Goal: Information Seeking & Learning: Learn about a topic

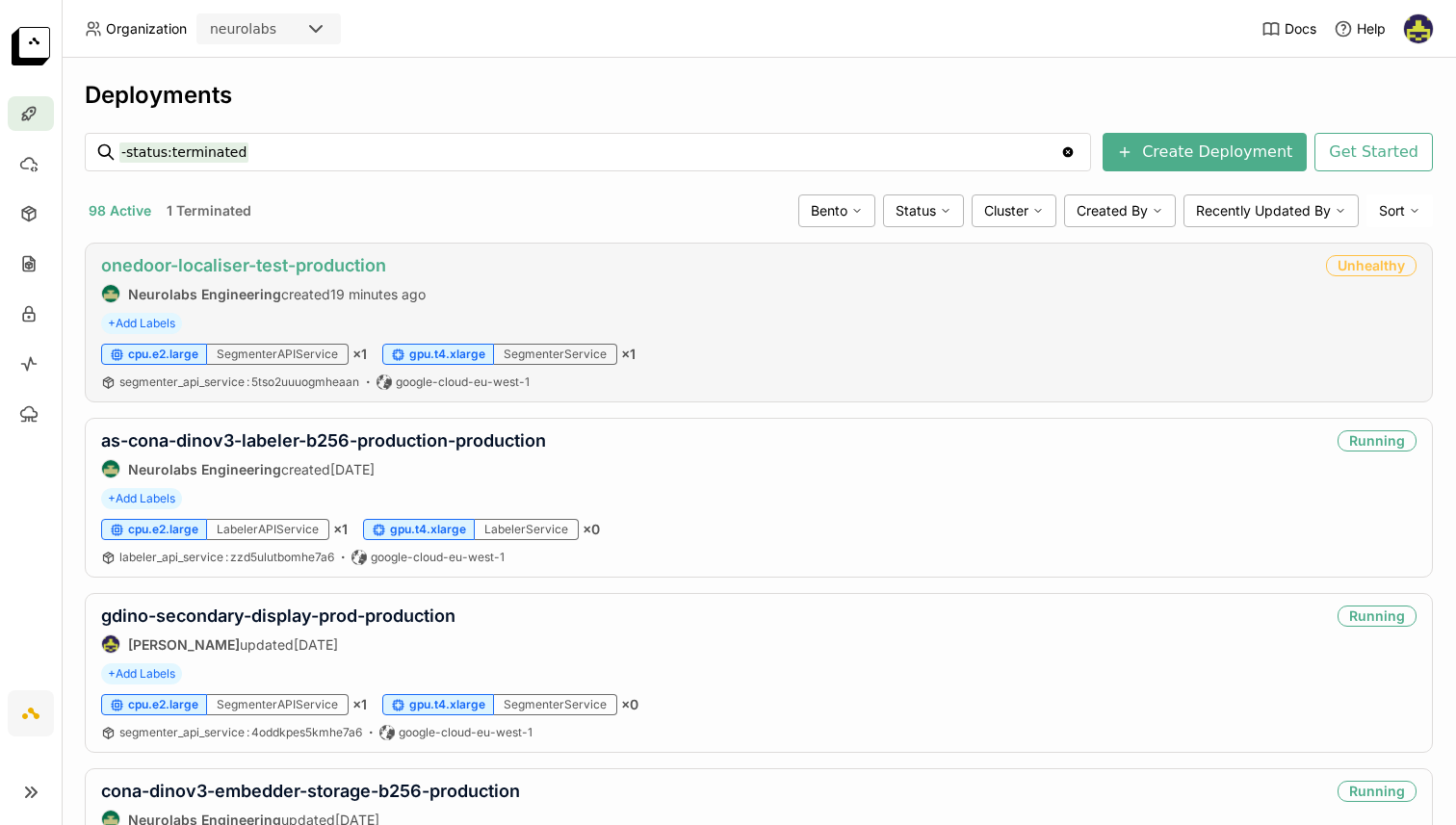
click at [288, 265] on link "onedoor-localiser-test-production" at bounding box center [243, 265] width 285 height 20
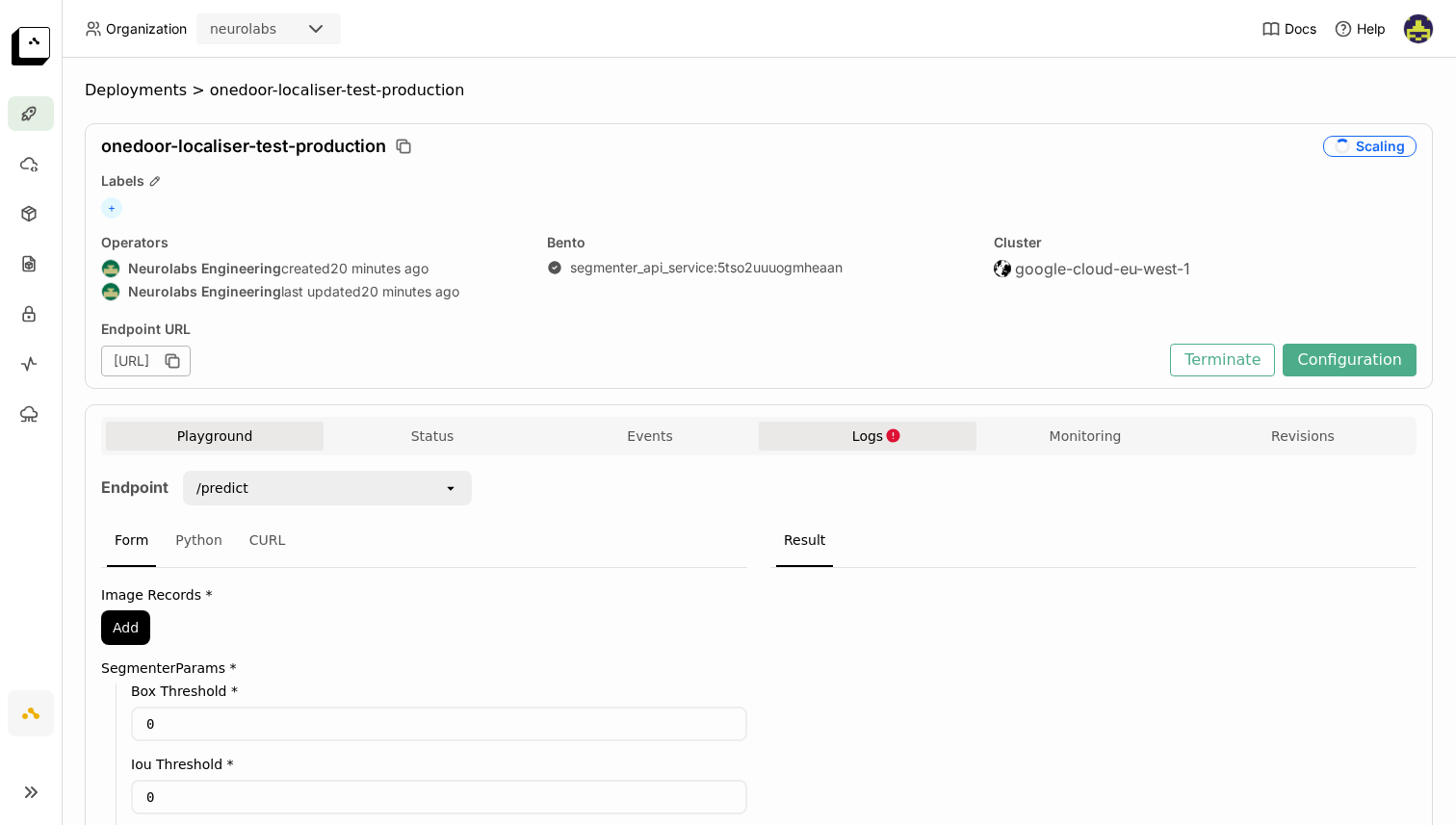
click at [853, 439] on span "Logs" at bounding box center [868, 436] width 31 height 17
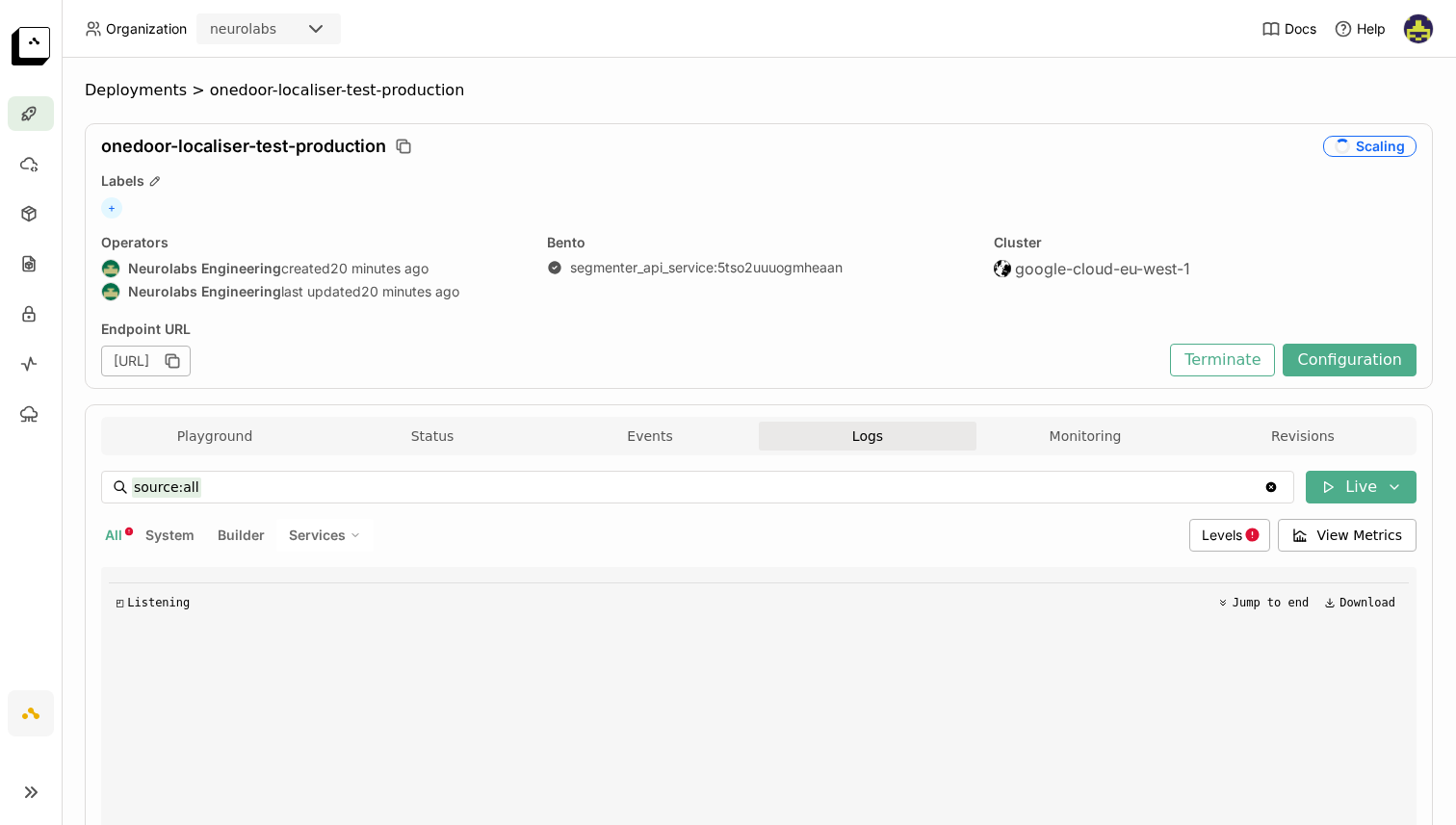
scroll to position [391, 0]
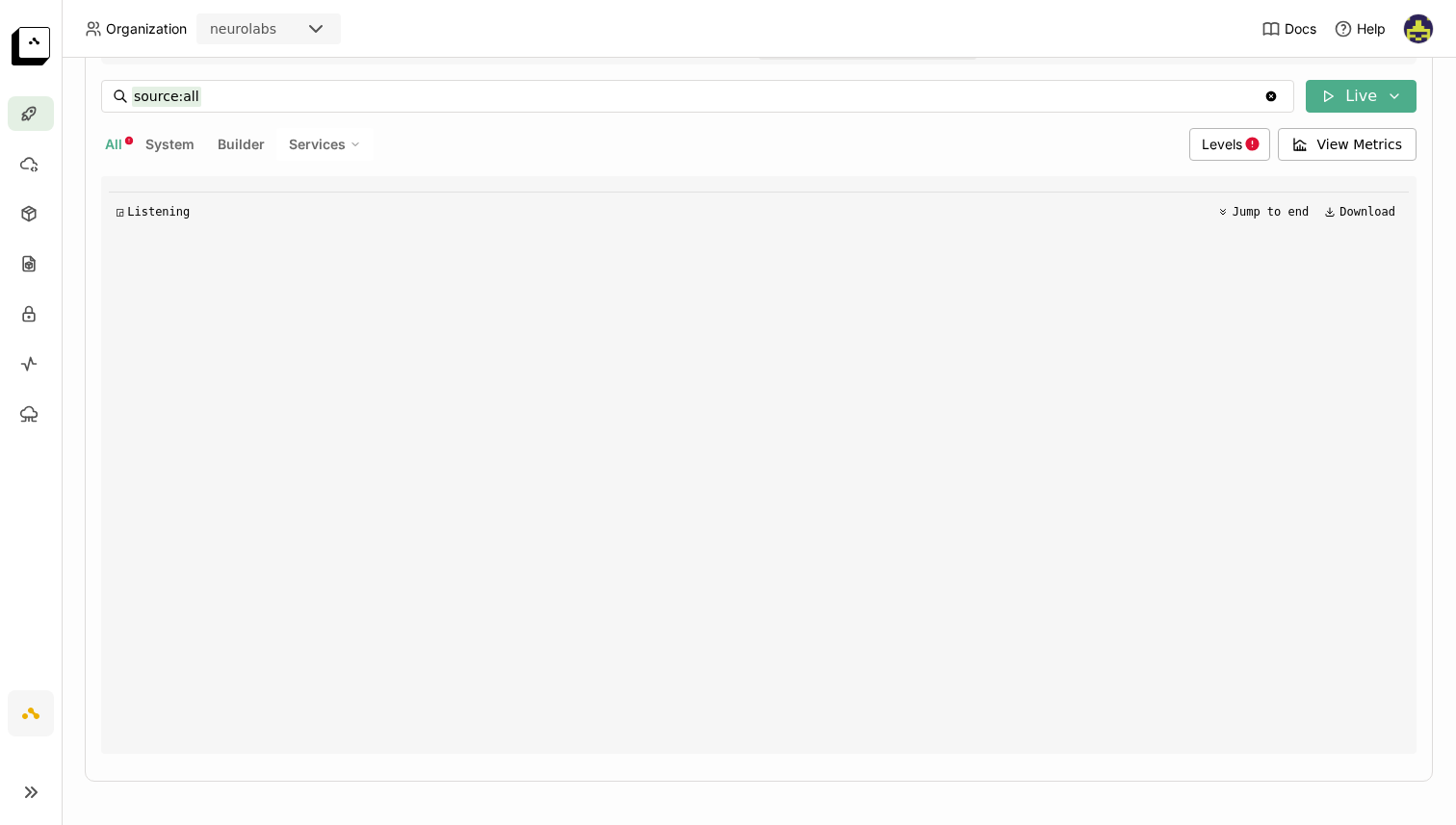
click at [268, 140] on div "All System Builder Services" at bounding box center [641, 145] width 1081 height 33
click at [248, 143] on span "Builder" at bounding box center [241, 144] width 48 height 17
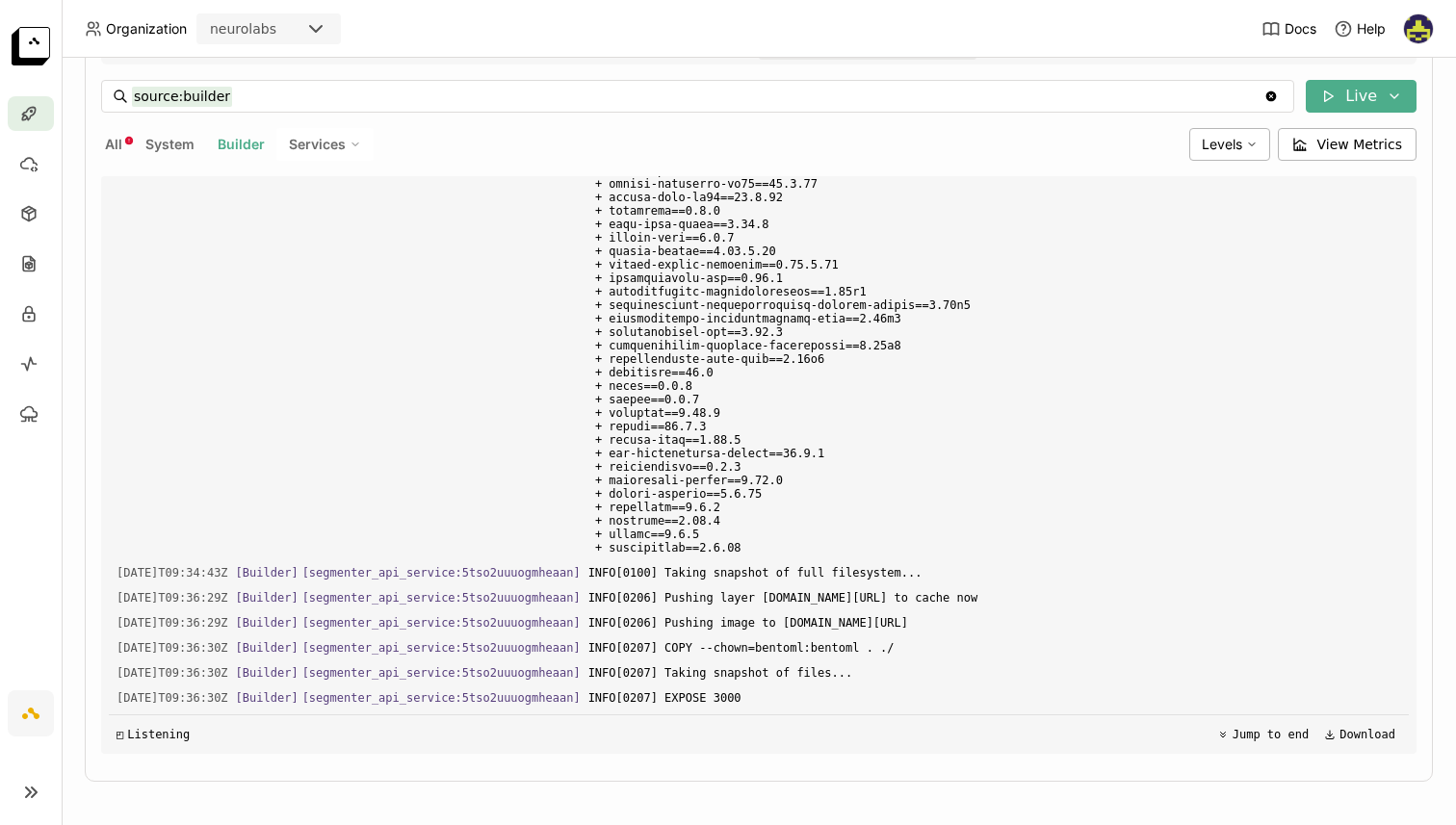
scroll to position [4618, 0]
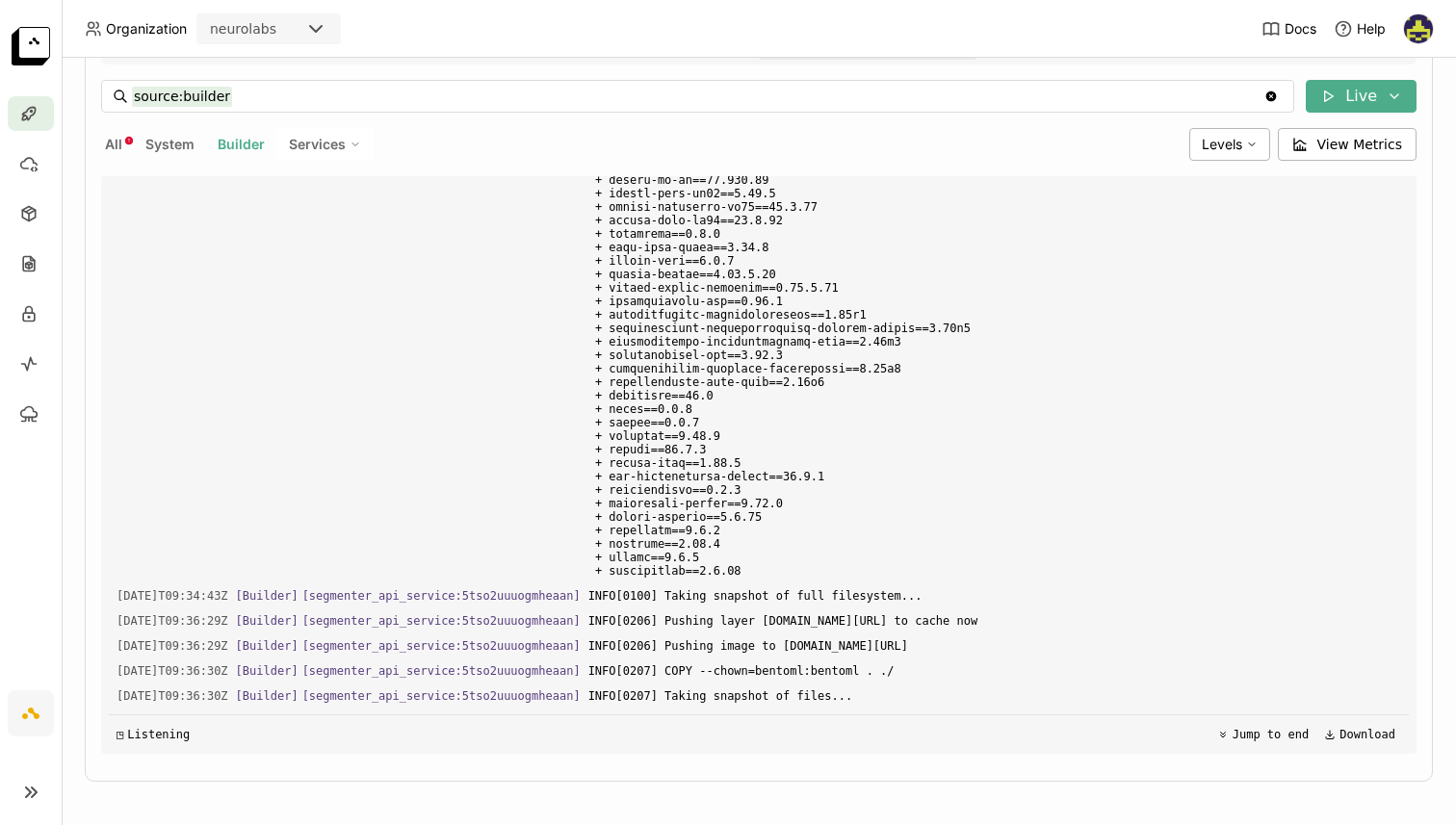
click at [305, 149] on span "Services" at bounding box center [317, 145] width 56 height 17
click at [293, 237] on div "SegmenterService" at bounding box center [259, 238] width 208 height 23
type input "source:service service:SegmenterService"
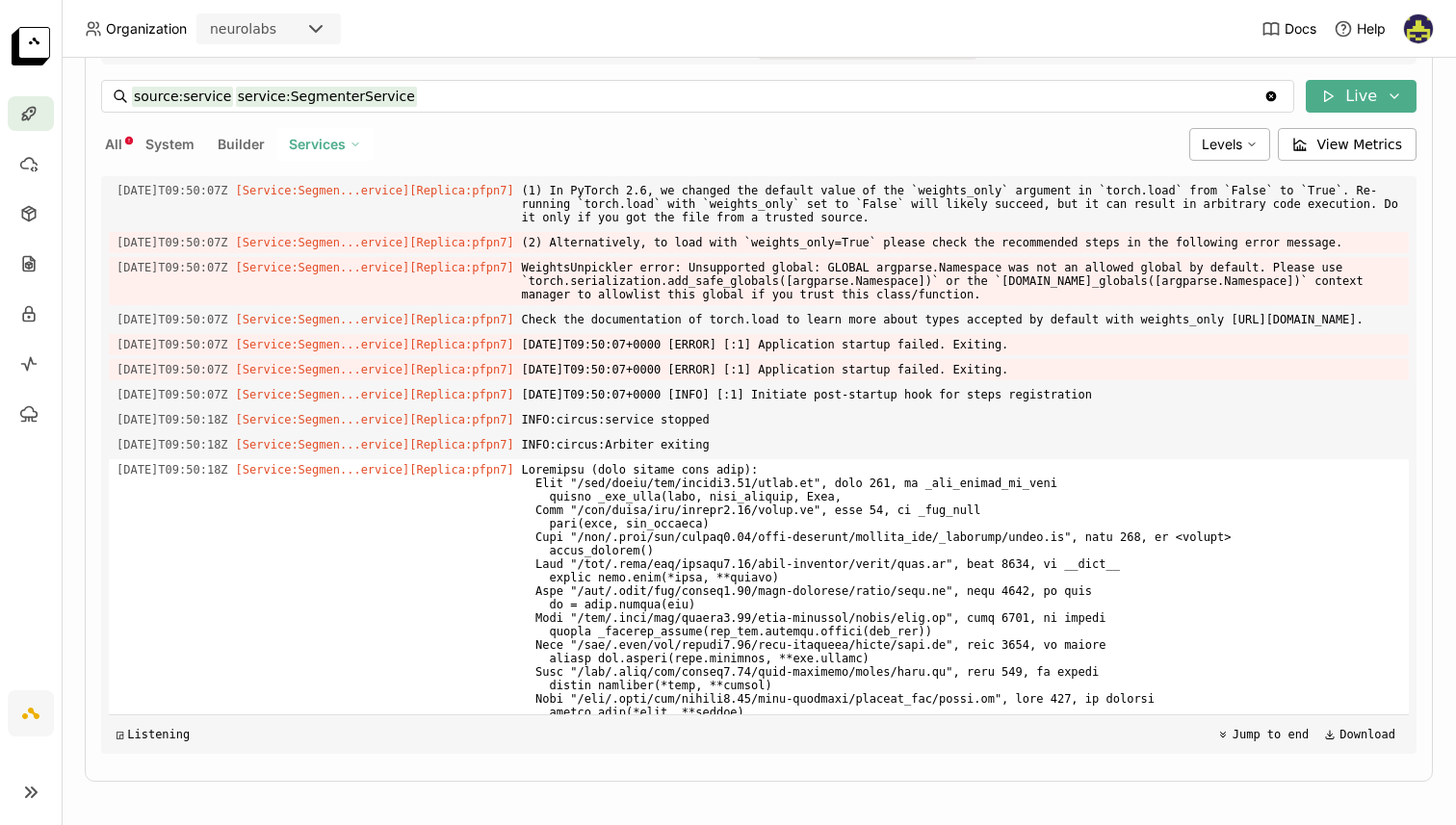
scroll to position [5182, 0]
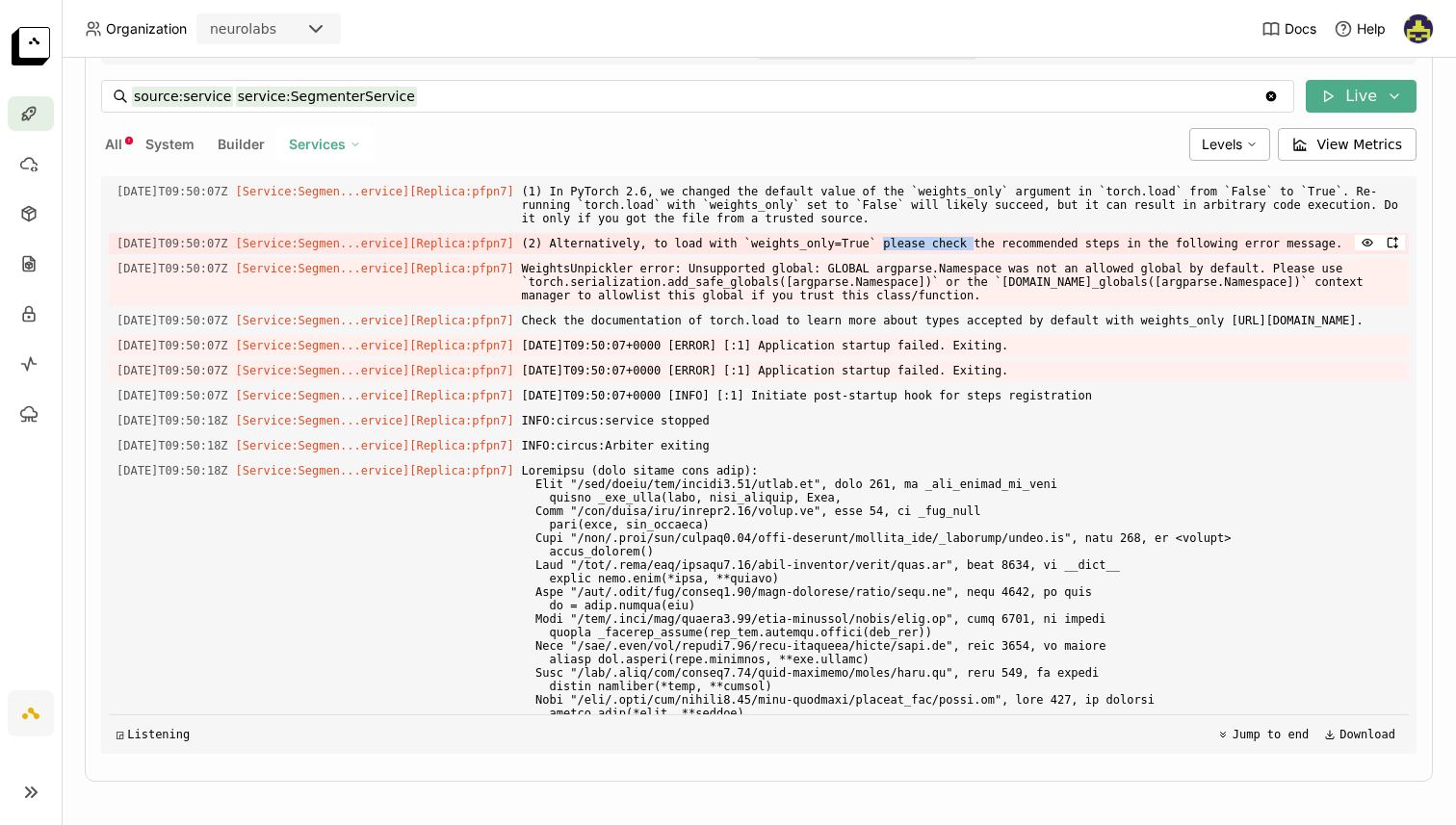
drag, startPoint x: 962, startPoint y: 488, endPoint x: 1047, endPoint y: 483, distance: 85.1
click at [1047, 255] on span "(2) Alternatively, to load with `weights_only=True` please check the recommende…" at bounding box center [961, 244] width 880 height 21
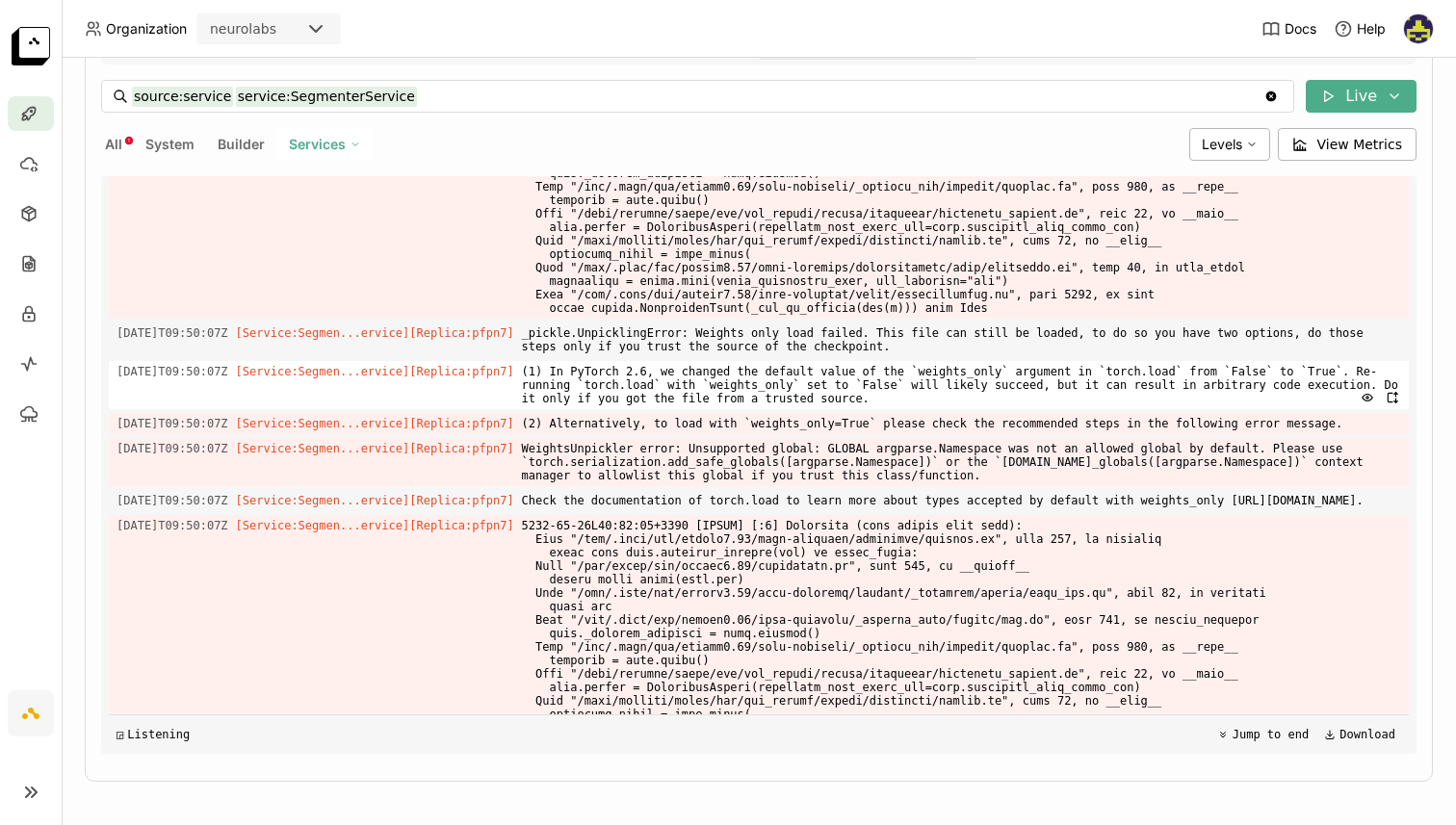
scroll to position [4136, 0]
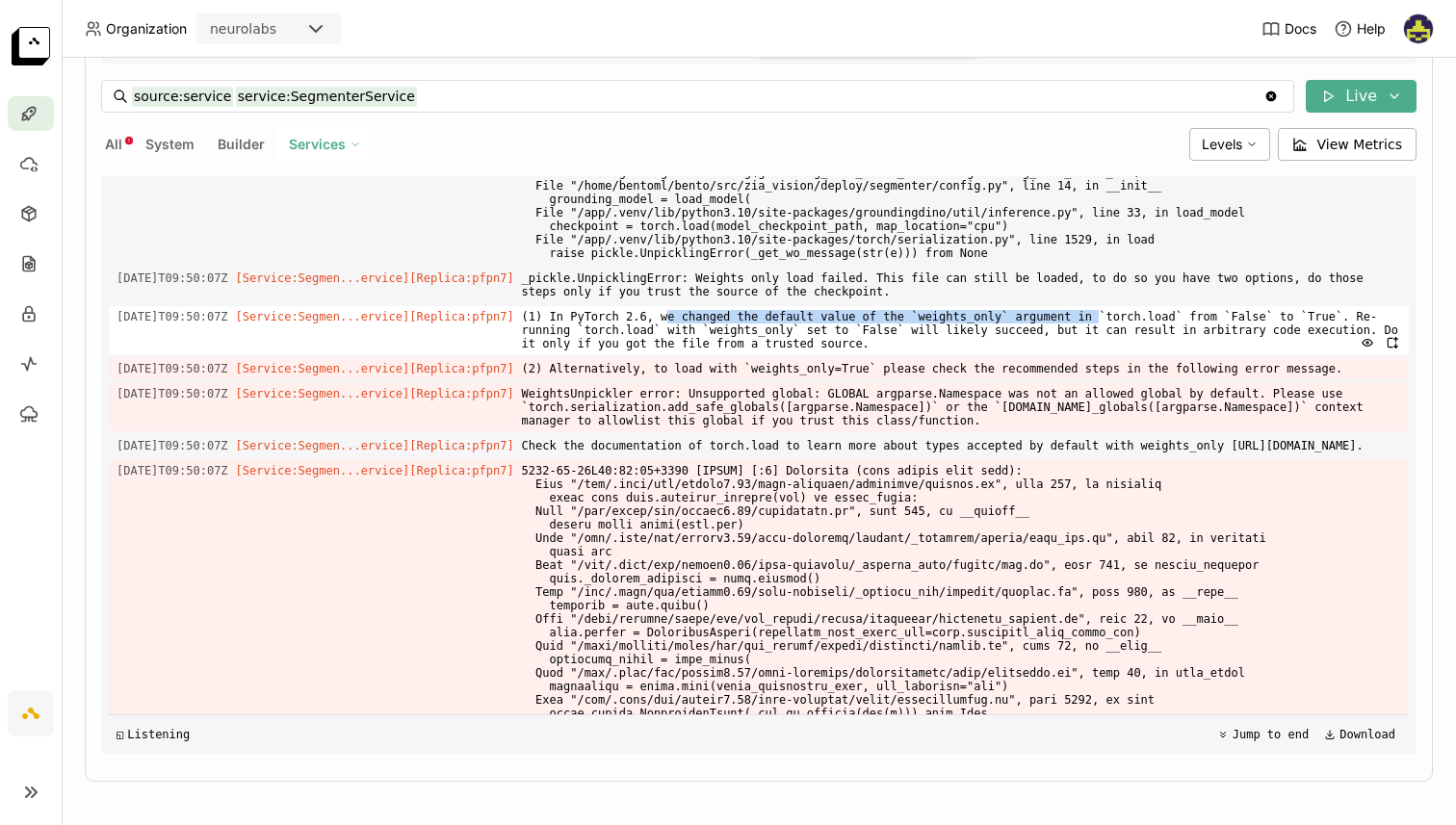
drag, startPoint x: 745, startPoint y: 478, endPoint x: 1174, endPoint y: 478, distance: 429.0
click at [1174, 355] on span "(1) In PyTorch 2.6, we changed the default value of the `weights_only` argument…" at bounding box center [961, 330] width 880 height 49
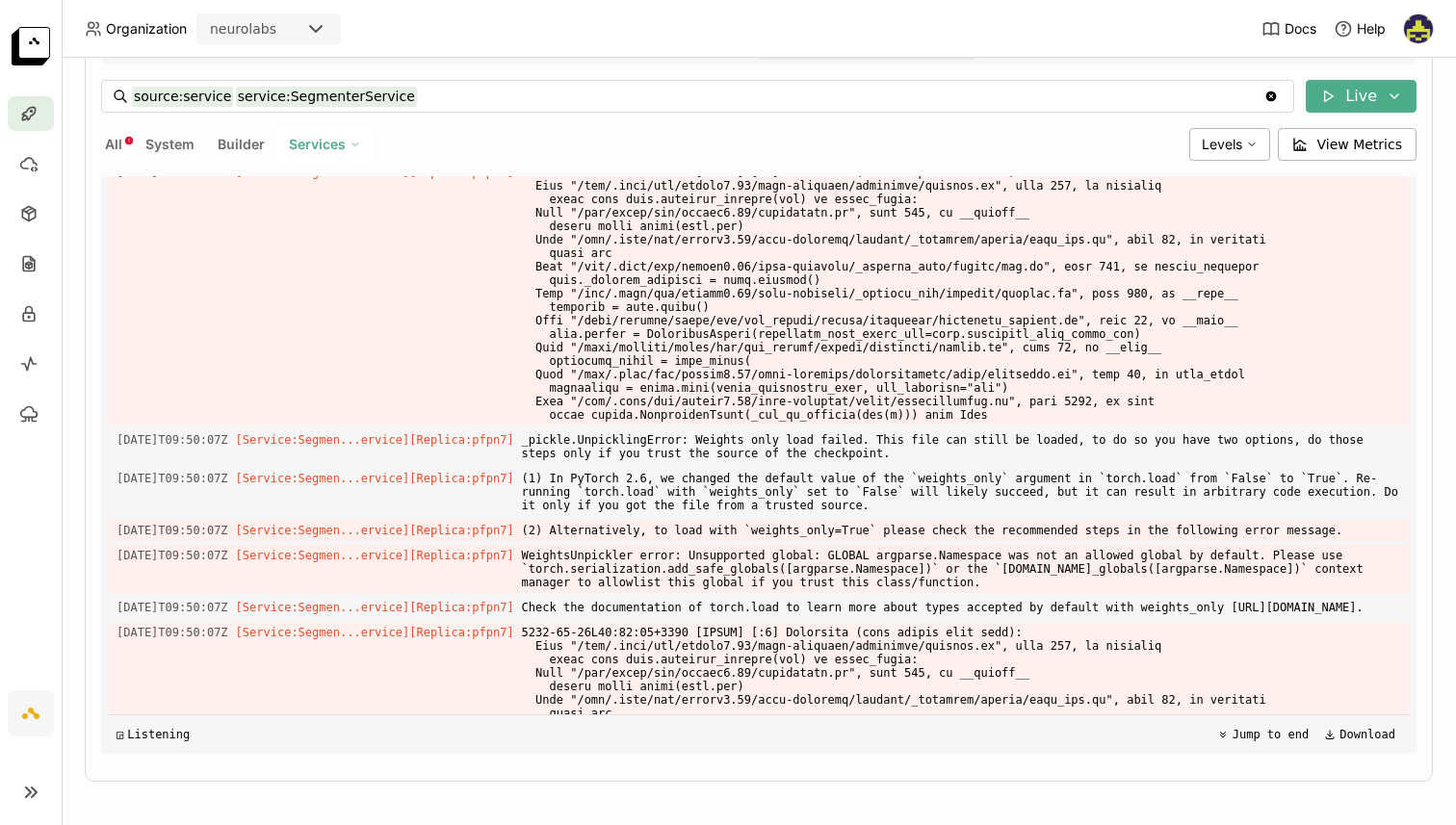
scroll to position [4444, 0]
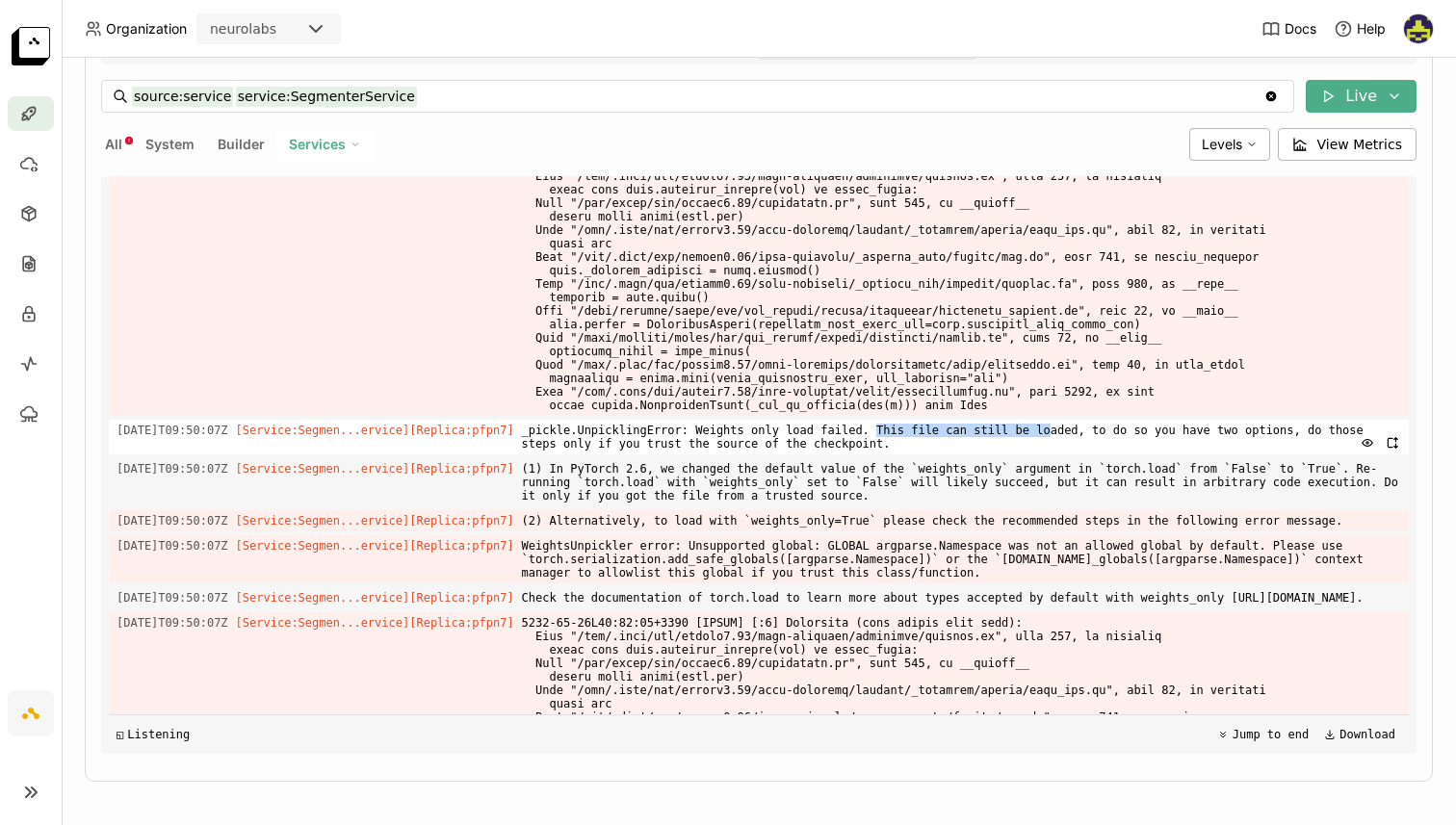
drag, startPoint x: 907, startPoint y: 629, endPoint x: 1088, endPoint y: 631, distance: 181.0
click at [1079, 455] on span "_pickle.UnpicklingError: Weights only load failed. This file can still be loade…" at bounding box center [961, 437] width 880 height 35
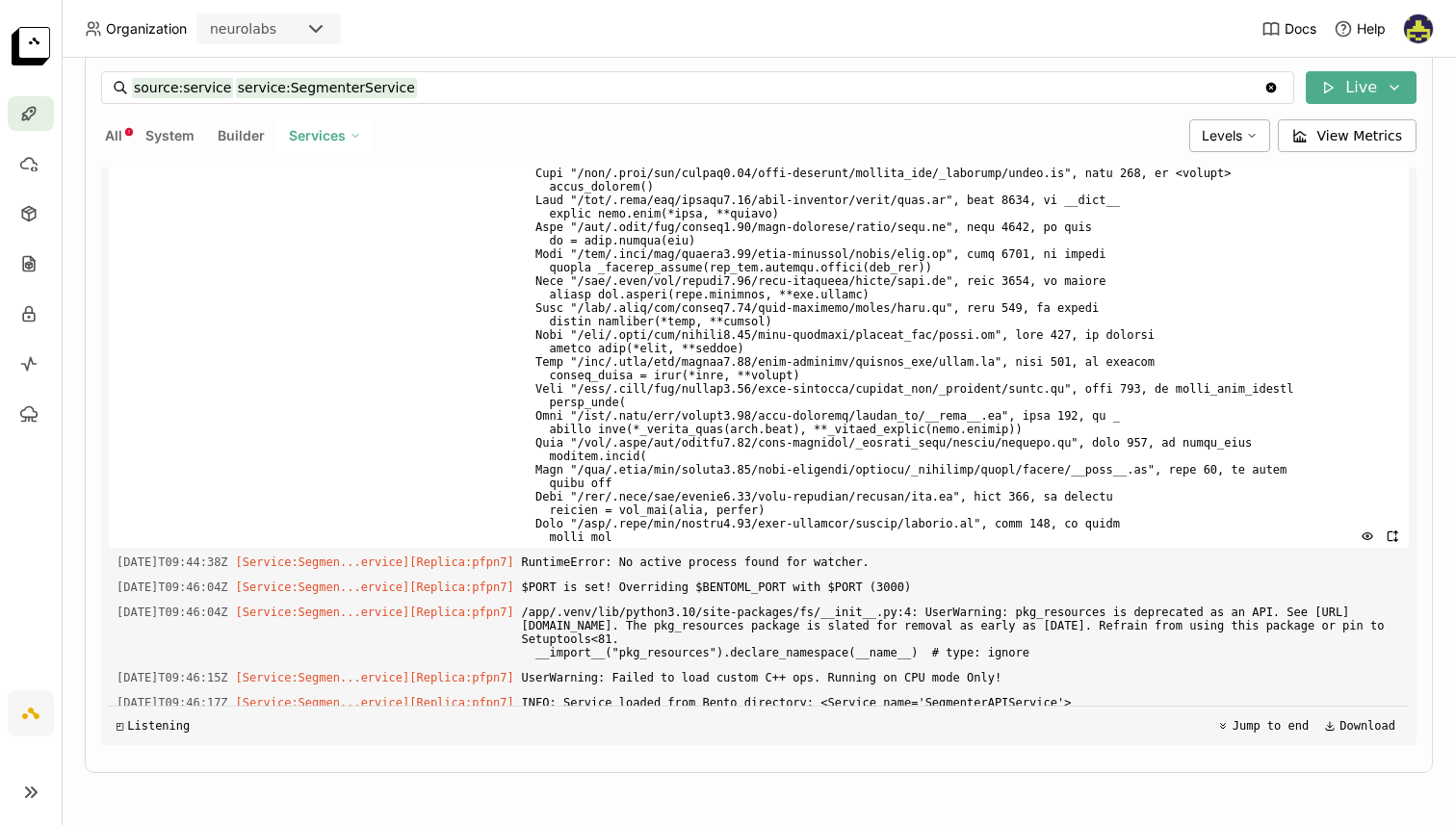
scroll to position [163, 0]
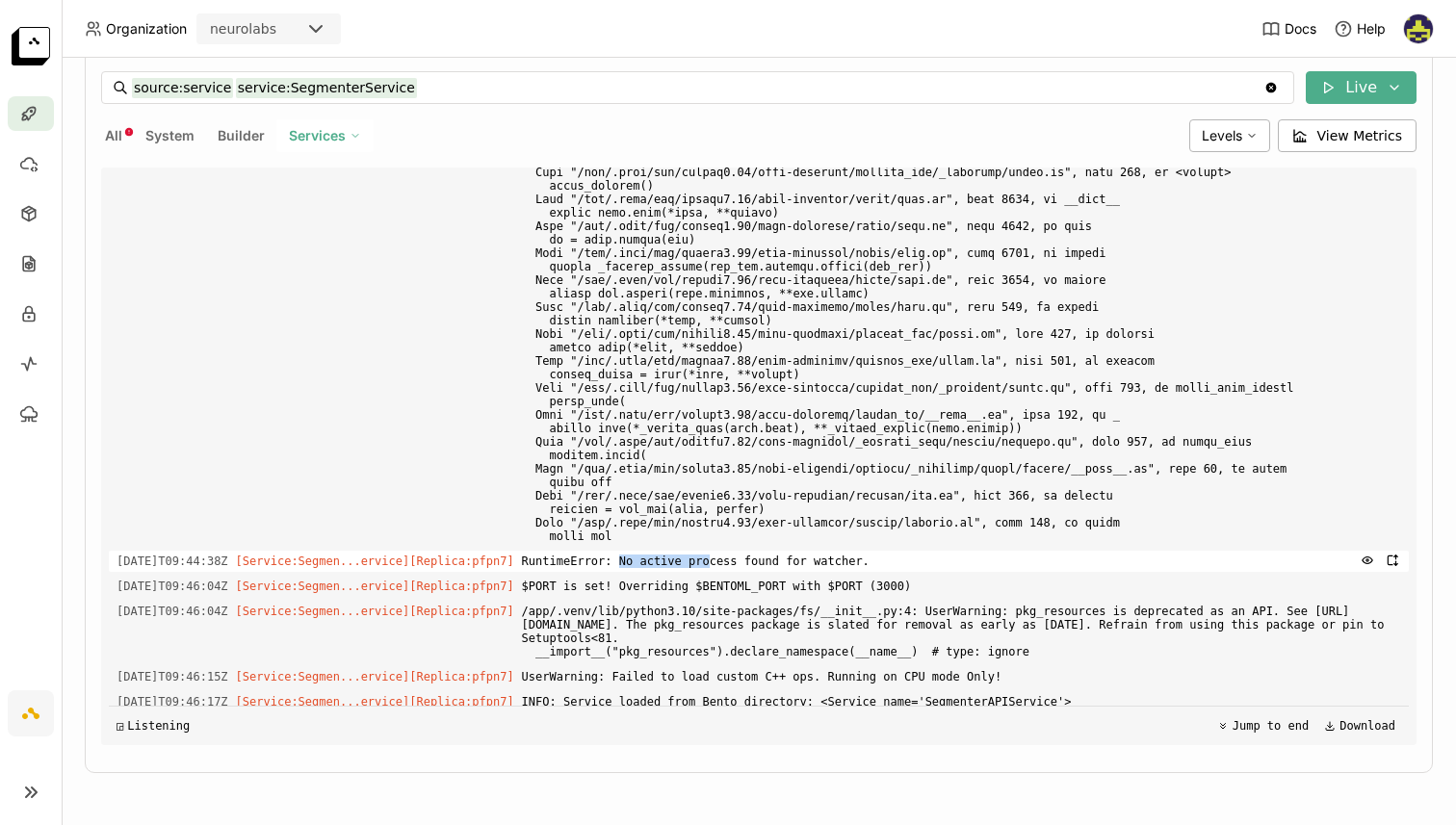
drag, startPoint x: 649, startPoint y: 562, endPoint x: 735, endPoint y: 562, distance: 86.0
click at [735, 562] on span "RuntimeError: No active process found for watcher." at bounding box center [961, 562] width 880 height 21
click at [700, 580] on span "$PORT is set! Overriding $BENTOML_PORT with $PORT (3000)" at bounding box center [961, 587] width 880 height 21
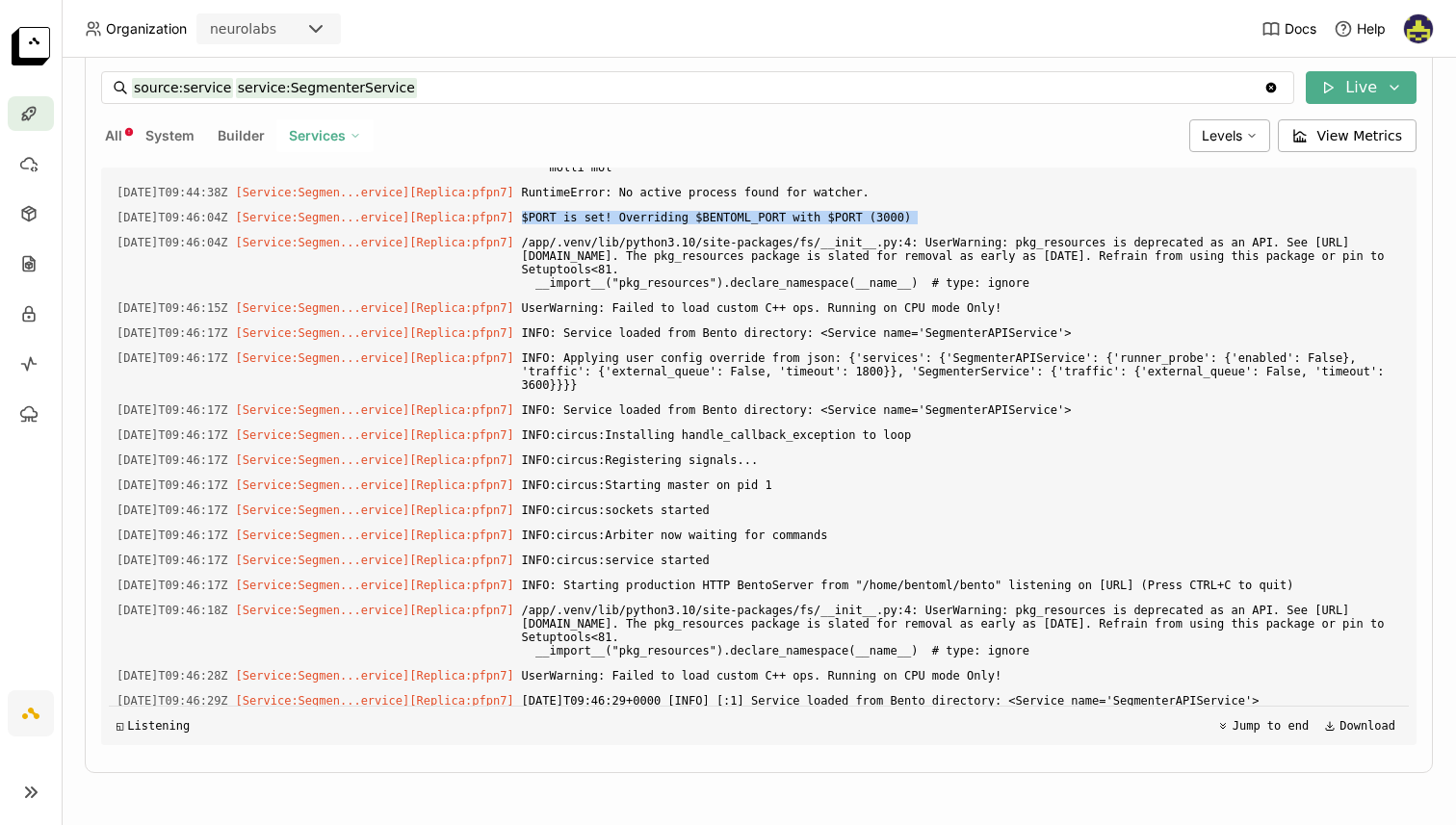
scroll to position [730, 0]
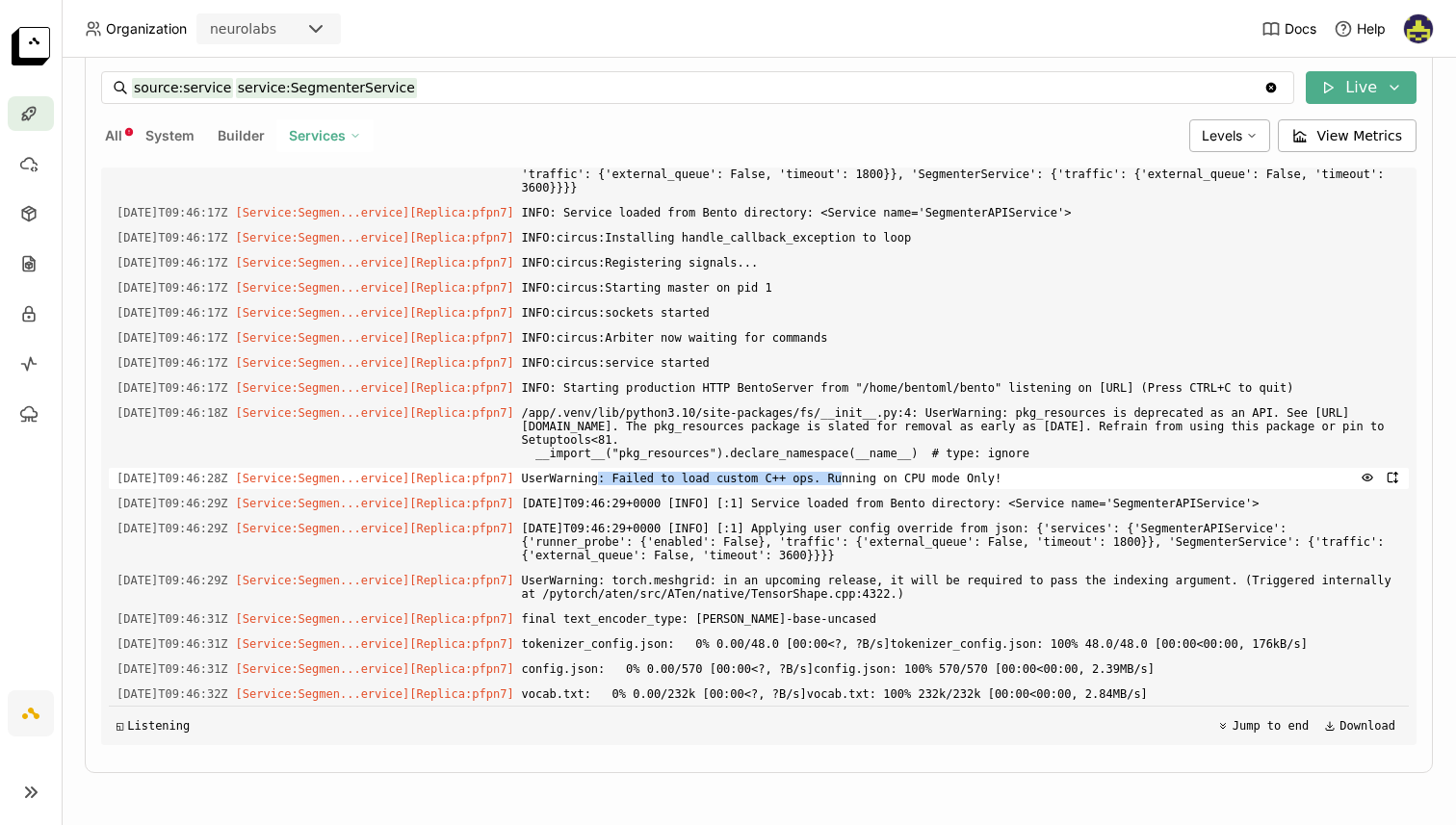
drag, startPoint x: 627, startPoint y: 491, endPoint x: 867, endPoint y: 498, distance: 240.1
click at [867, 489] on span "UserWarning: Failed to load custom C++ ops. Running on CPU mode Only!" at bounding box center [961, 479] width 880 height 21
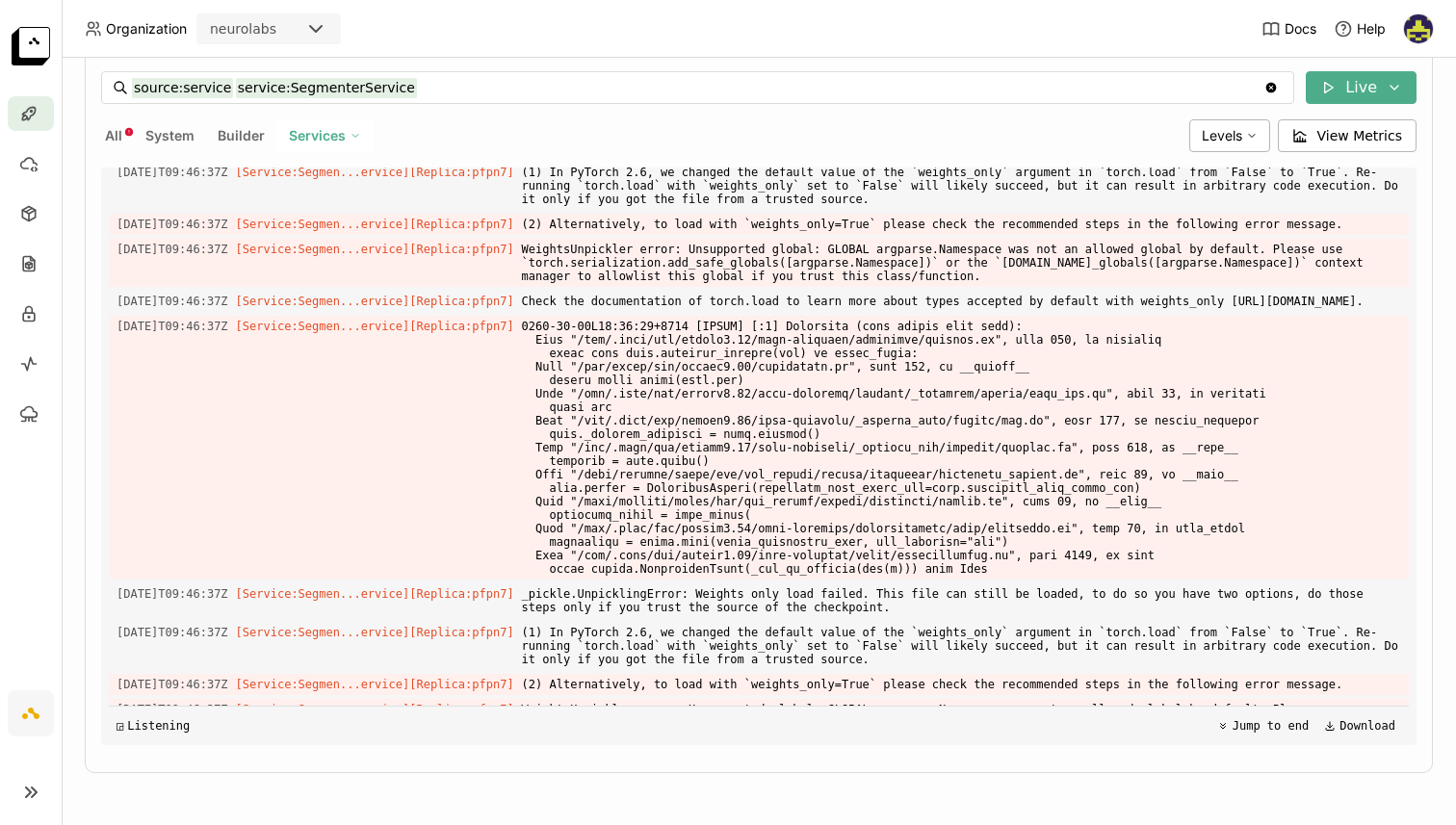
scroll to position [1604, 0]
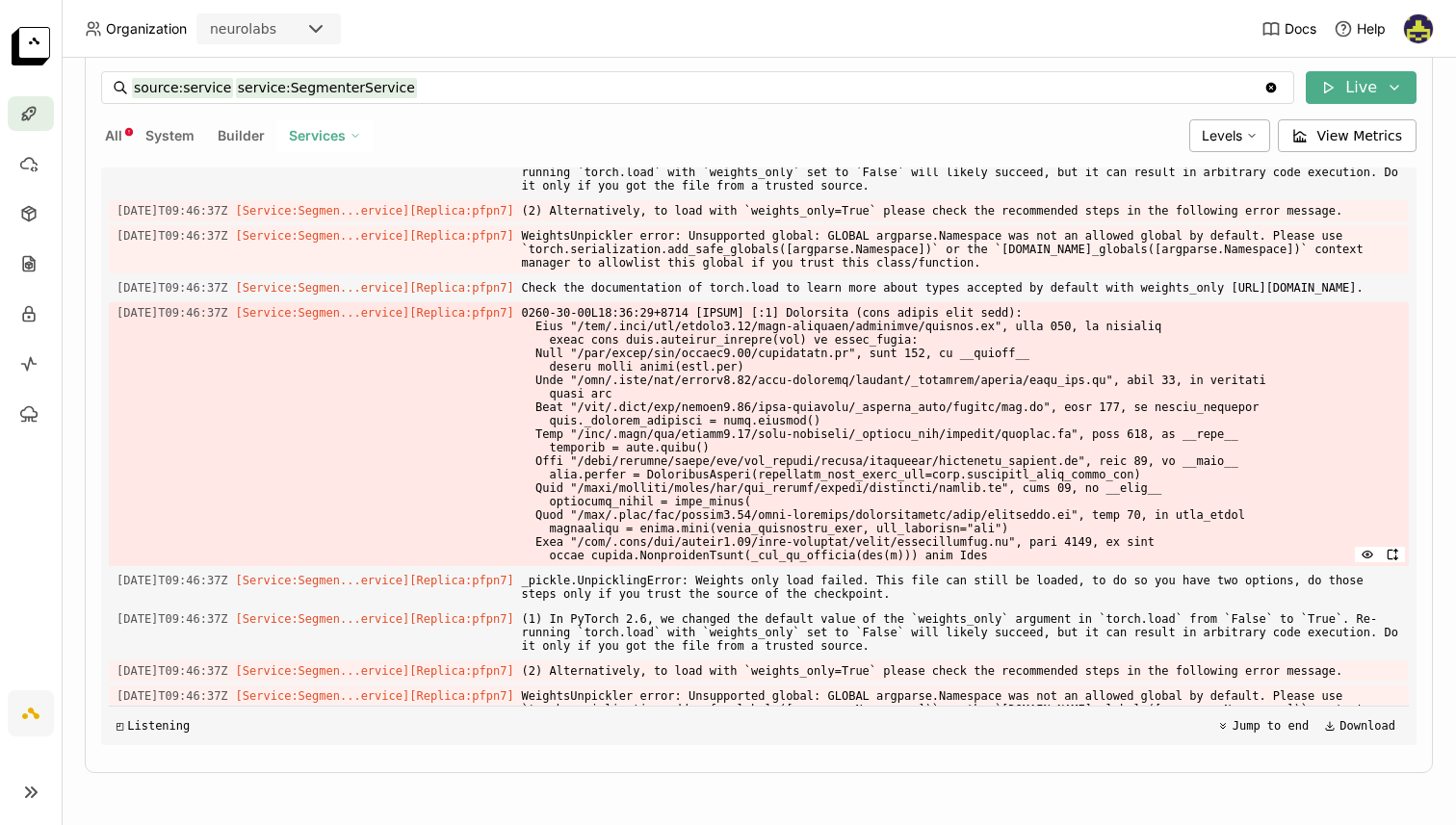
click at [652, 567] on span at bounding box center [961, 434] width 880 height 264
click at [1108, 567] on span at bounding box center [961, 434] width 880 height 264
click at [577, 567] on span at bounding box center [961, 434] width 880 height 264
click at [1226, 567] on span at bounding box center [961, 434] width 880 height 264
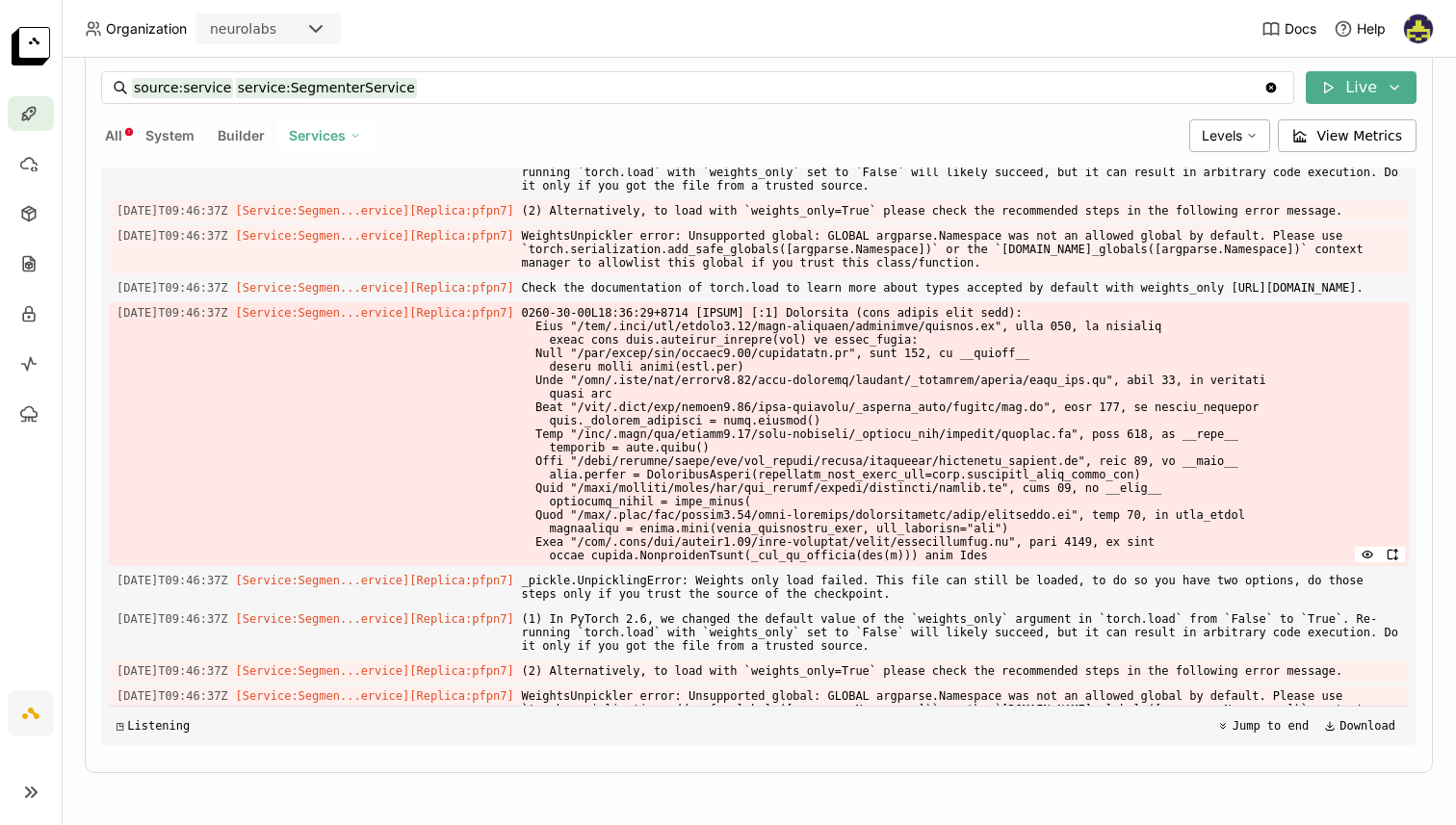
click at [995, 567] on span at bounding box center [961, 434] width 880 height 264
click at [1223, 567] on span at bounding box center [961, 434] width 880 height 264
drag, startPoint x: 715, startPoint y: 631, endPoint x: 815, endPoint y: 628, distance: 100.0
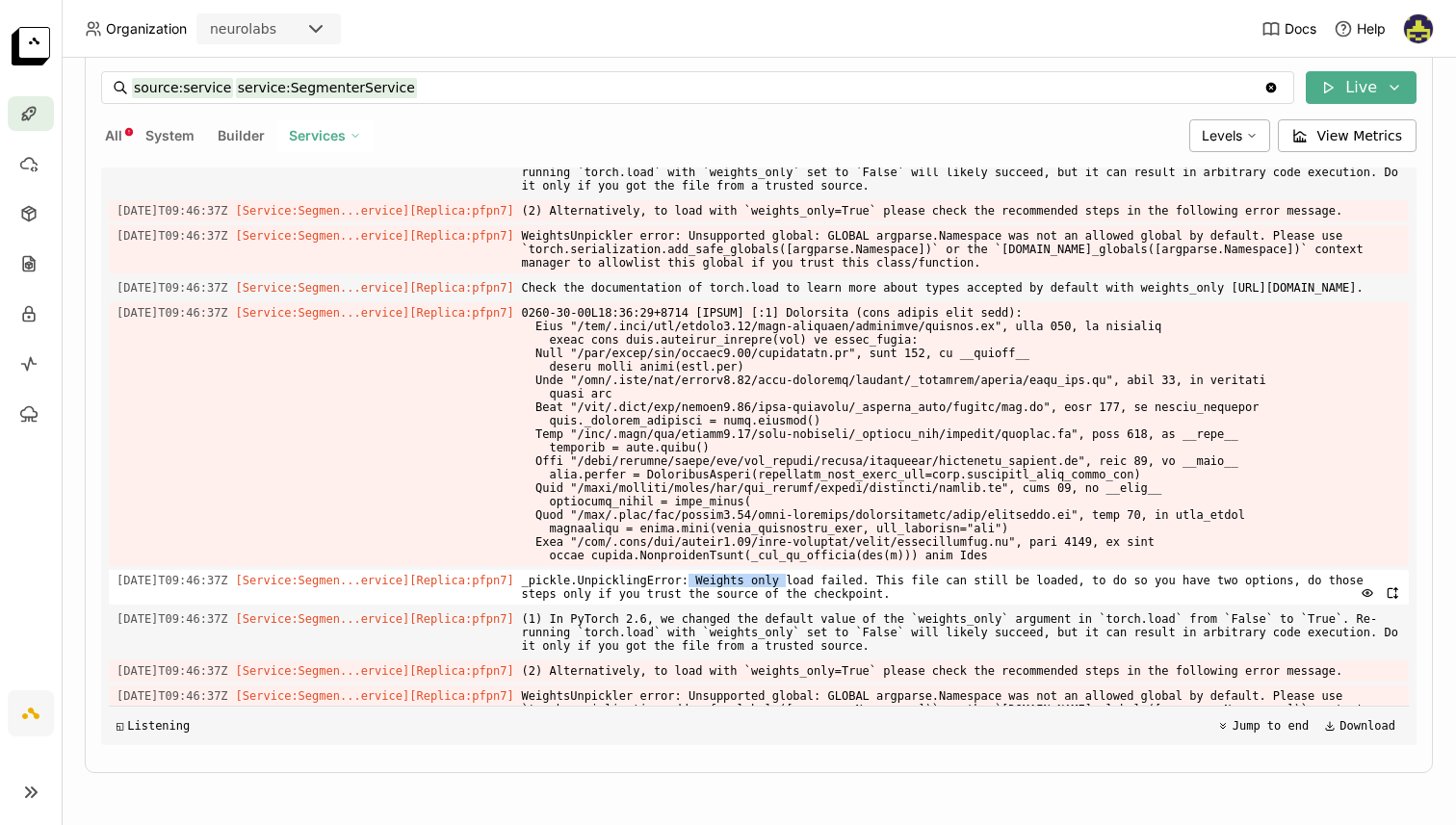
click at [815, 604] on span "_pickle.UnpicklingError: Weights only load failed. This file can still be loade…" at bounding box center [961, 588] width 880 height 35
click at [900, 604] on span "_pickle.UnpicklingError: Weights only load failed. This file can still be loade…" at bounding box center [961, 588] width 880 height 35
drag, startPoint x: 1124, startPoint y: 636, endPoint x: 1241, endPoint y: 636, distance: 117.0
click at [1241, 604] on span "_pickle.UnpicklingError: Weights only load failed. This file can still be loade…" at bounding box center [961, 588] width 880 height 35
drag, startPoint x: 548, startPoint y: 648, endPoint x: 955, endPoint y: 653, distance: 407.0
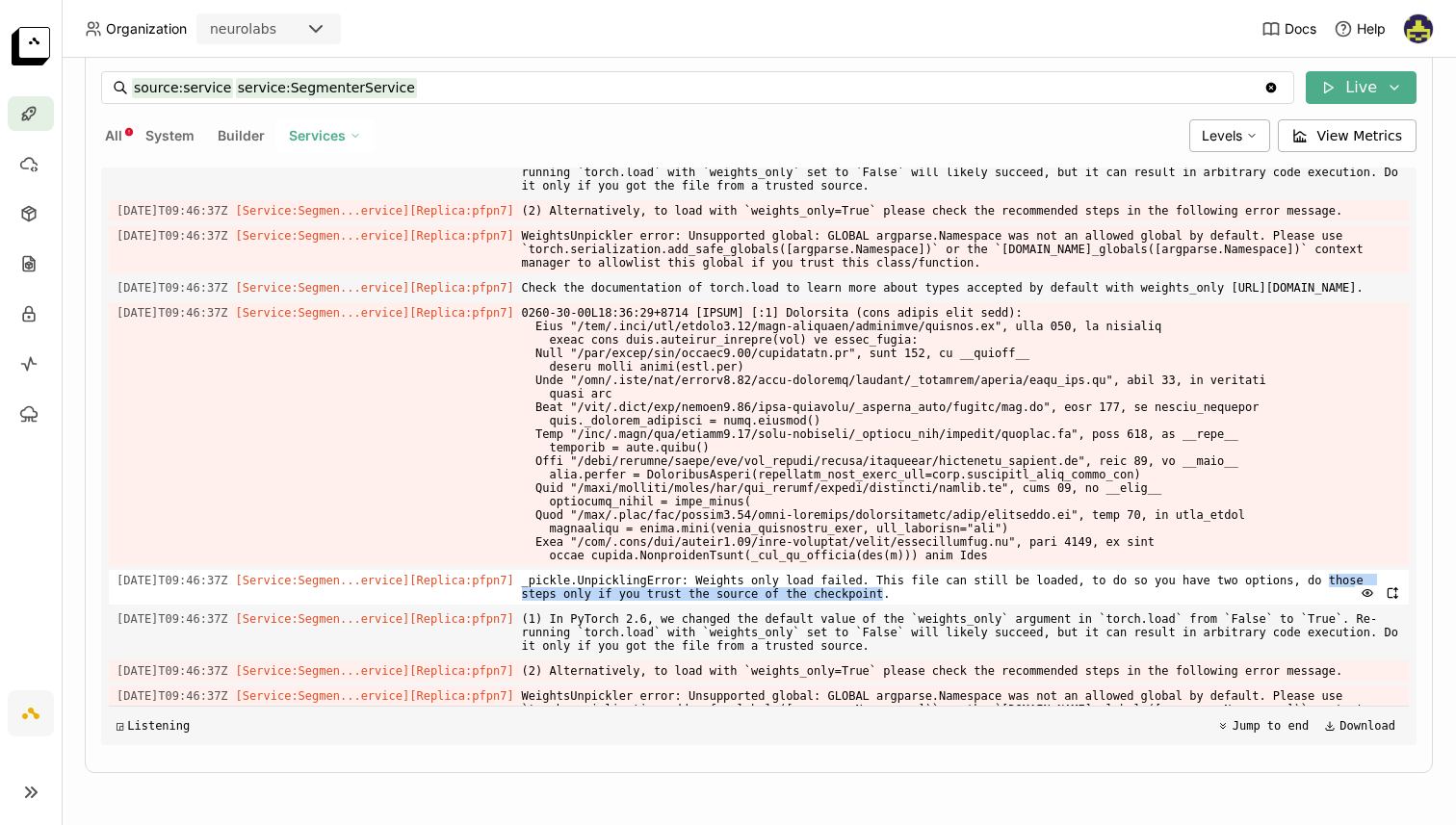
click at [955, 604] on div "2025-09-18T09:46:37Z [Service:Segmen...ervice] [Replica: pfpn7 ] _pickle.Unpick…" at bounding box center [759, 588] width 1300 height 35
click at [955, 604] on span "_pickle.UnpicklingError: Weights only load failed. This file can still be loade…" at bounding box center [961, 588] width 880 height 35
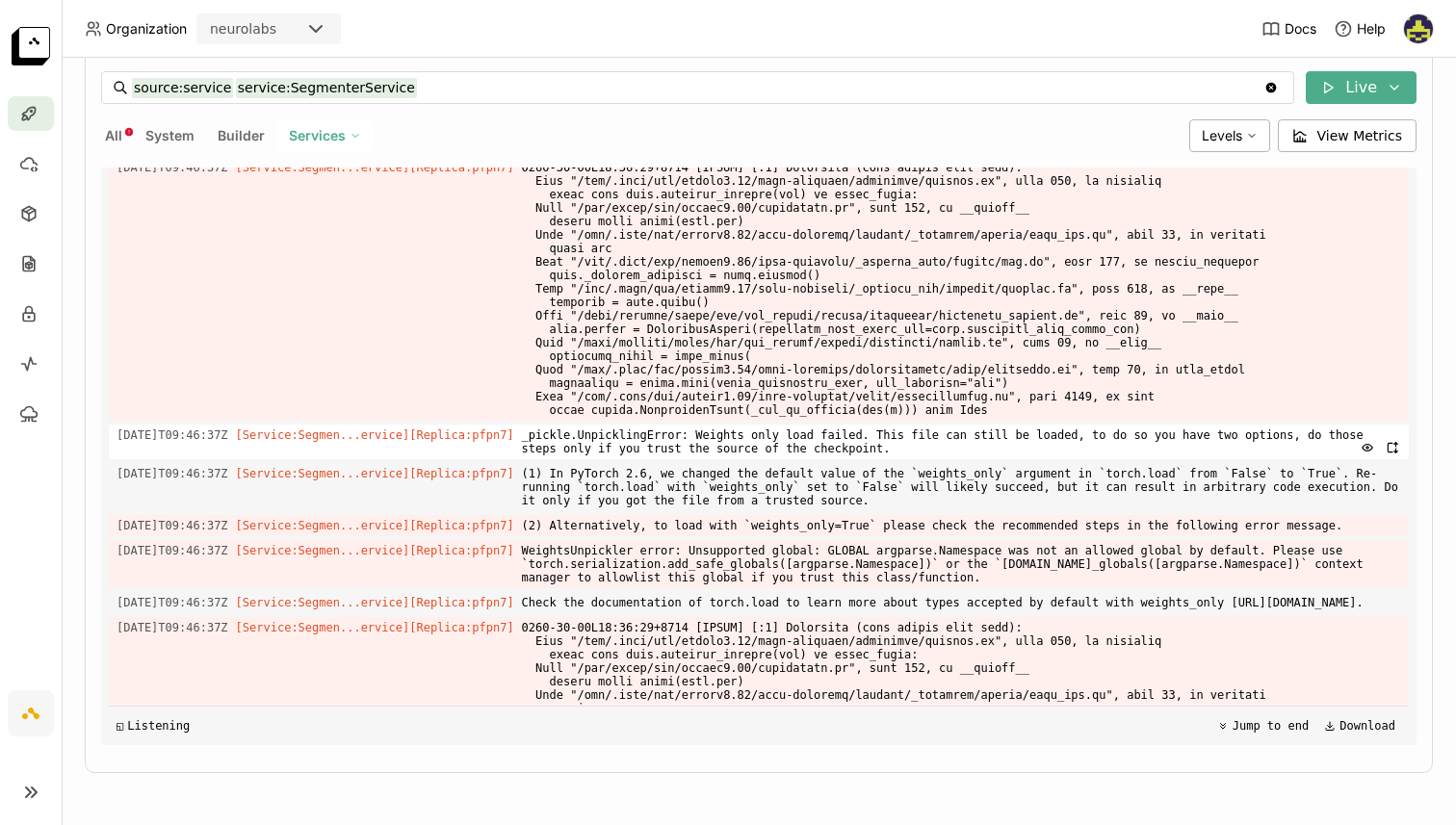
scroll to position [1755, 0]
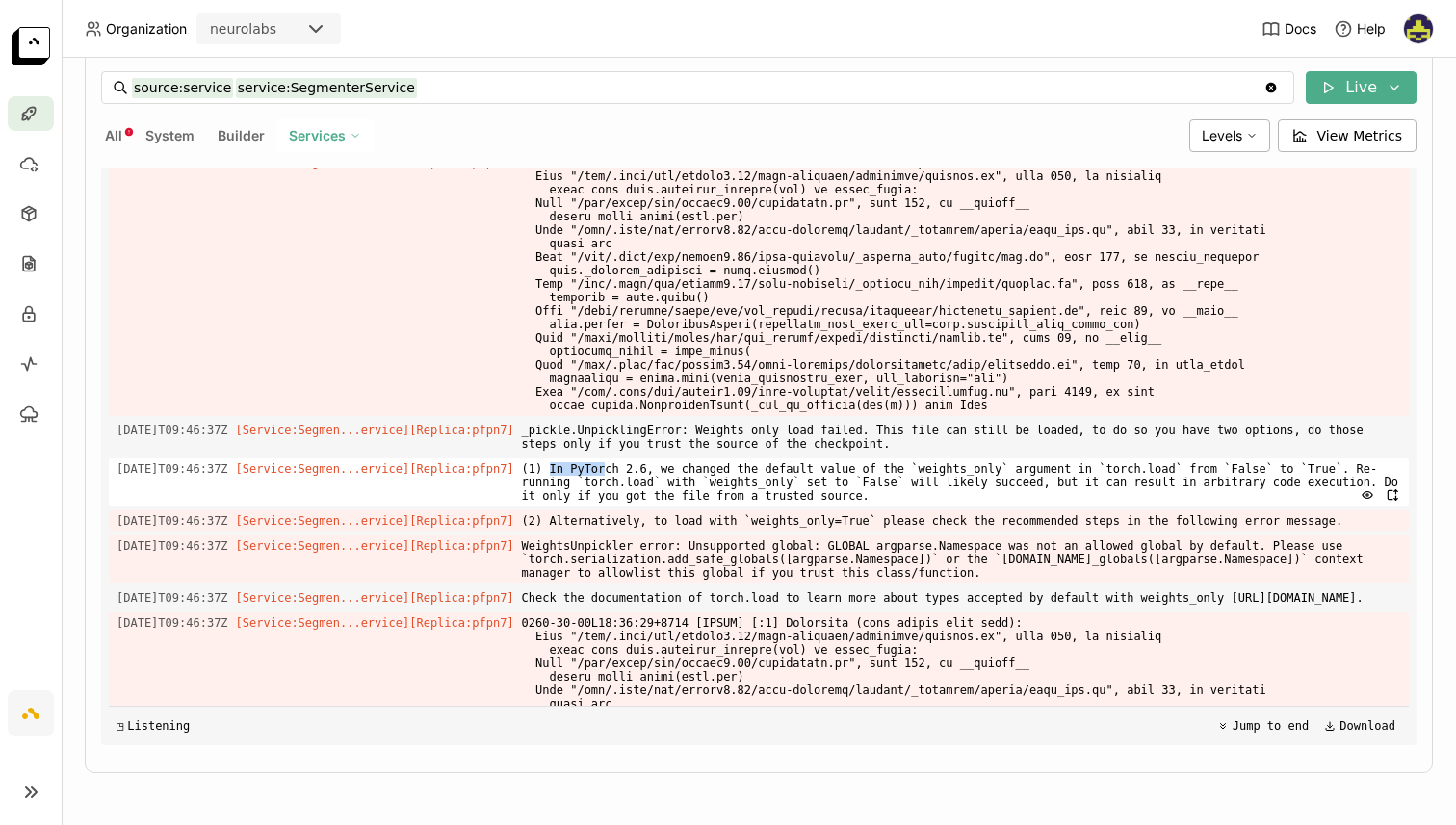
drag, startPoint x: 628, startPoint y: 522, endPoint x: 686, endPoint y: 532, distance: 58.9
click at [682, 506] on span "(1) In PyTorch 2.6, we changed the default value of the `weights_only` argument…" at bounding box center [961, 483] width 880 height 49
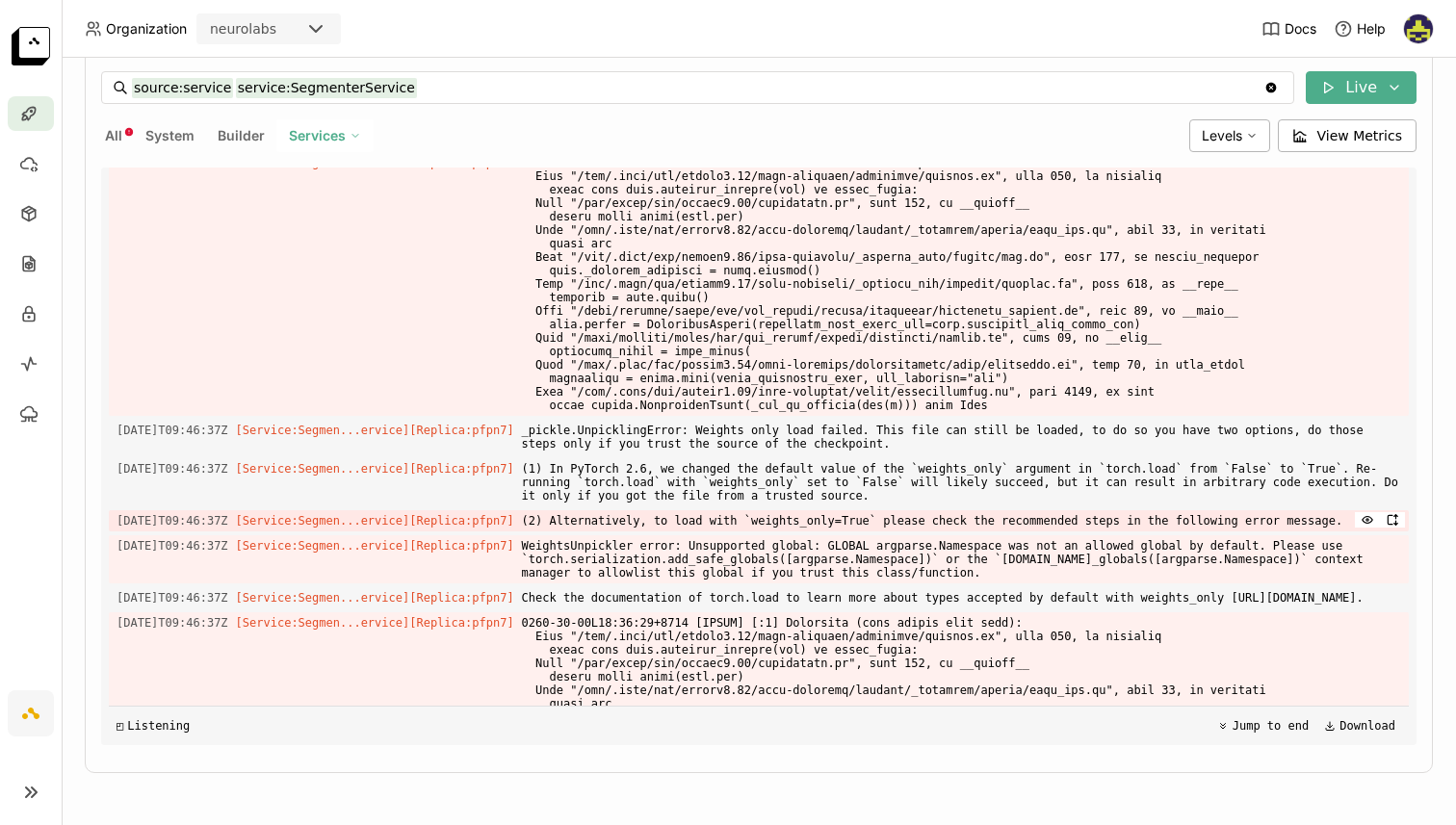
click at [966, 532] on span "(2) Alternatively, to load with `weights_only=True` please check the recommende…" at bounding box center [961, 521] width 880 height 21
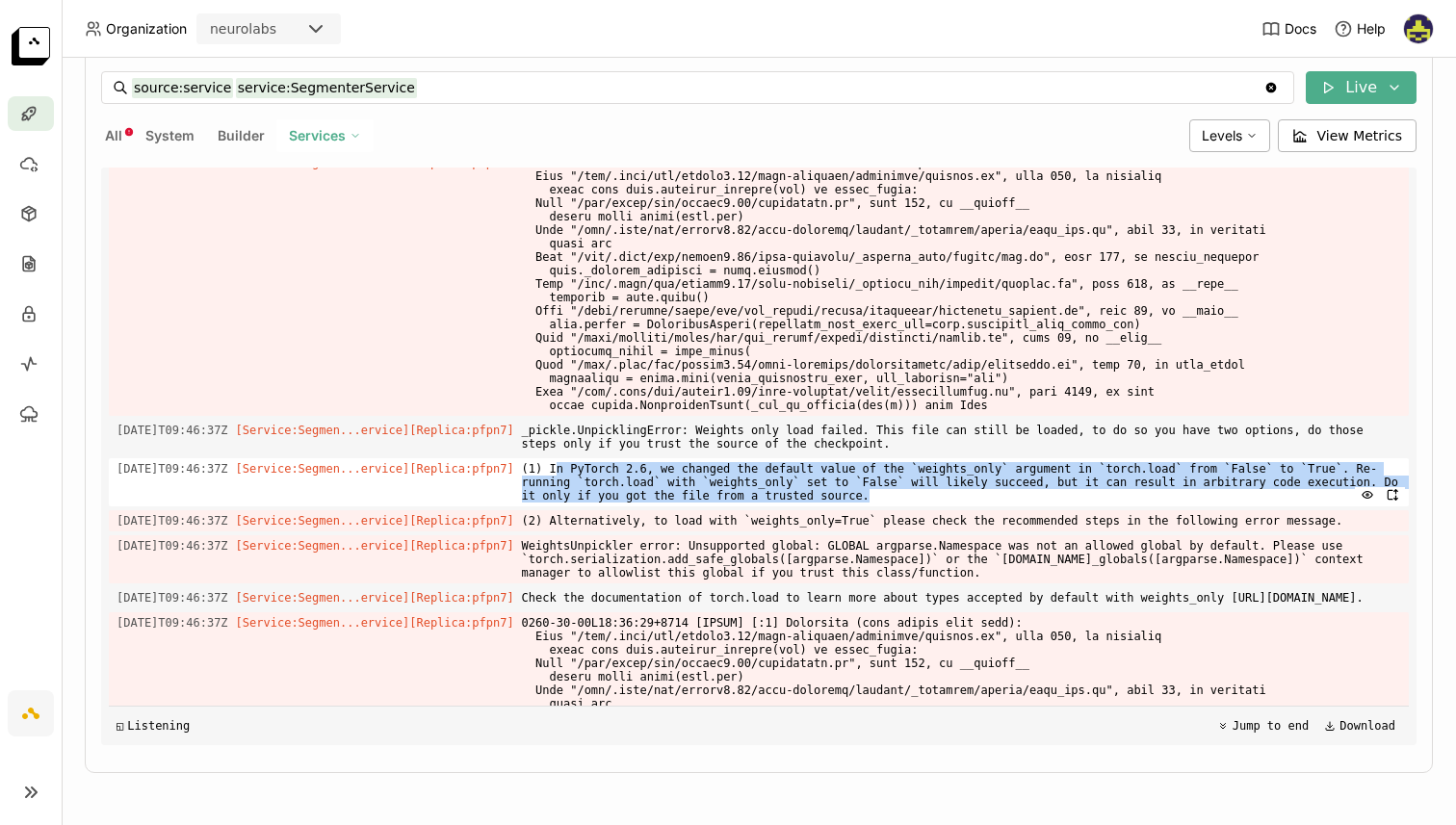
drag, startPoint x: 631, startPoint y: 521, endPoint x: 1092, endPoint y: 546, distance: 461.7
click at [1092, 506] on span "(1) In PyTorch 2.6, we changed the default value of the `weights_only` argument…" at bounding box center [961, 483] width 880 height 49
click at [1095, 506] on span "(1) In PyTorch 2.6, we changed the default value of the `weights_only` argument…" at bounding box center [961, 483] width 880 height 49
drag, startPoint x: 1101, startPoint y: 549, endPoint x: 635, endPoint y: 526, distance: 466.6
click at [635, 506] on span "(1) In PyTorch 2.6, we changed the default value of the `weights_only` argument…" at bounding box center [961, 483] width 880 height 49
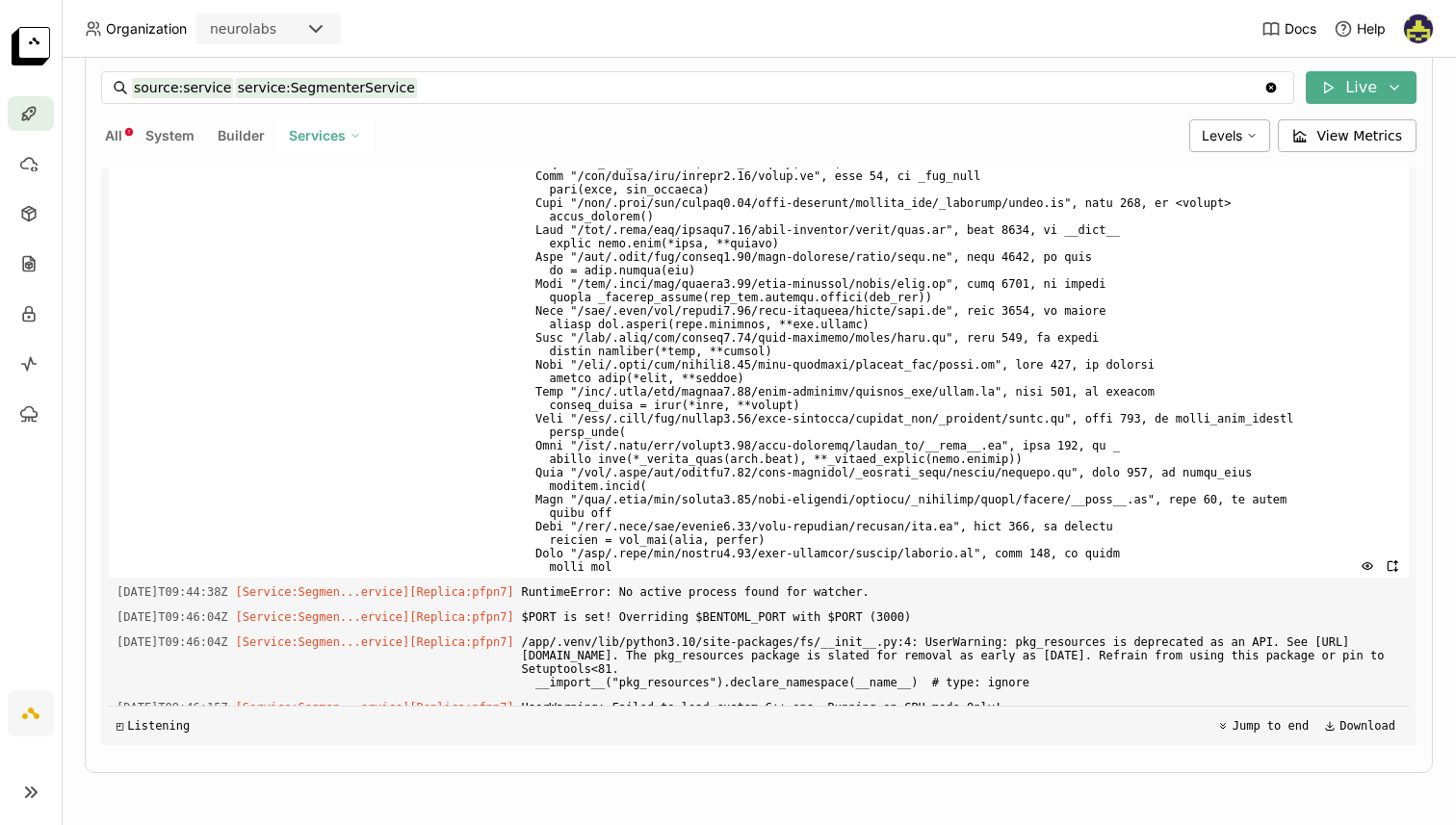
scroll to position [152, 0]
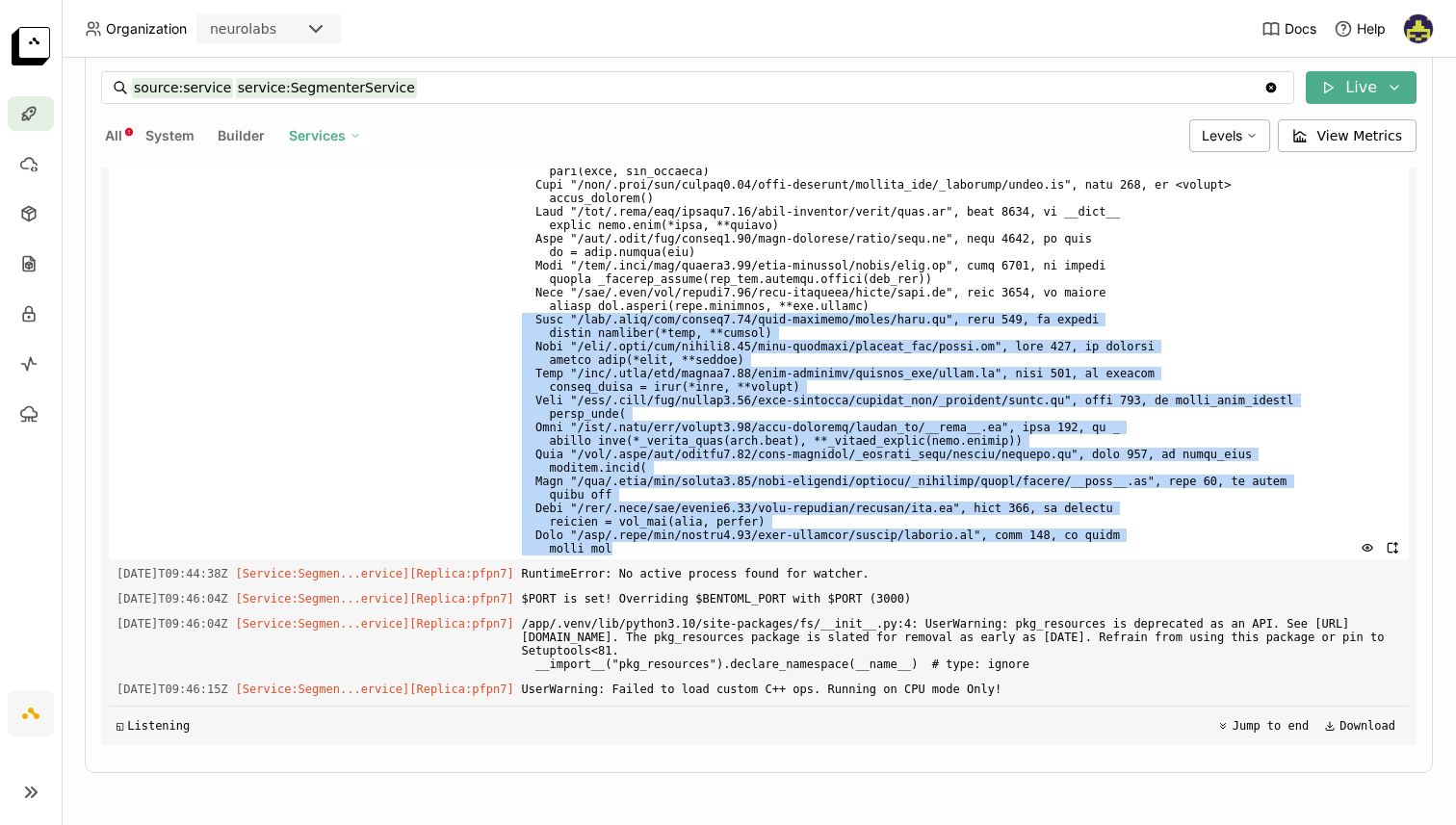
drag, startPoint x: 640, startPoint y: 557, endPoint x: 490, endPoint y: 317, distance: 283.0
click at [487, 318] on div "2025-09-18T09:44:38Z [Service:Segmen...ervice] [Replica: pfpn7 ]" at bounding box center [759, 333] width 1300 height 453
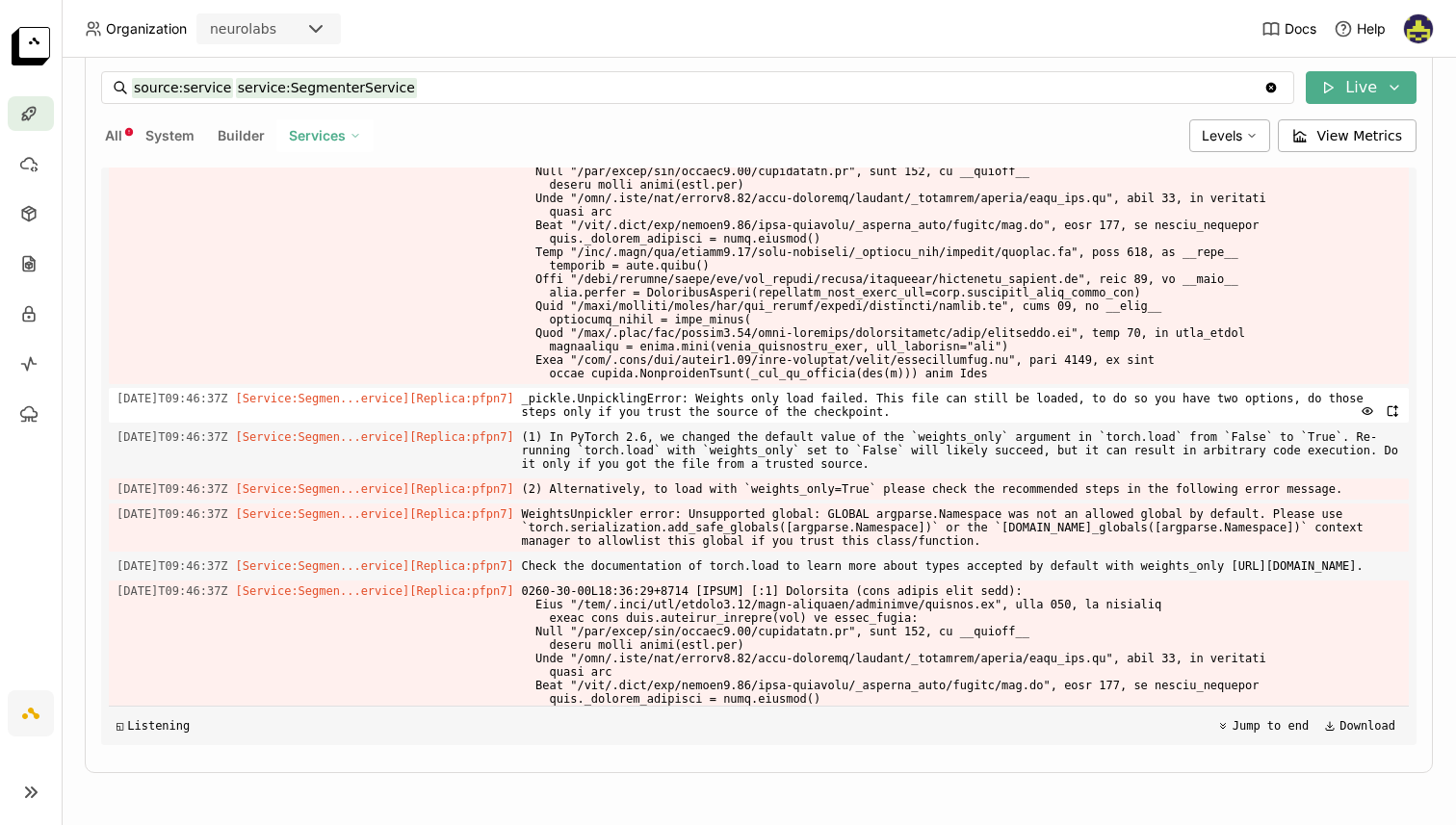
scroll to position [1783, 0]
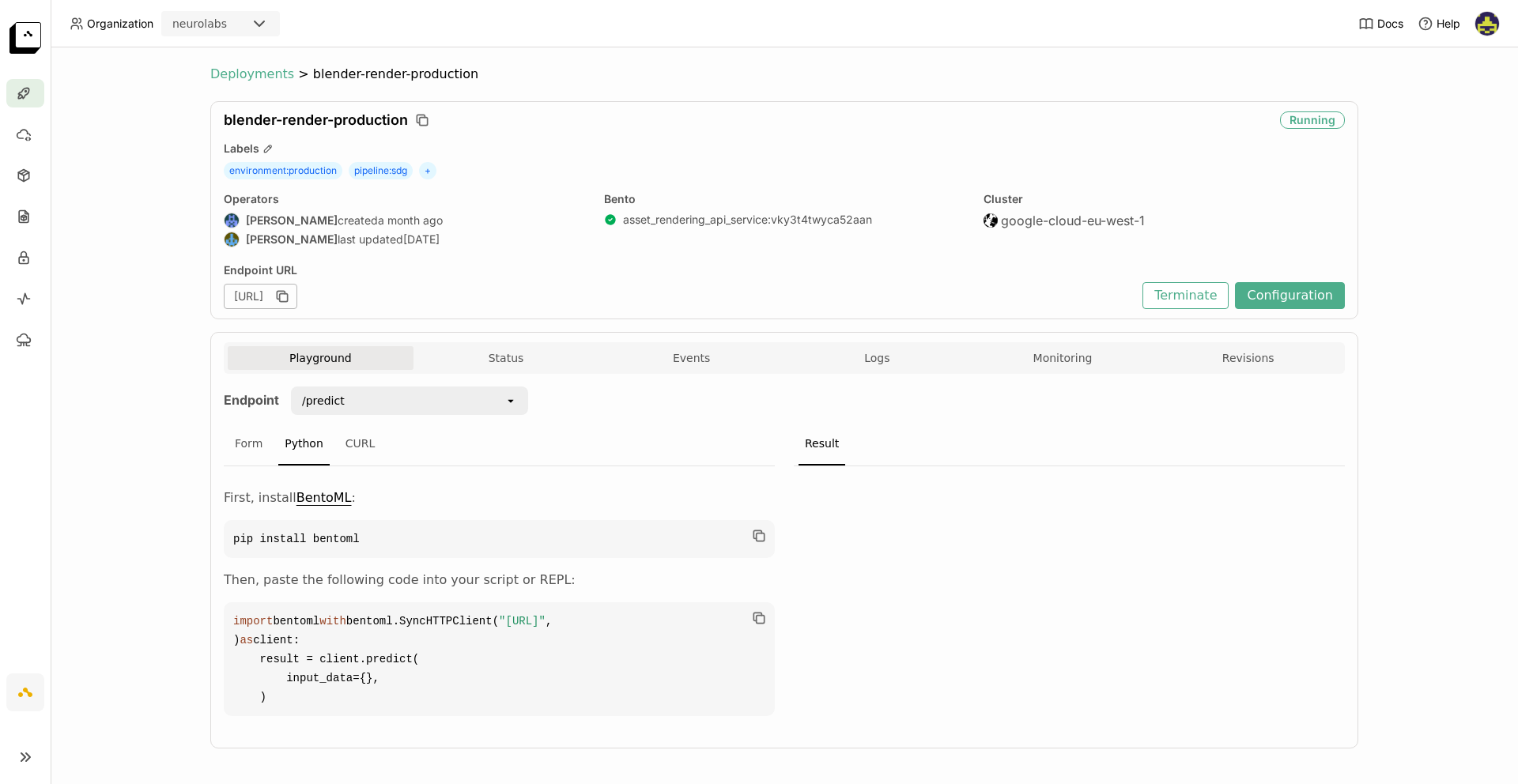
click at [226, 73] on span "Deployments" at bounding box center [252, 74] width 84 height 16
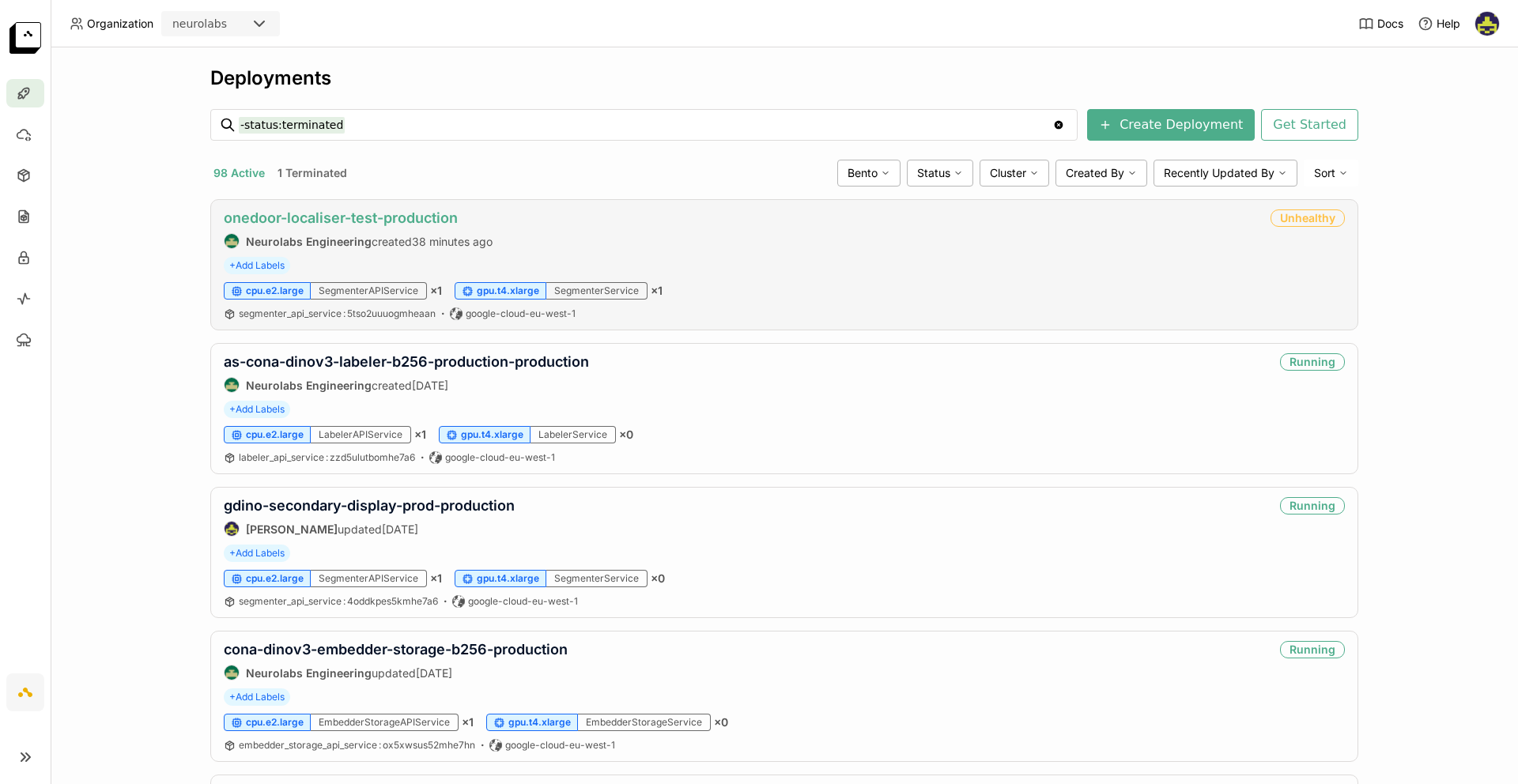
click at [337, 223] on link "onedoor-localiser-test-production" at bounding box center [340, 218] width 234 height 17
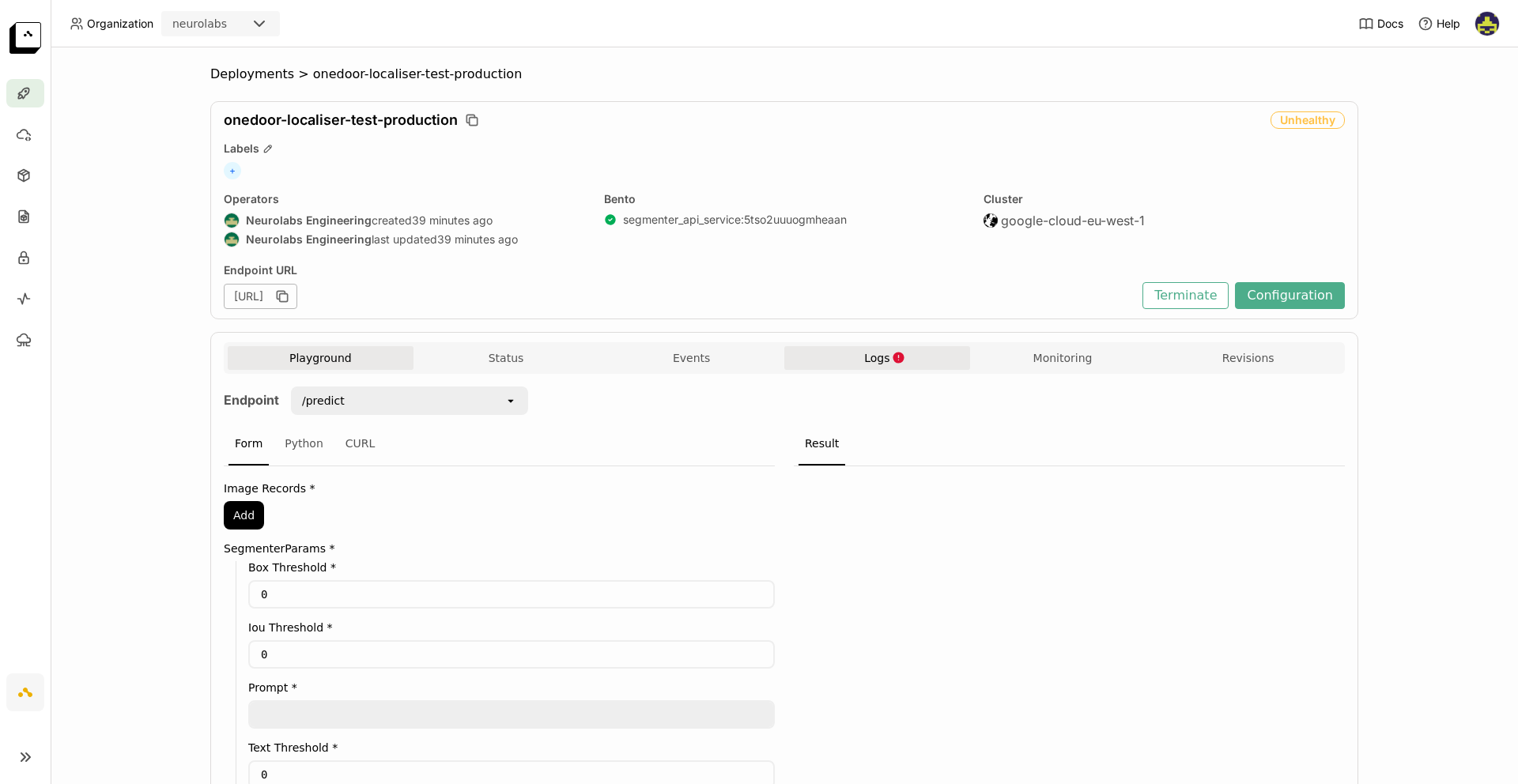
click at [895, 353] on icon "button" at bounding box center [898, 357] width 14 height 14
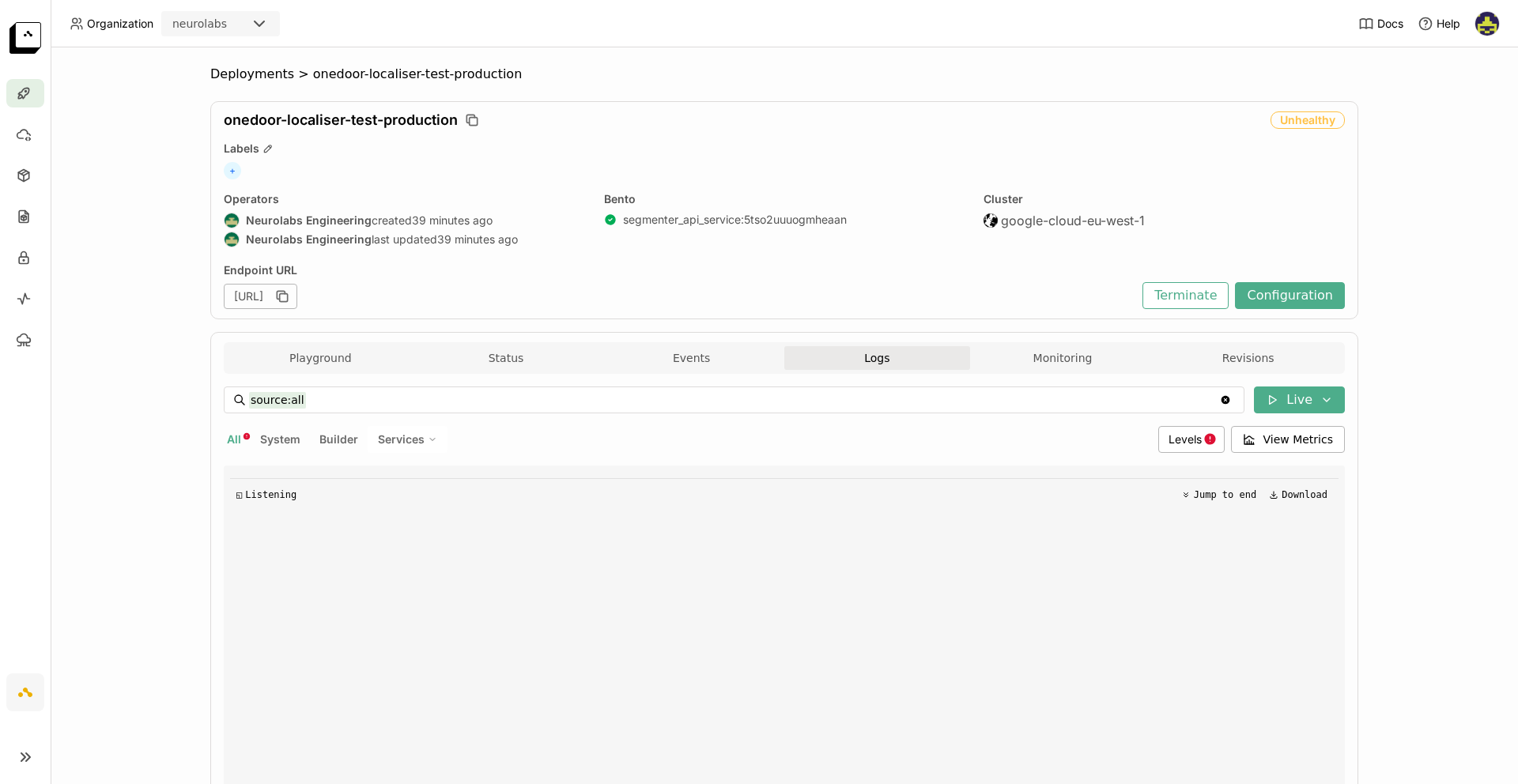
click at [410, 435] on span "Services" at bounding box center [401, 439] width 46 height 14
click at [404, 470] on div "SegmenterAPIService" at bounding box center [353, 479] width 171 height 19
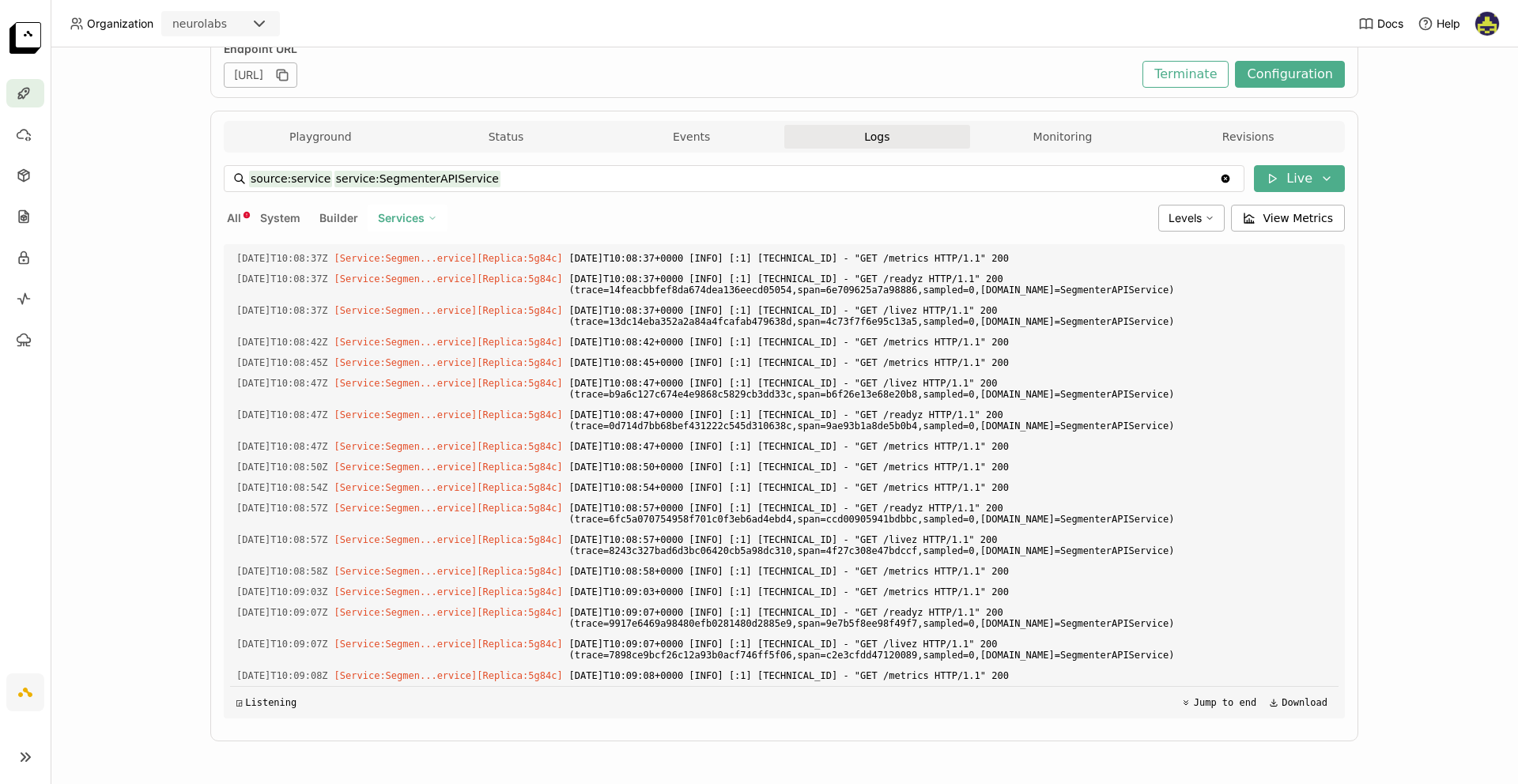
scroll to position [2361, 0]
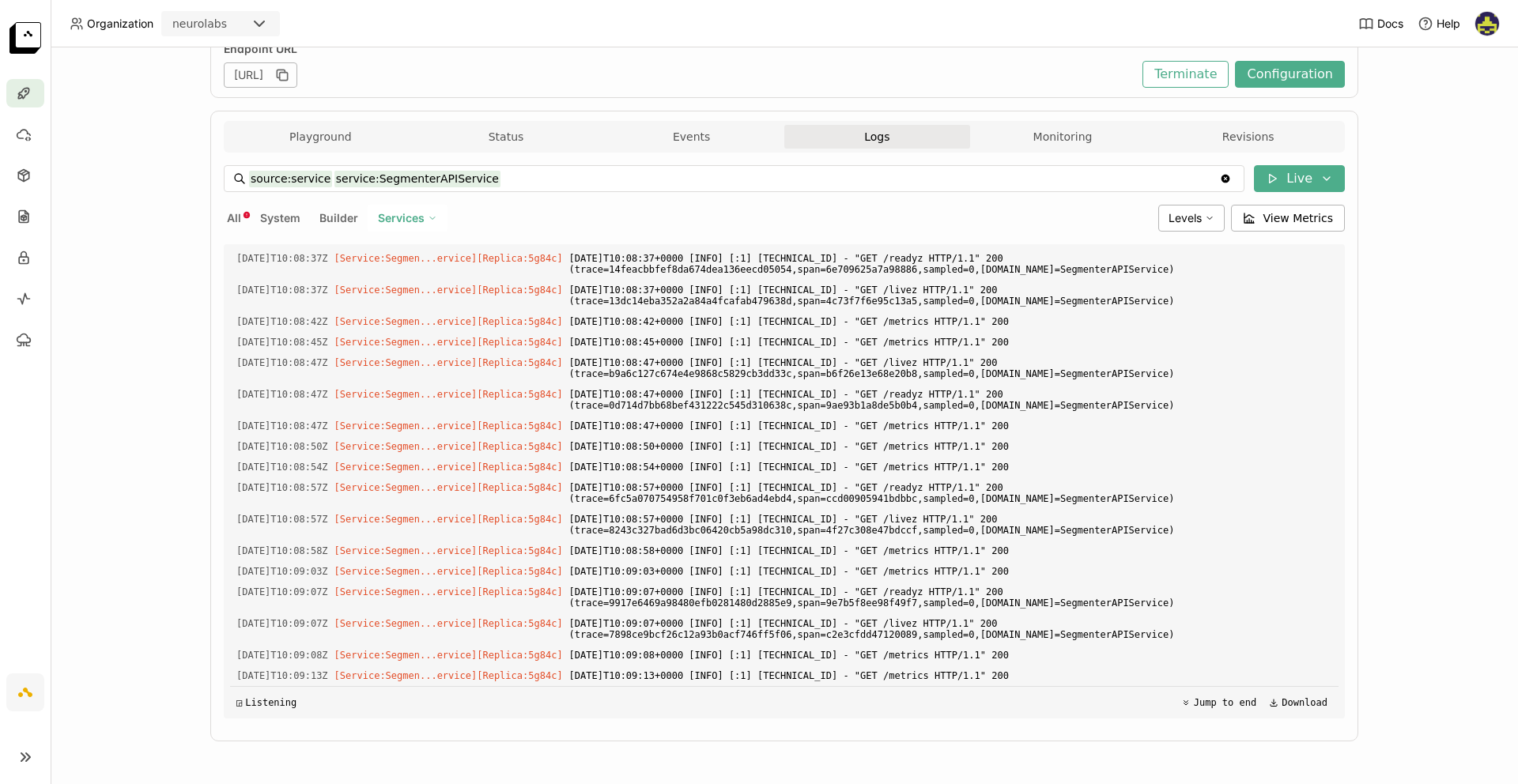
click at [381, 223] on span "Services" at bounding box center [401, 219] width 46 height 14
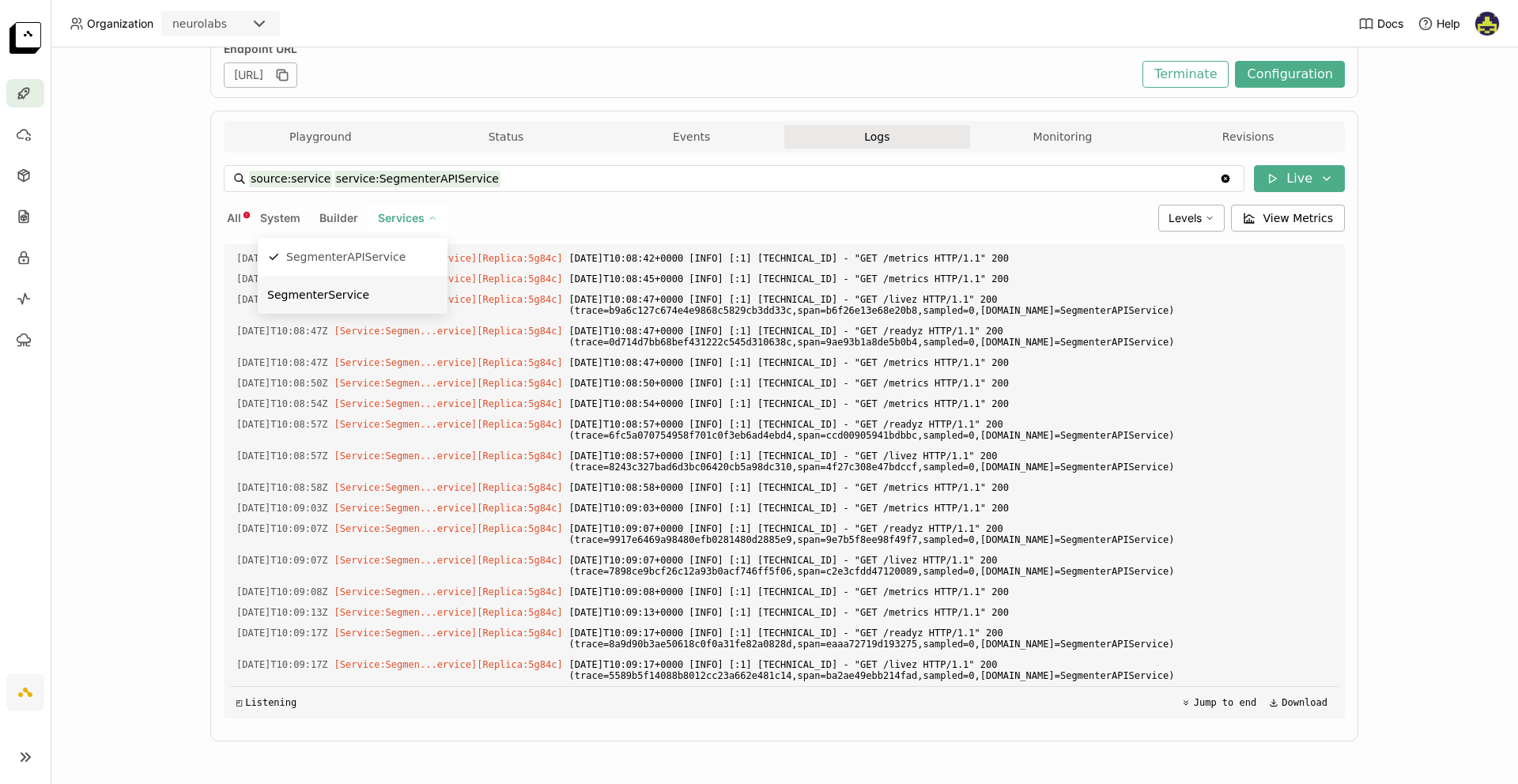
click at [388, 299] on div "SegmenterService" at bounding box center [353, 295] width 171 height 19
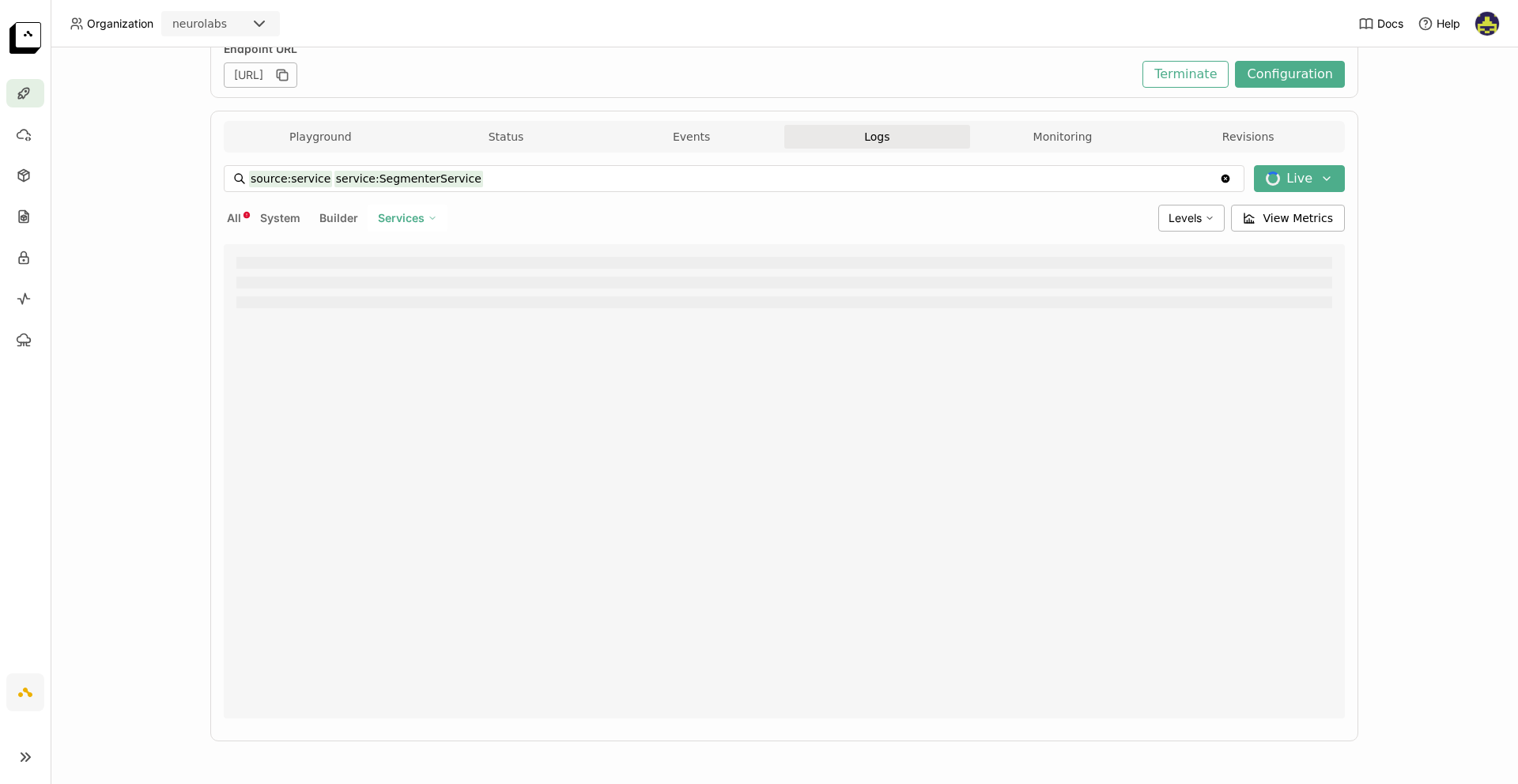
click at [396, 217] on span "Services" at bounding box center [401, 219] width 46 height 14
click at [396, 219] on span "Services" at bounding box center [401, 219] width 46 height 14
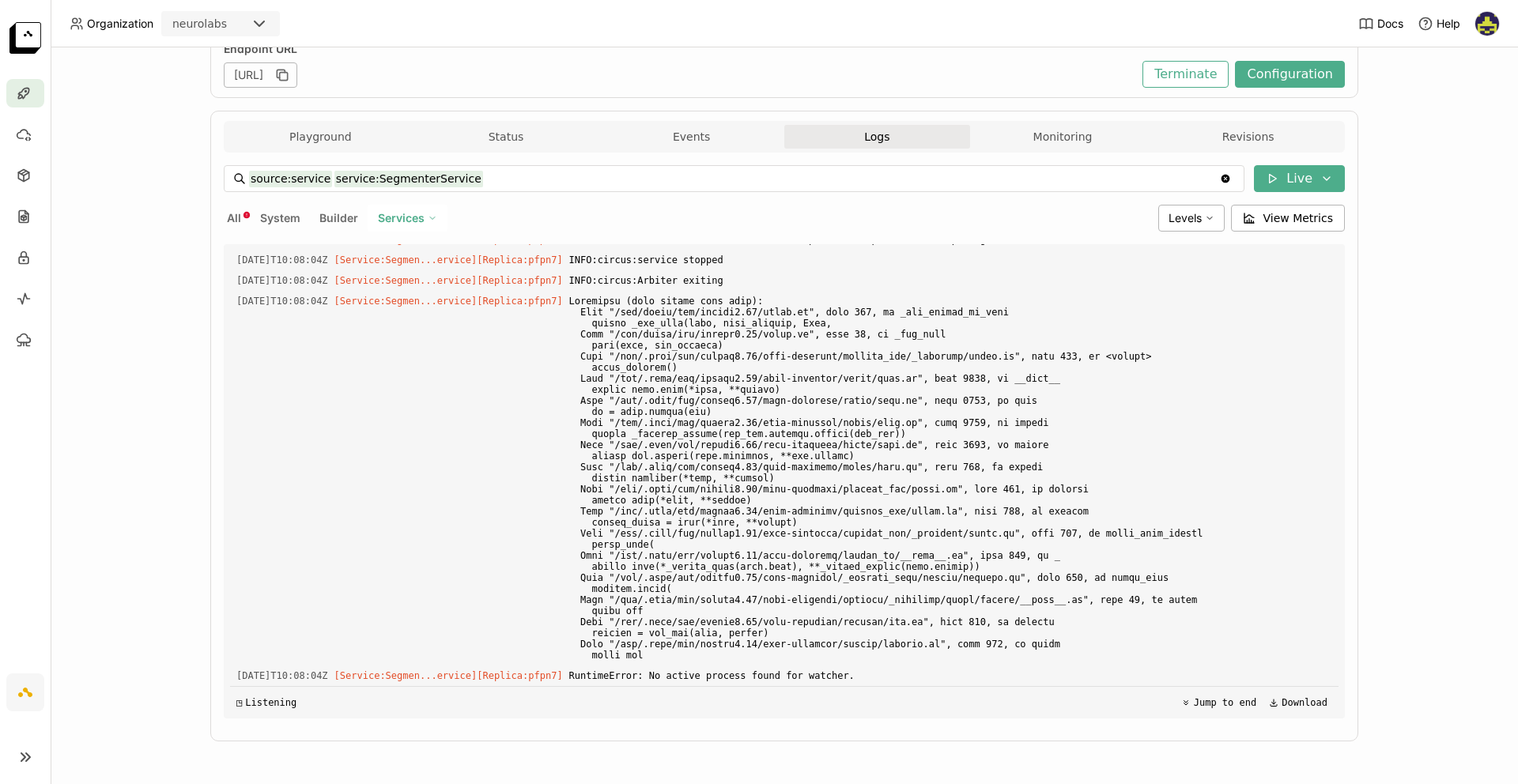
scroll to position [4057, 0]
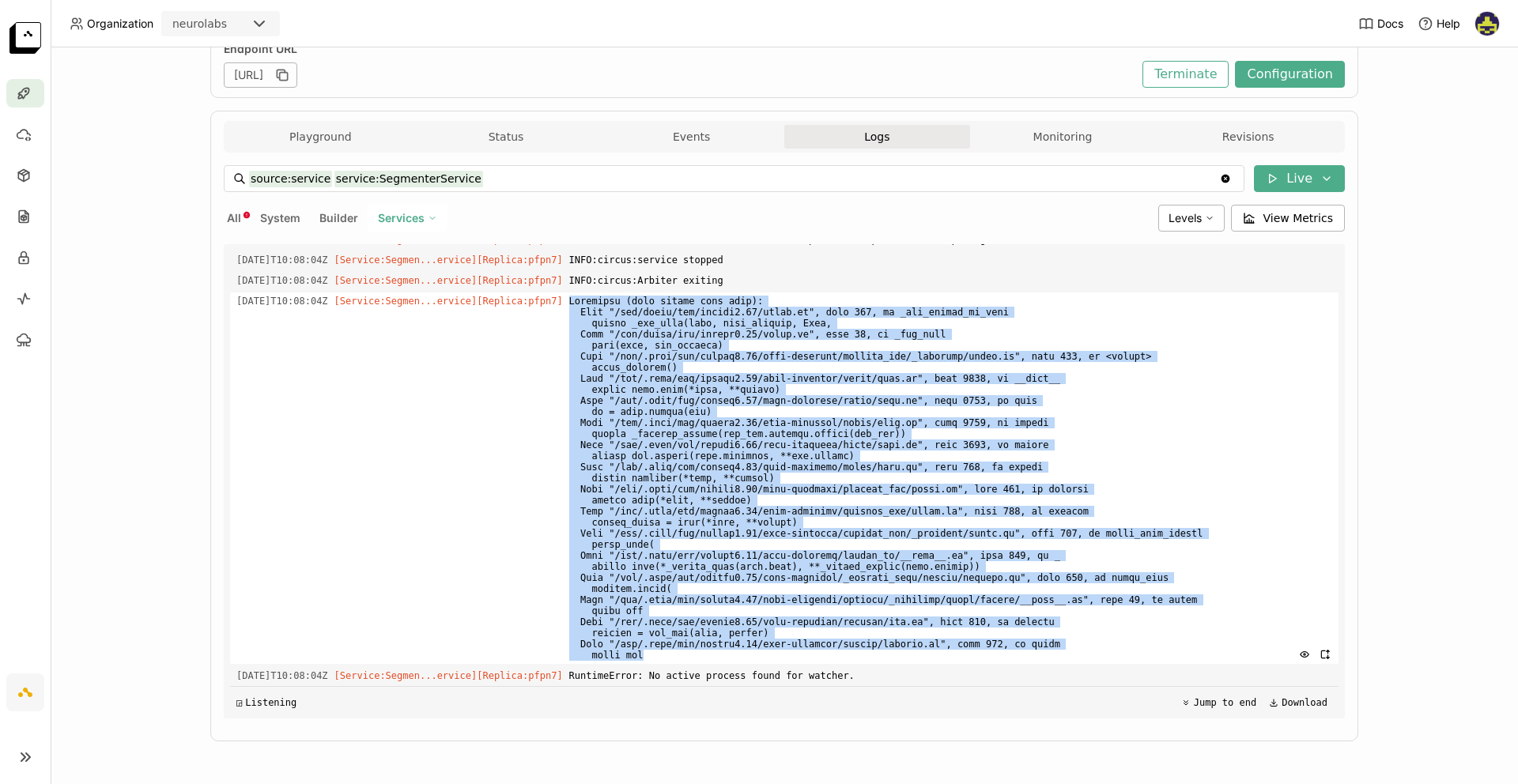
drag, startPoint x: 585, startPoint y: 297, endPoint x: 868, endPoint y: 655, distance: 456.3
click at [862, 655] on span at bounding box center [951, 479] width 763 height 372
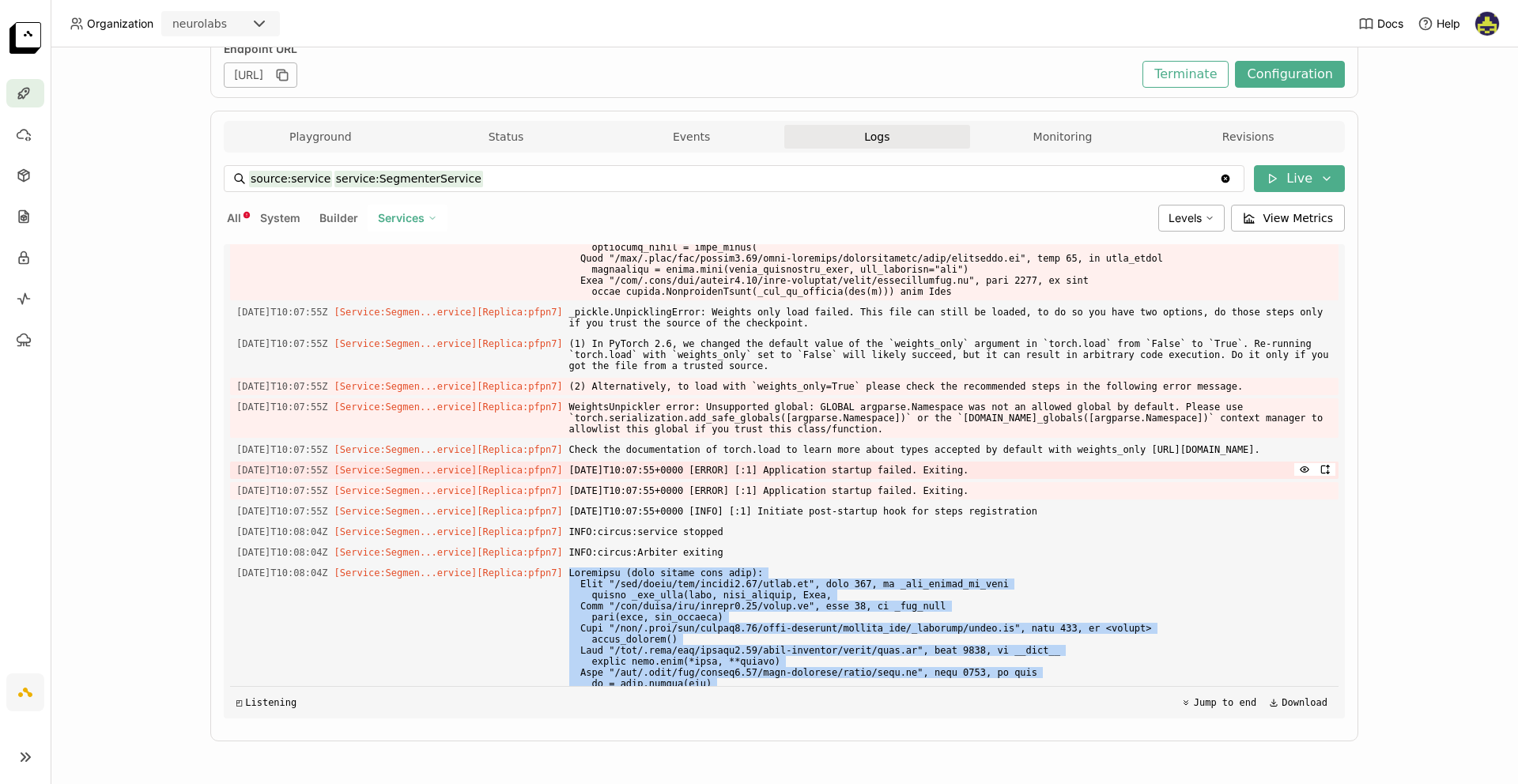
scroll to position [3600, 0]
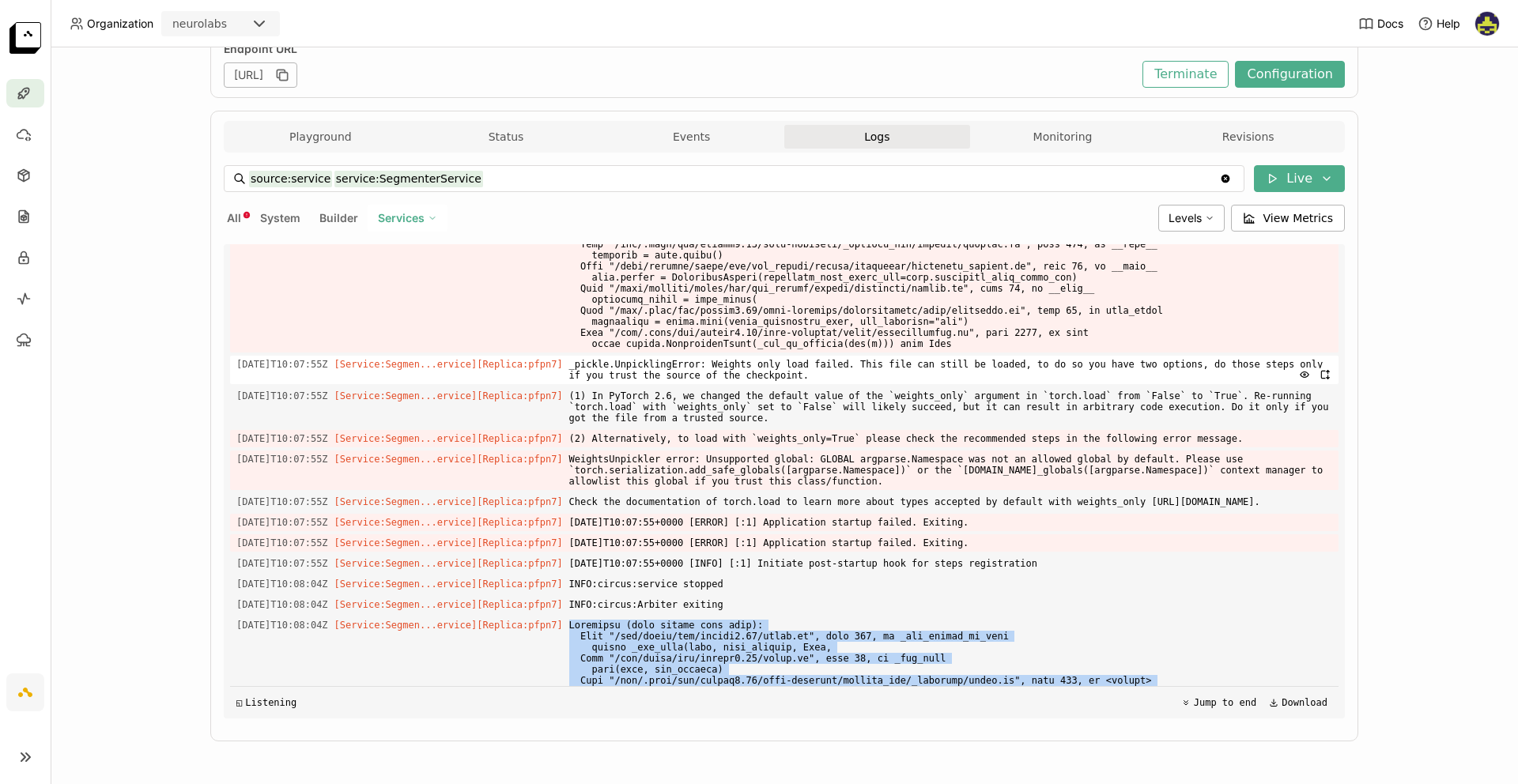
drag, startPoint x: 610, startPoint y: 467, endPoint x: 865, endPoint y: 501, distance: 257.3
click at [865, 501] on div "Load older logs [DATE]T10:01:28Z [Service:Segmen...ervice] [Replica: pfpn7 ] $P…" at bounding box center [783, 481] width 1108 height 475
copy div "raise pickle.UnpicklingError(_get_wo_message(str(e))) from None [DATE]T10:07:55…"
click at [719, 384] on span "_pickle.UnpicklingError: Weights only load failed. This file can still be loade…" at bounding box center [951, 370] width 763 height 29
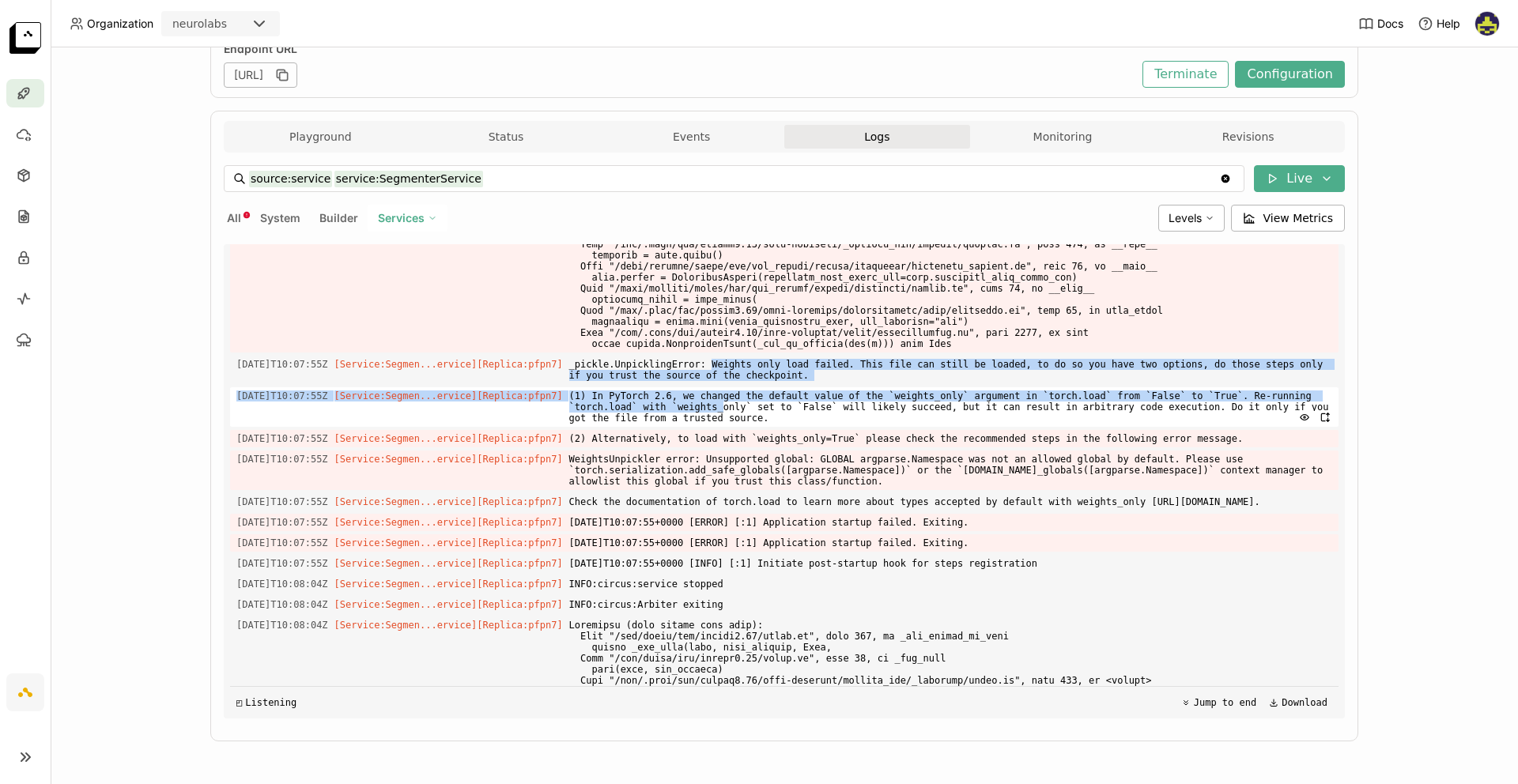
drag, startPoint x: 727, startPoint y: 483, endPoint x: 797, endPoint y: 524, distance: 81.1
click at [797, 524] on div "Load older logs [DATE]T10:01:28Z [Service:Segmen...ervice] [Replica: pfpn7 ] $P…" at bounding box center [783, 481] width 1108 height 475
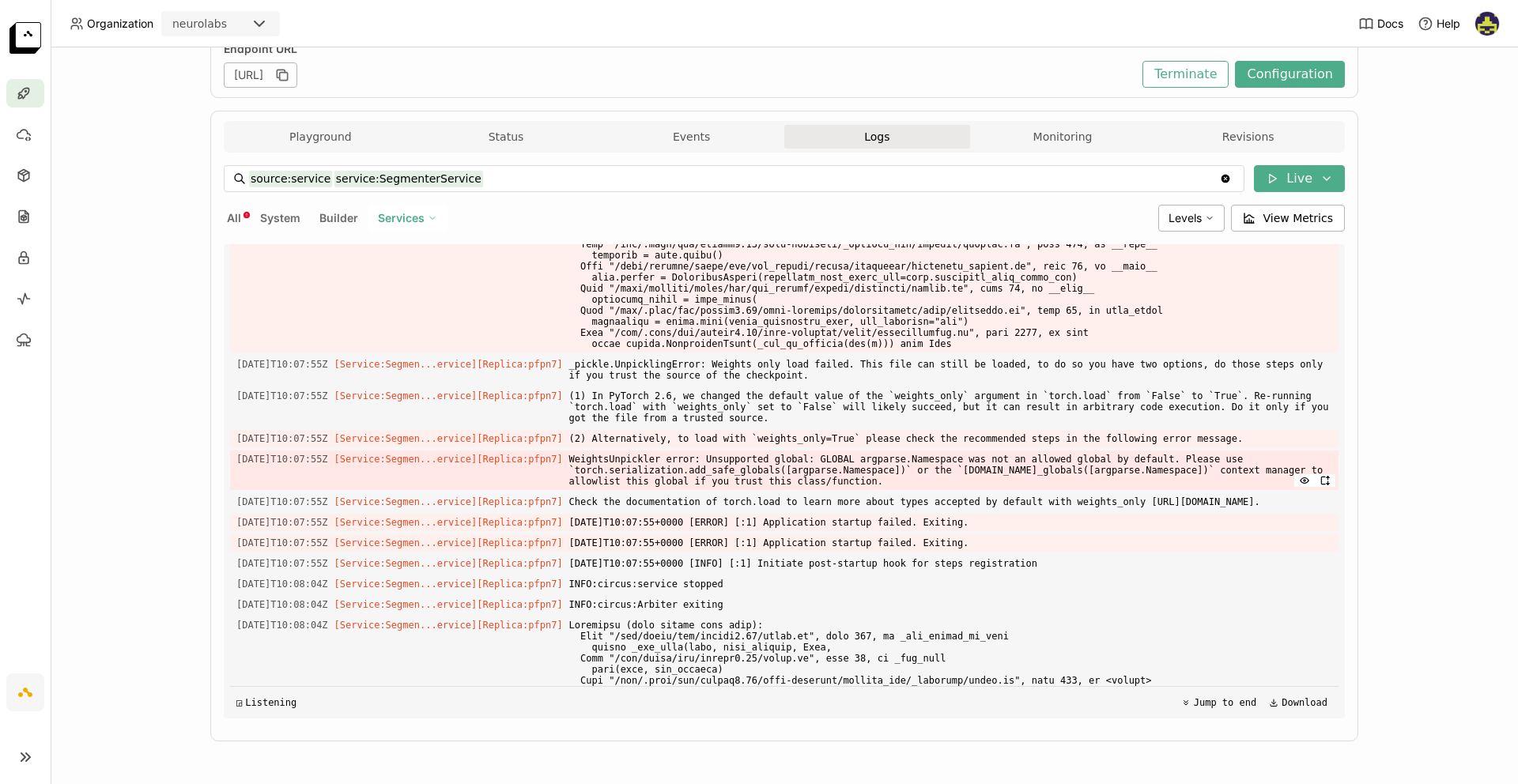
click at [760, 490] on span "WeightsUnpickler error: Unsupported global: GLOBAL argparse.Namespace was not a…" at bounding box center [951, 471] width 763 height 40
drag, startPoint x: 629, startPoint y: 581, endPoint x: 1020, endPoint y: 606, distance: 391.8
click at [1020, 490] on span "WeightsUnpickler error: Unsupported global: GLOBAL argparse.Namespace was not a…" at bounding box center [951, 471] width 763 height 40
copy span "WeightsUnpickler error: Unsupported global: GLOBAL argparse.Namespace was not a…"
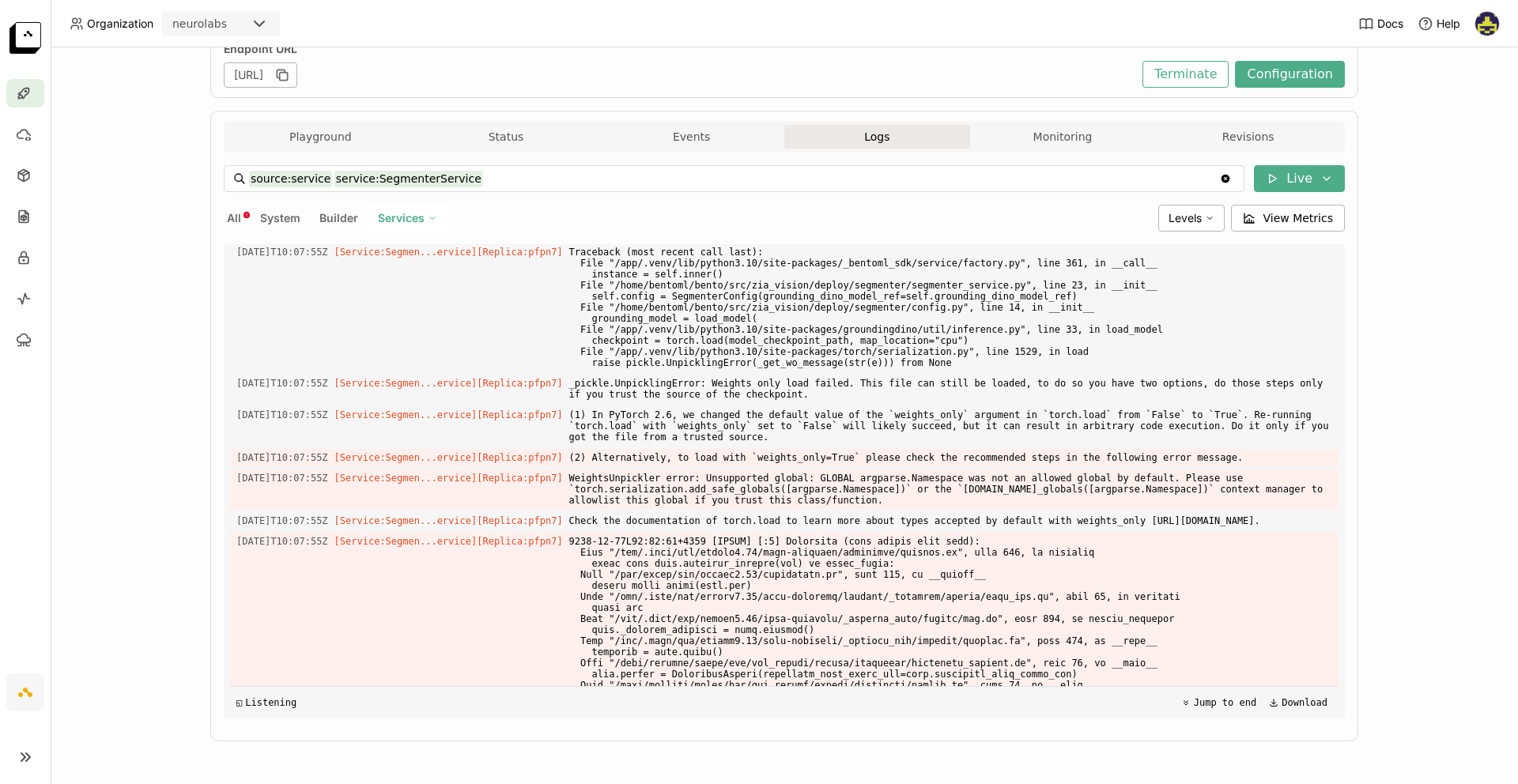
scroll to position [2610, 0]
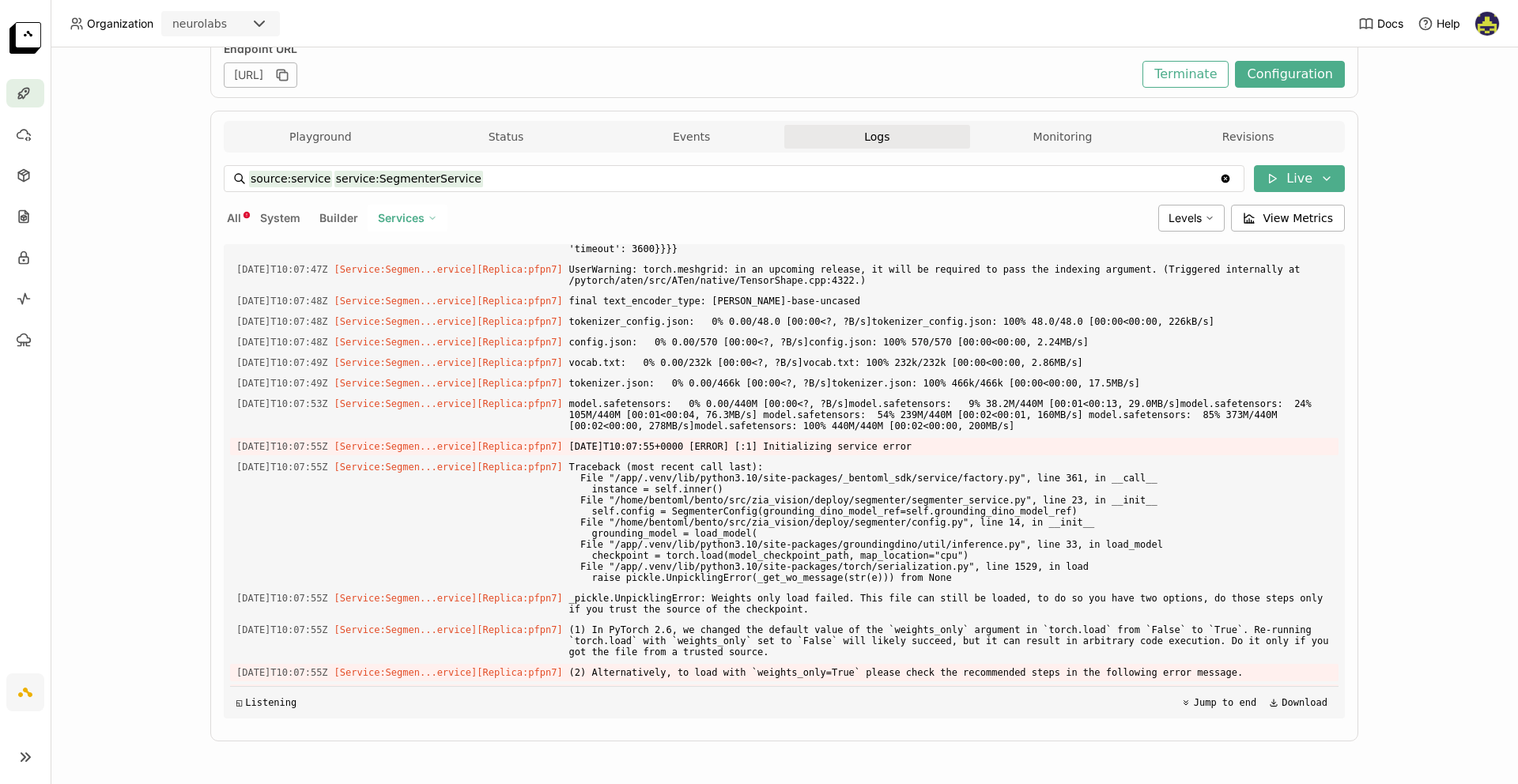
click at [333, 215] on span "Builder" at bounding box center [338, 218] width 39 height 14
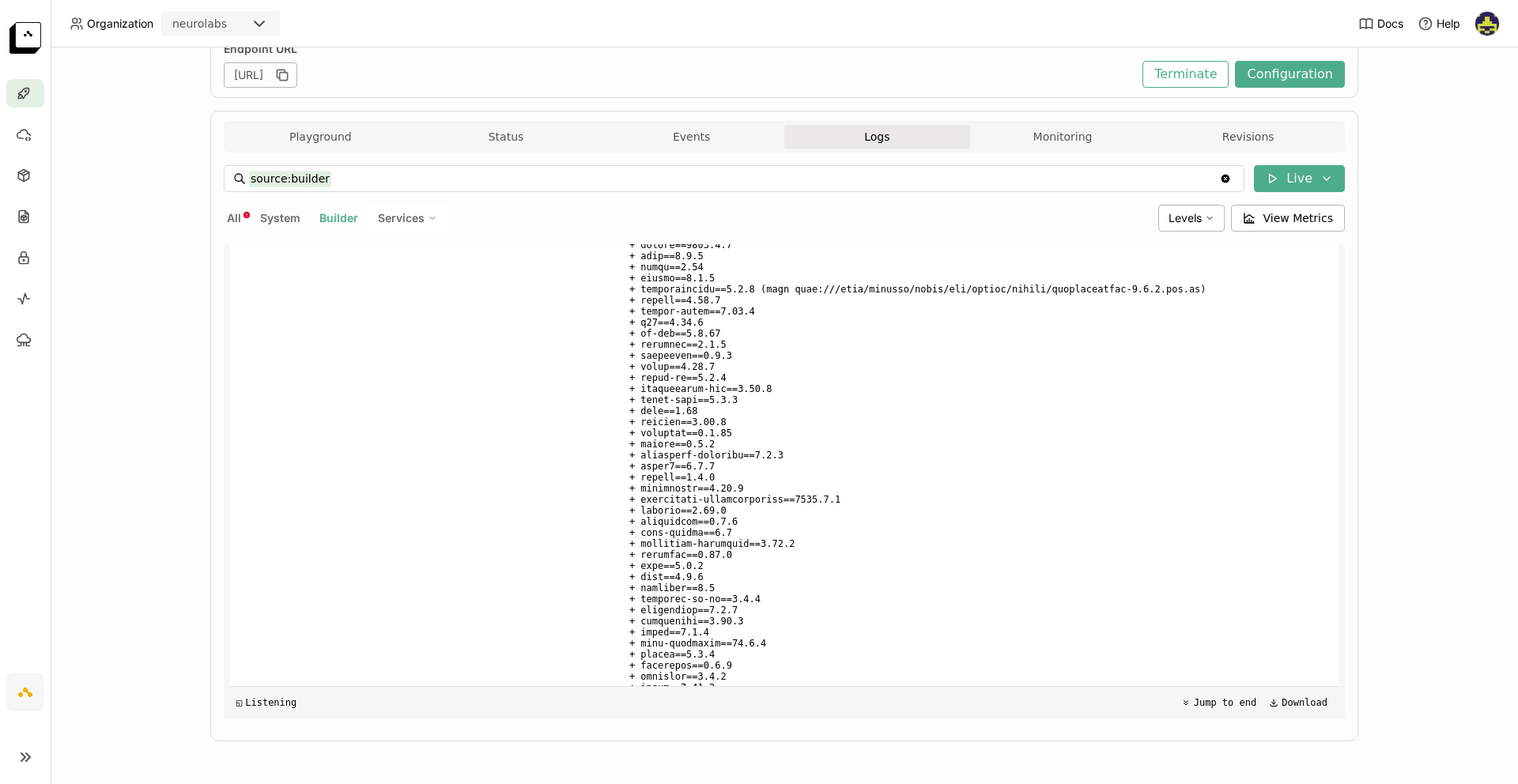
scroll to position [2930, 0]
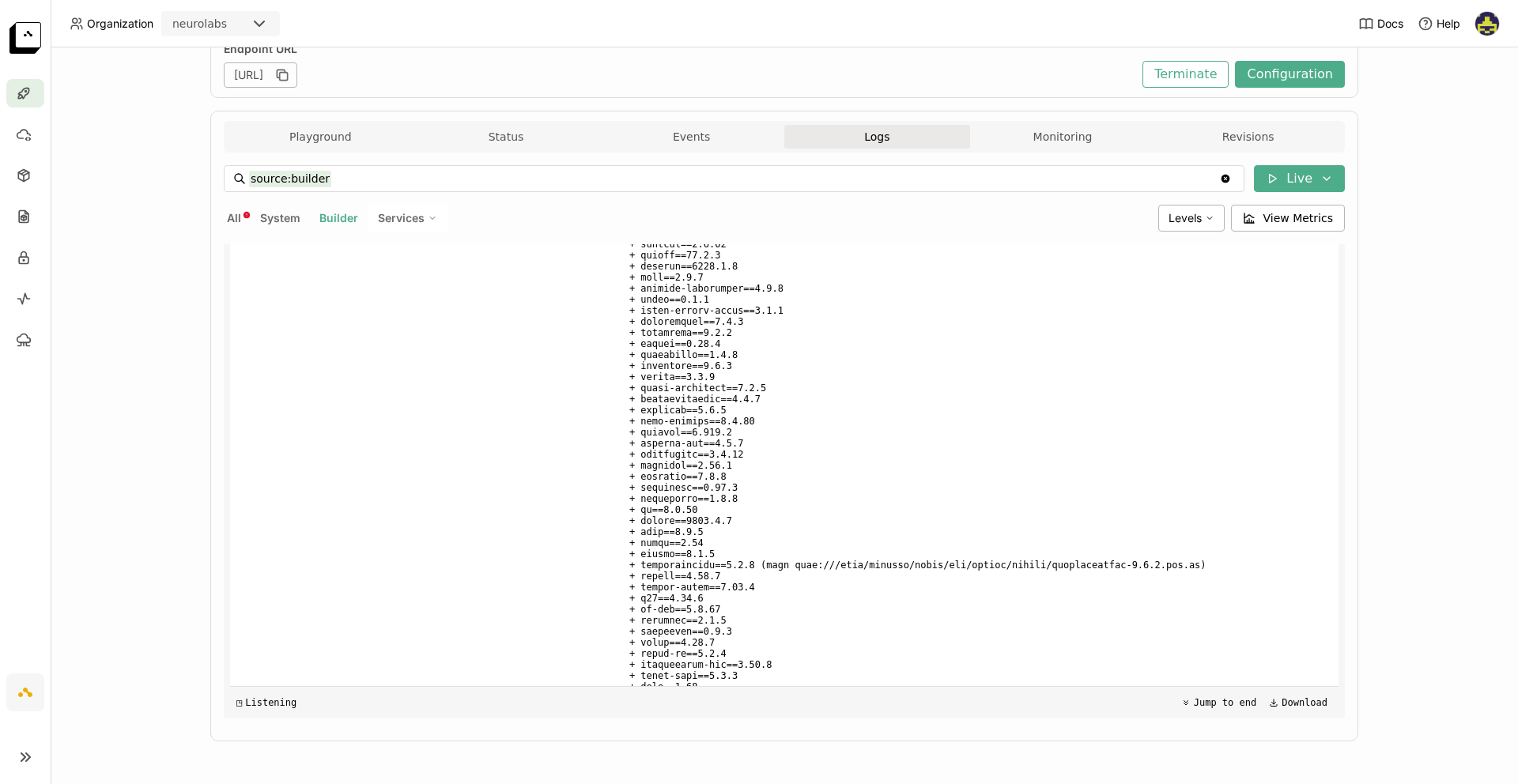
click at [736, 518] on span at bounding box center [978, 726] width 708 height 1423
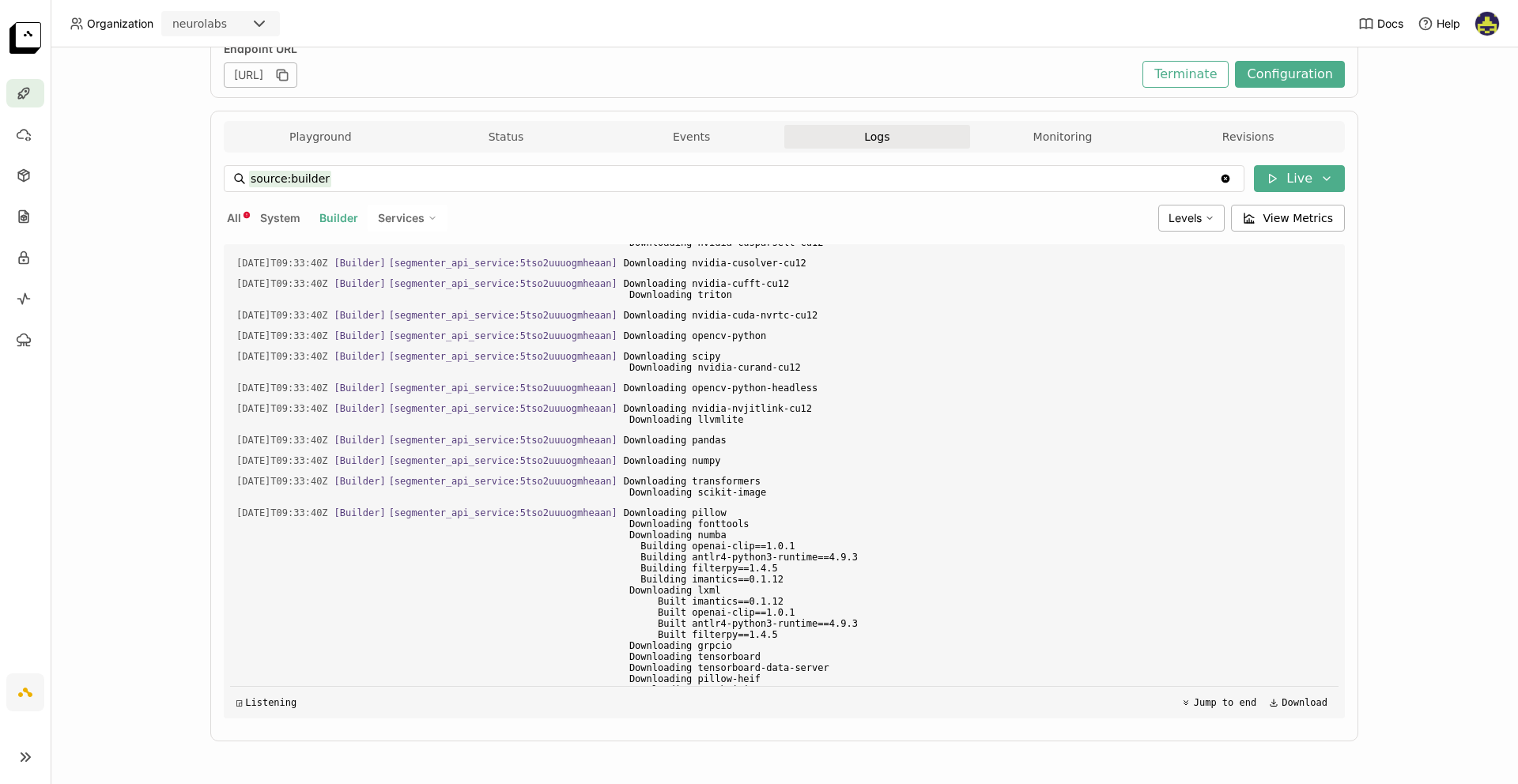
scroll to position [2240, 0]
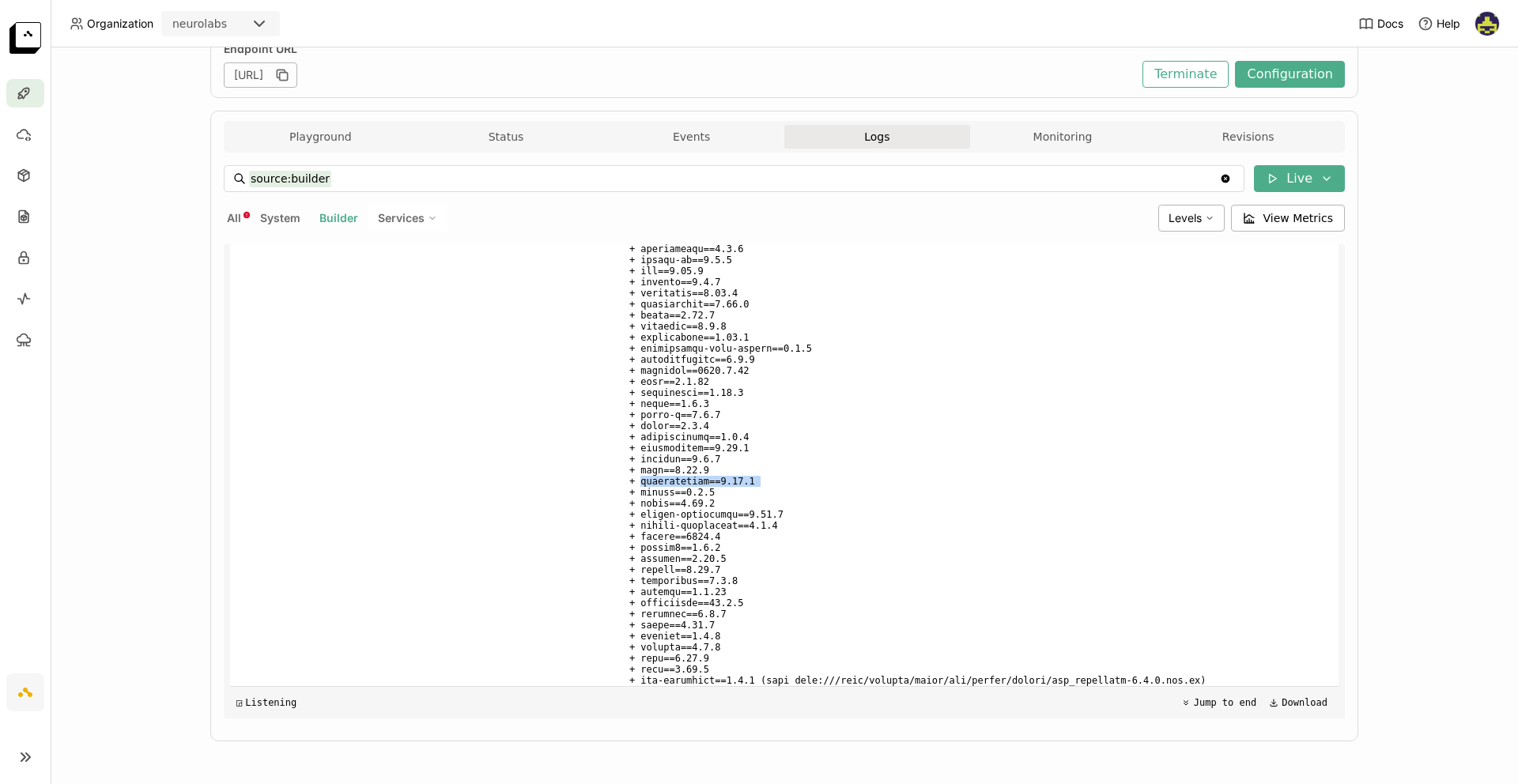
click at [654, 481] on span at bounding box center [978, 298] width 708 height 803
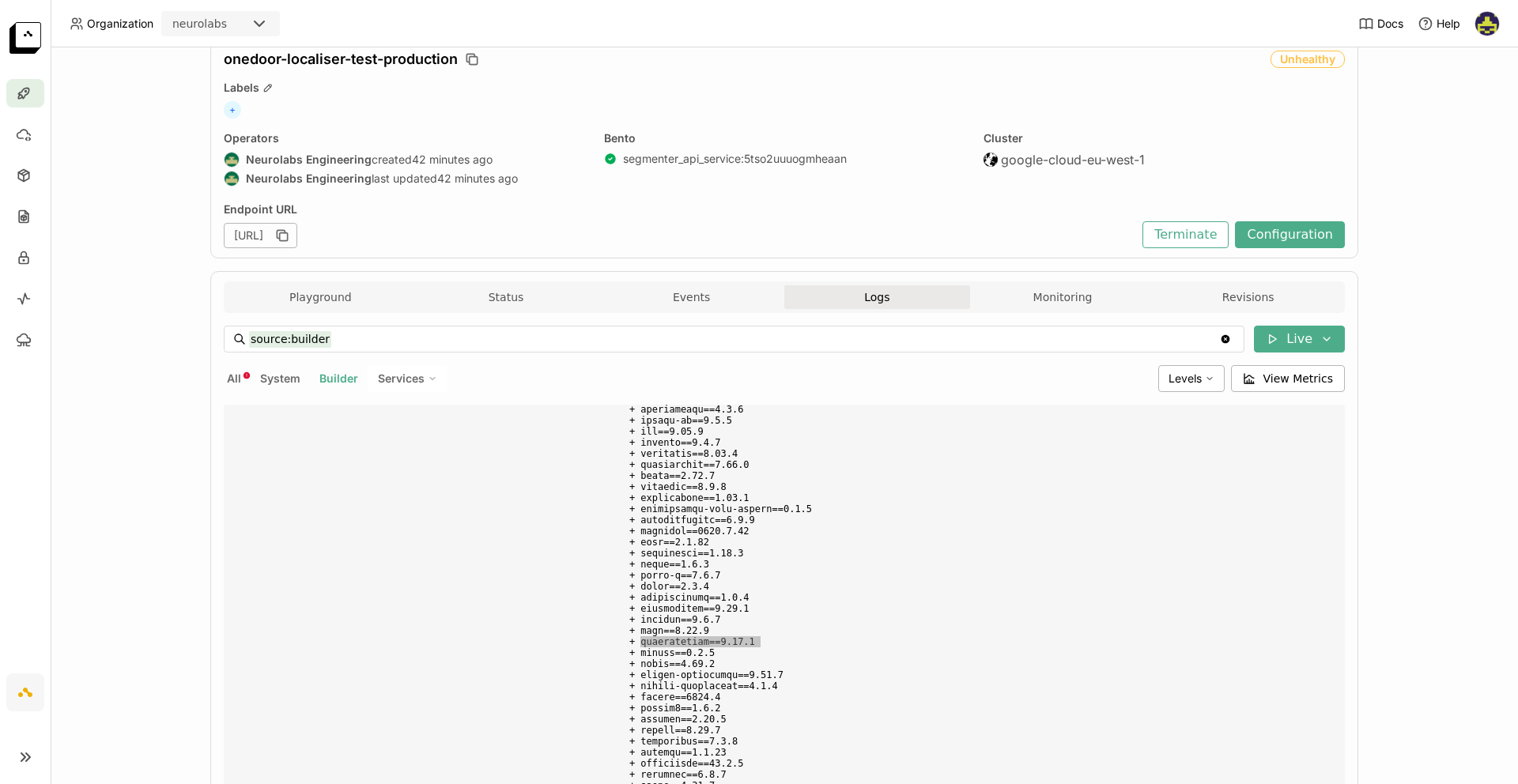
scroll to position [0, 0]
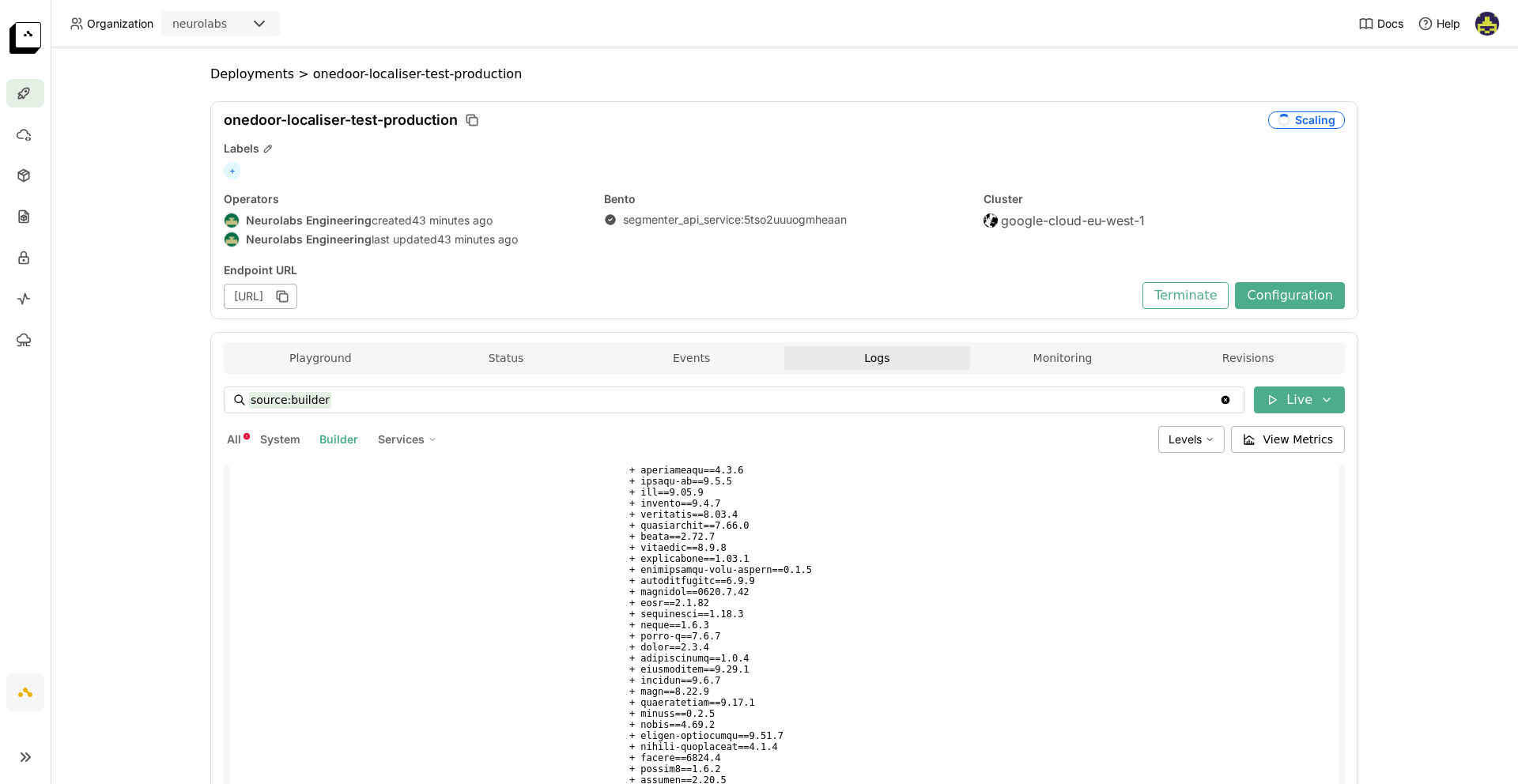
click at [732, 648] on span at bounding box center [978, 520] width 708 height 803
drag, startPoint x: 729, startPoint y: 647, endPoint x: 659, endPoint y: 647, distance: 70.0
click at [659, 647] on span at bounding box center [978, 520] width 708 height 803
copy span "torch==2.8.0"
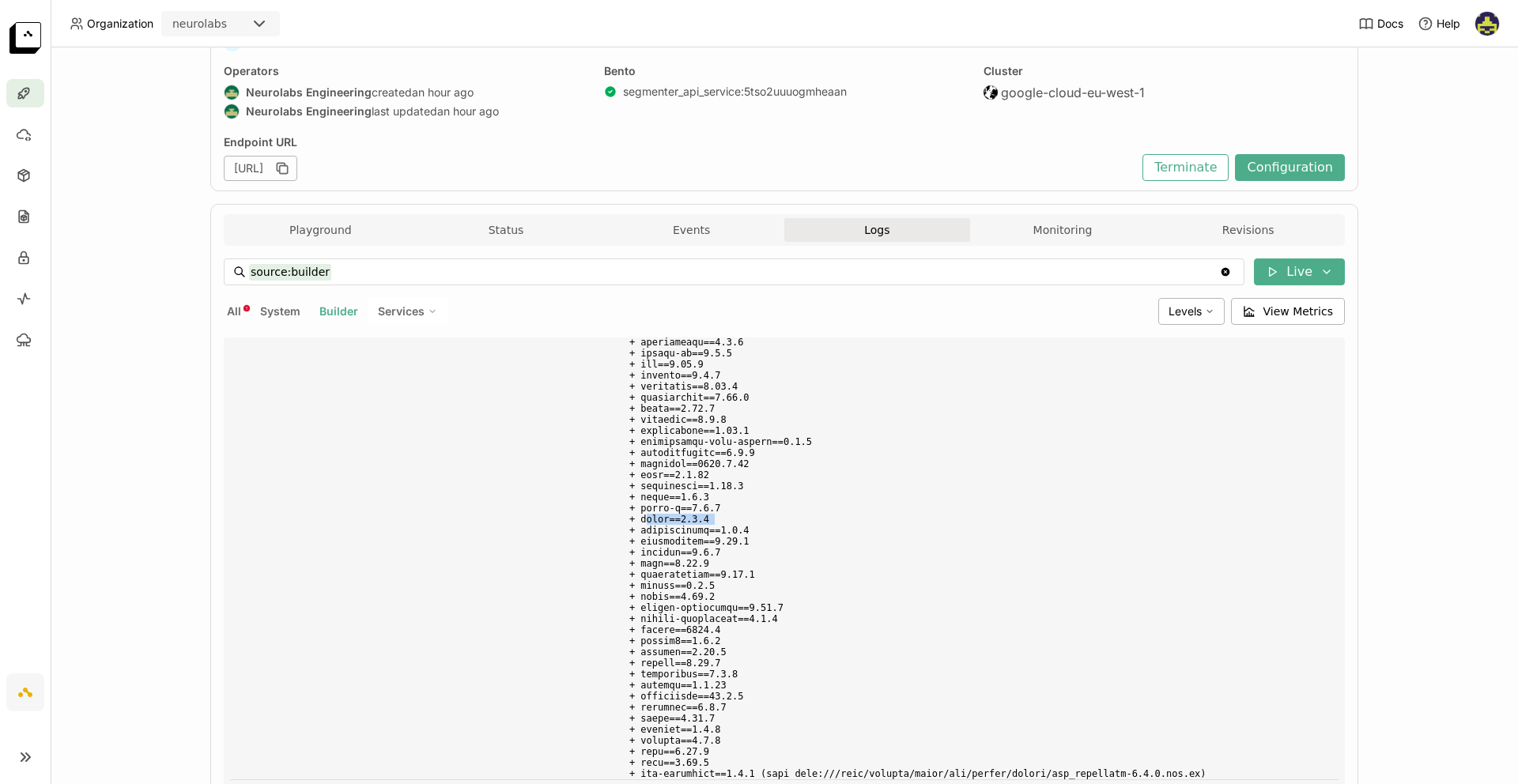
scroll to position [221, 0]
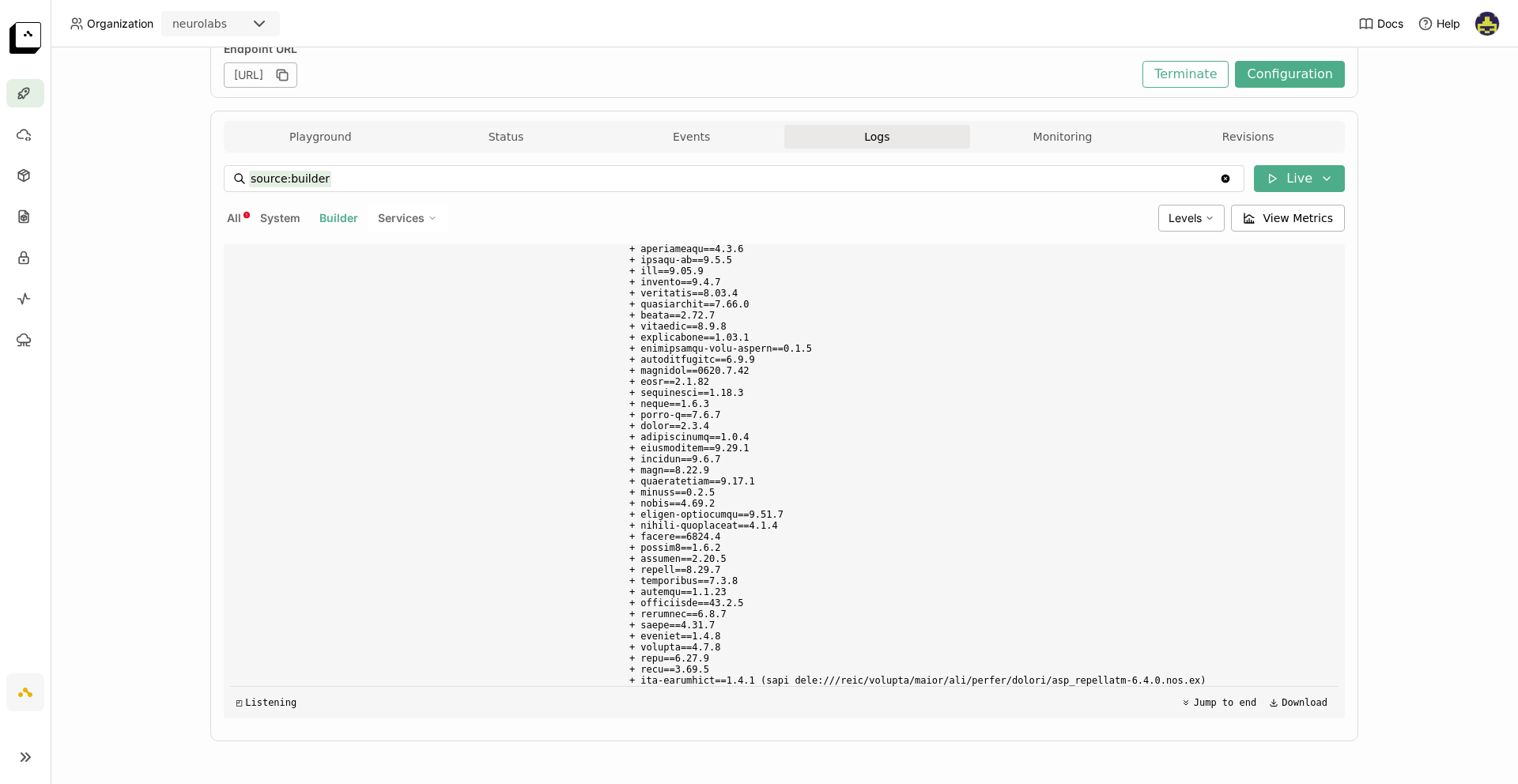
click at [137, 95] on div "Deployments > onedoor-localiser-test-production onedoor-localiser-test-producti…" at bounding box center [783, 416] width 1467 height 737
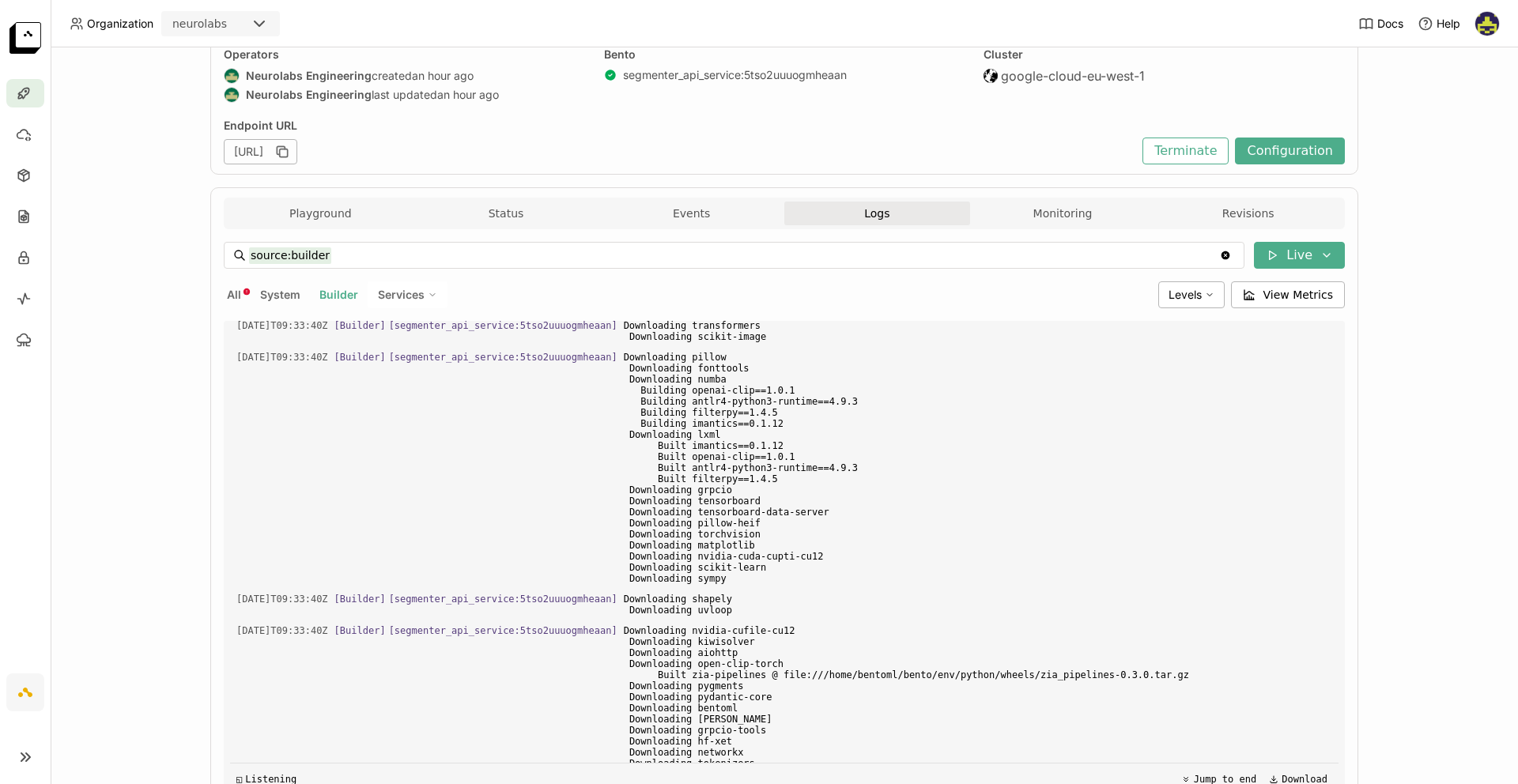
scroll to position [829, 0]
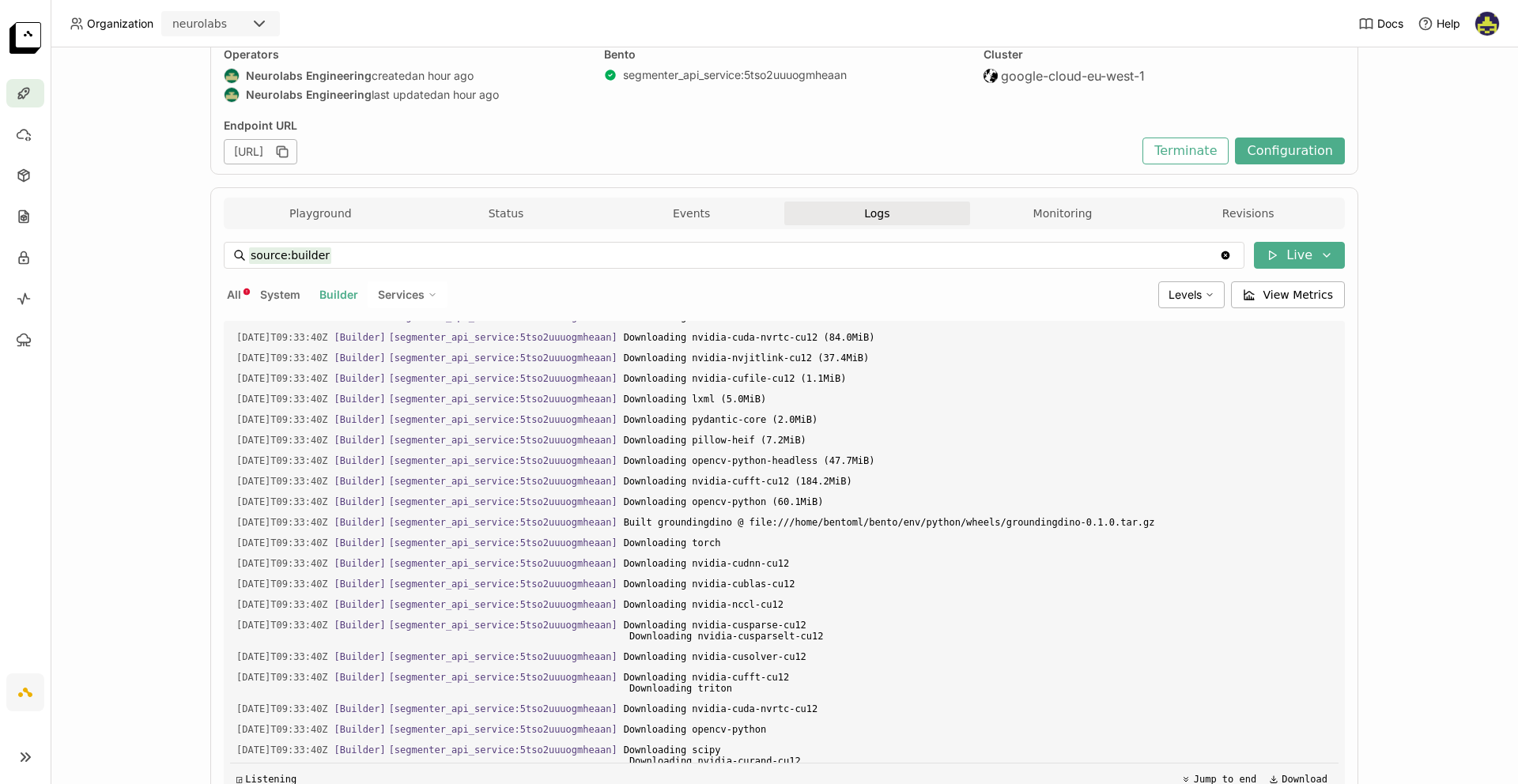
click at [392, 280] on div "source:builder source:builder Clear value Live All System Builder Services Leve…" at bounding box center [783, 518] width 1121 height 554
click at [399, 301] on span "Services" at bounding box center [401, 295] width 46 height 14
click at [367, 381] on li "SegmenterService" at bounding box center [353, 372] width 190 height 38
type input "source:service service:SegmenterService"
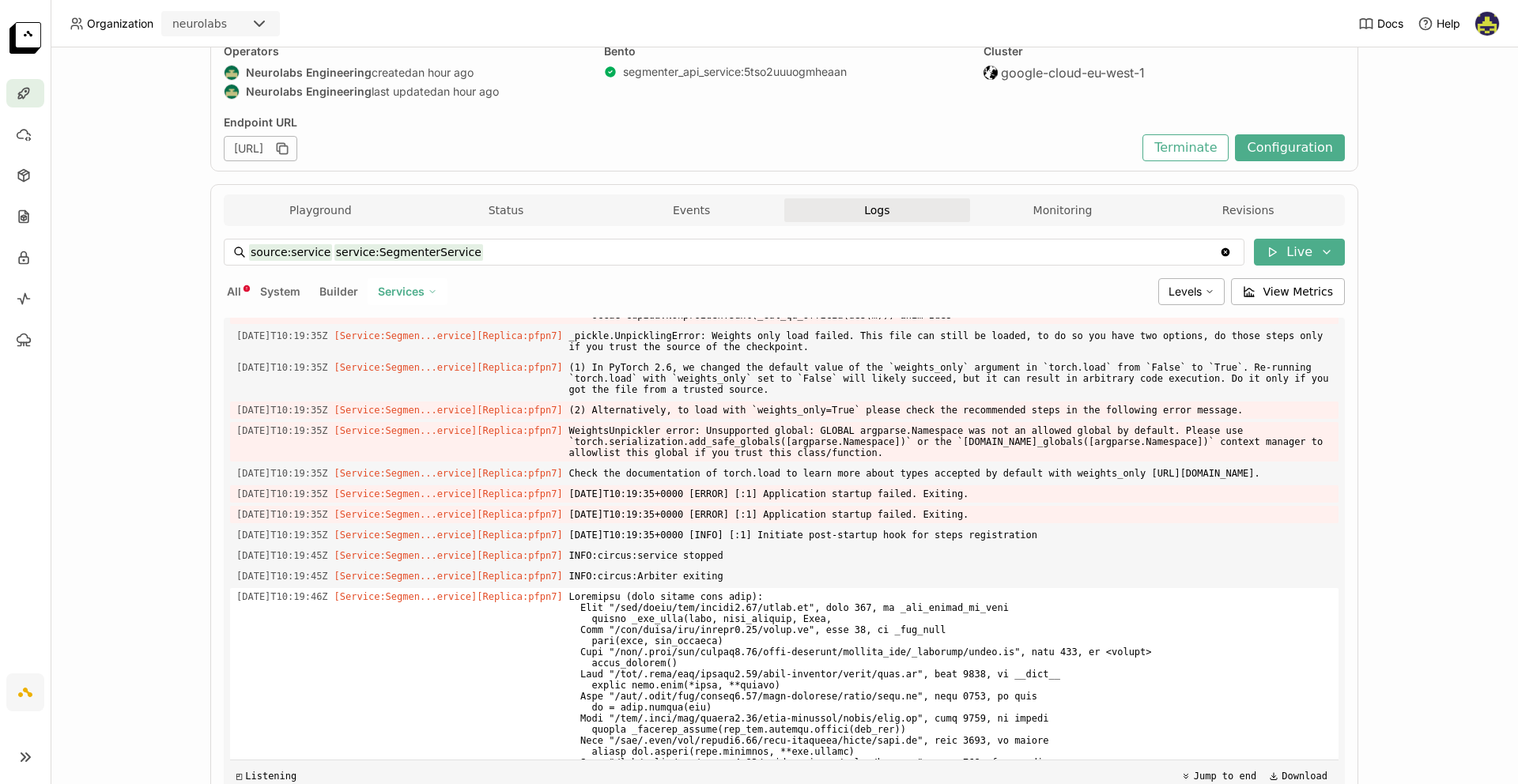
scroll to position [3591, 0]
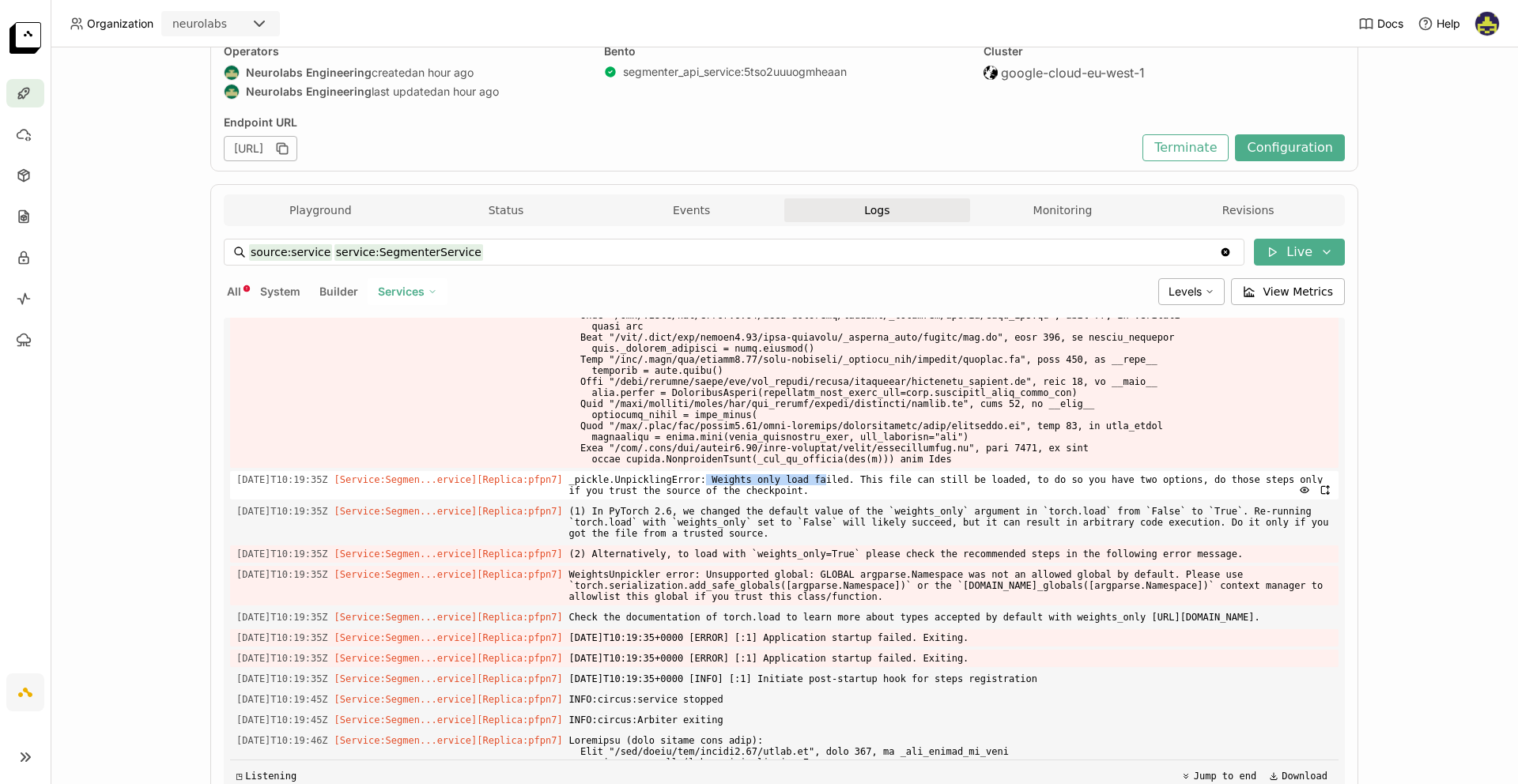
drag, startPoint x: 725, startPoint y: 602, endPoint x: 844, endPoint y: 601, distance: 119.0
click at [844, 499] on span "_pickle.UnpicklingError: Weights only load failed. This file can still be loade…" at bounding box center [951, 486] width 763 height 29
drag, startPoint x: 870, startPoint y: 603, endPoint x: 1039, endPoint y: 608, distance: 169.1
click at [1029, 499] on span "_pickle.UnpicklingError: Weights only load failed. This file can still be loade…" at bounding box center [951, 486] width 763 height 29
click at [1141, 542] on span "(1) In PyTorch 2.6, we changed the default value of the `weights_only` argument…" at bounding box center [951, 522] width 763 height 40
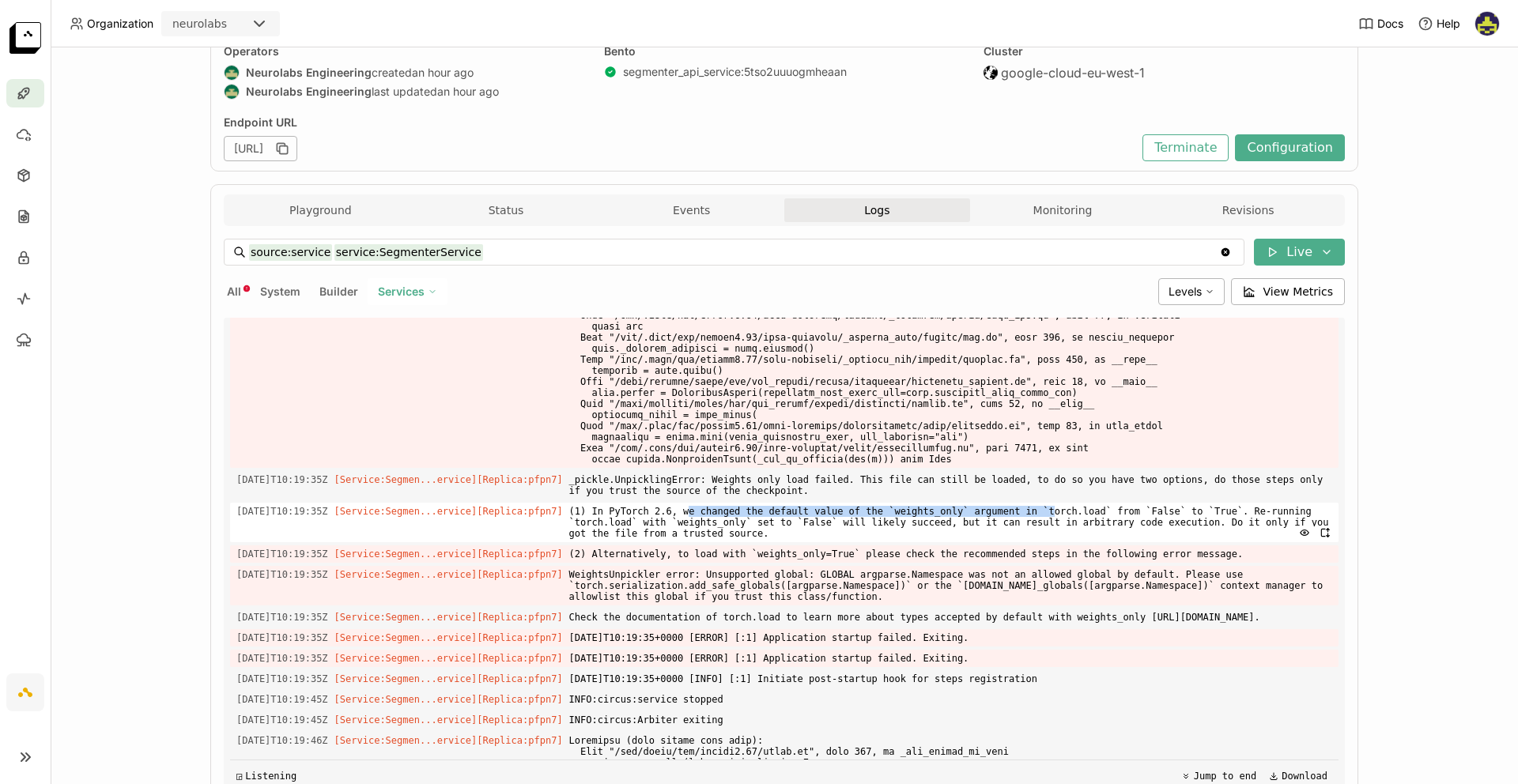
drag, startPoint x: 746, startPoint y: 634, endPoint x: 1110, endPoint y: 633, distance: 364.0
click at [1110, 542] on span "(1) In PyTorch 2.6, we changed the default value of the `weights_only` argument…" at bounding box center [951, 522] width 763 height 40
click at [635, 542] on span "(1) In PyTorch 2.6, we changed the default value of the `weights_only` argument…" at bounding box center [951, 522] width 763 height 40
drag, startPoint x: 655, startPoint y: 634, endPoint x: 724, endPoint y: 637, distance: 69.1
click at [724, 542] on span "(1) In PyTorch 2.6, we changed the default value of the `weights_only` argument…" at bounding box center [951, 522] width 763 height 40
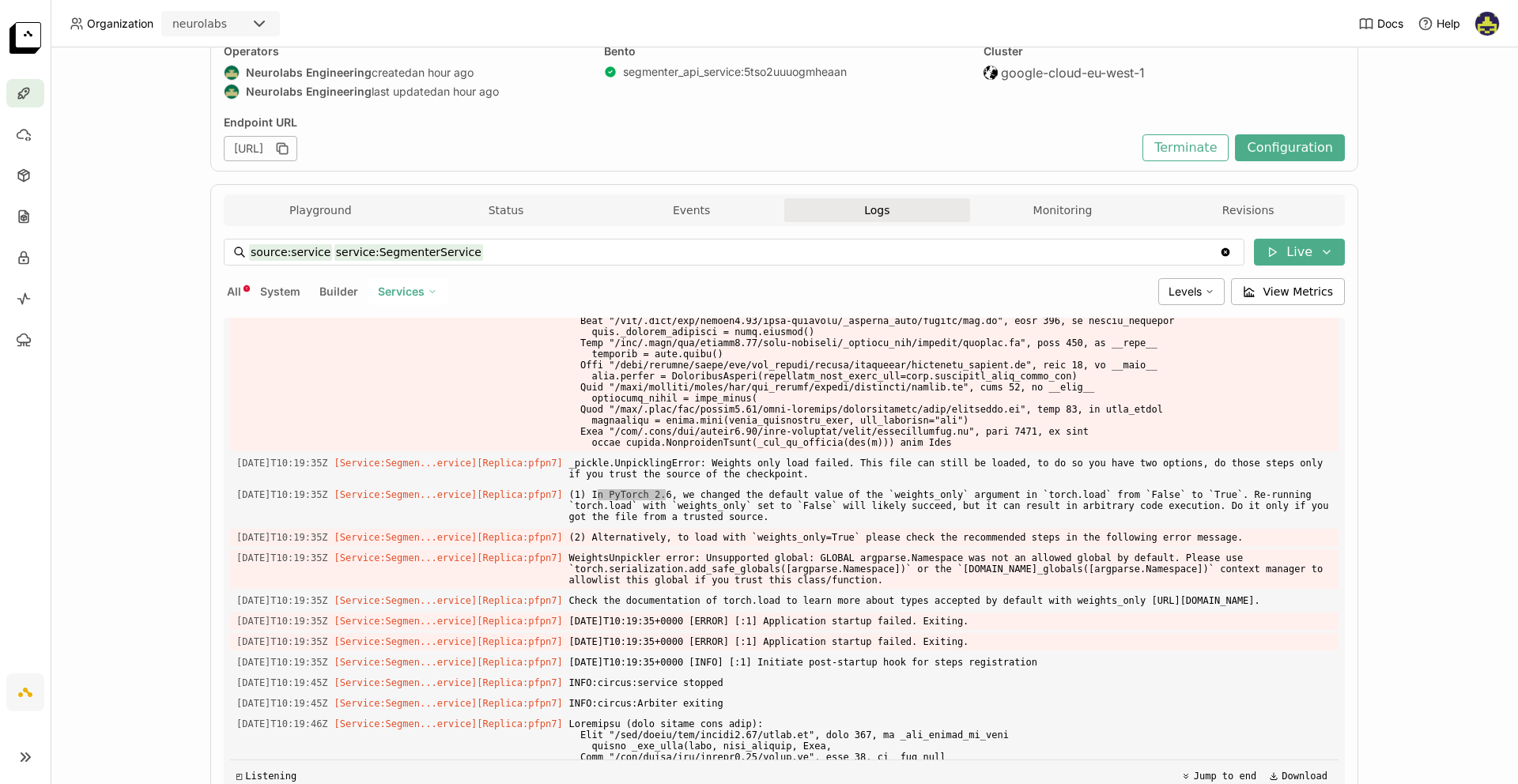
scroll to position [3611, 0]
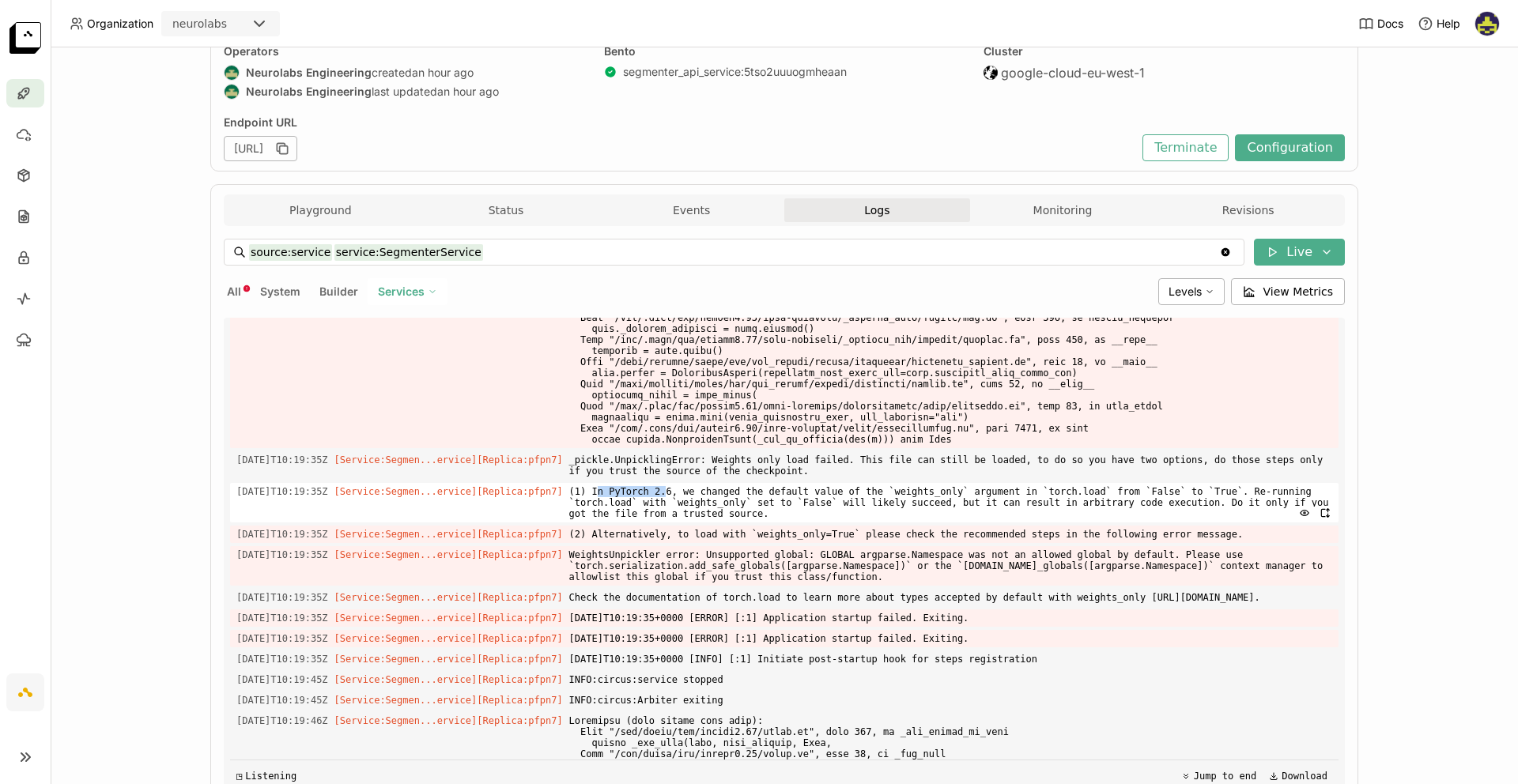
click at [654, 522] on span "(1) In PyTorch 2.6, we changed the default value of the `weights_only` argument…" at bounding box center [951, 503] width 763 height 40
click at [656, 522] on span "(1) In PyTorch 2.6, we changed the default value of the `weights_only` argument…" at bounding box center [951, 503] width 763 height 40
drag, startPoint x: 747, startPoint y: 617, endPoint x: 1007, endPoint y: 610, distance: 260.1
click at [1004, 522] on span "(1) In PyTorch 2.6, we changed the default value of the `weights_only` argument…" at bounding box center [951, 503] width 763 height 40
click at [1063, 522] on span "(1) In PyTorch 2.6, we changed the default value of the `weights_only` argument…" at bounding box center [951, 503] width 763 height 40
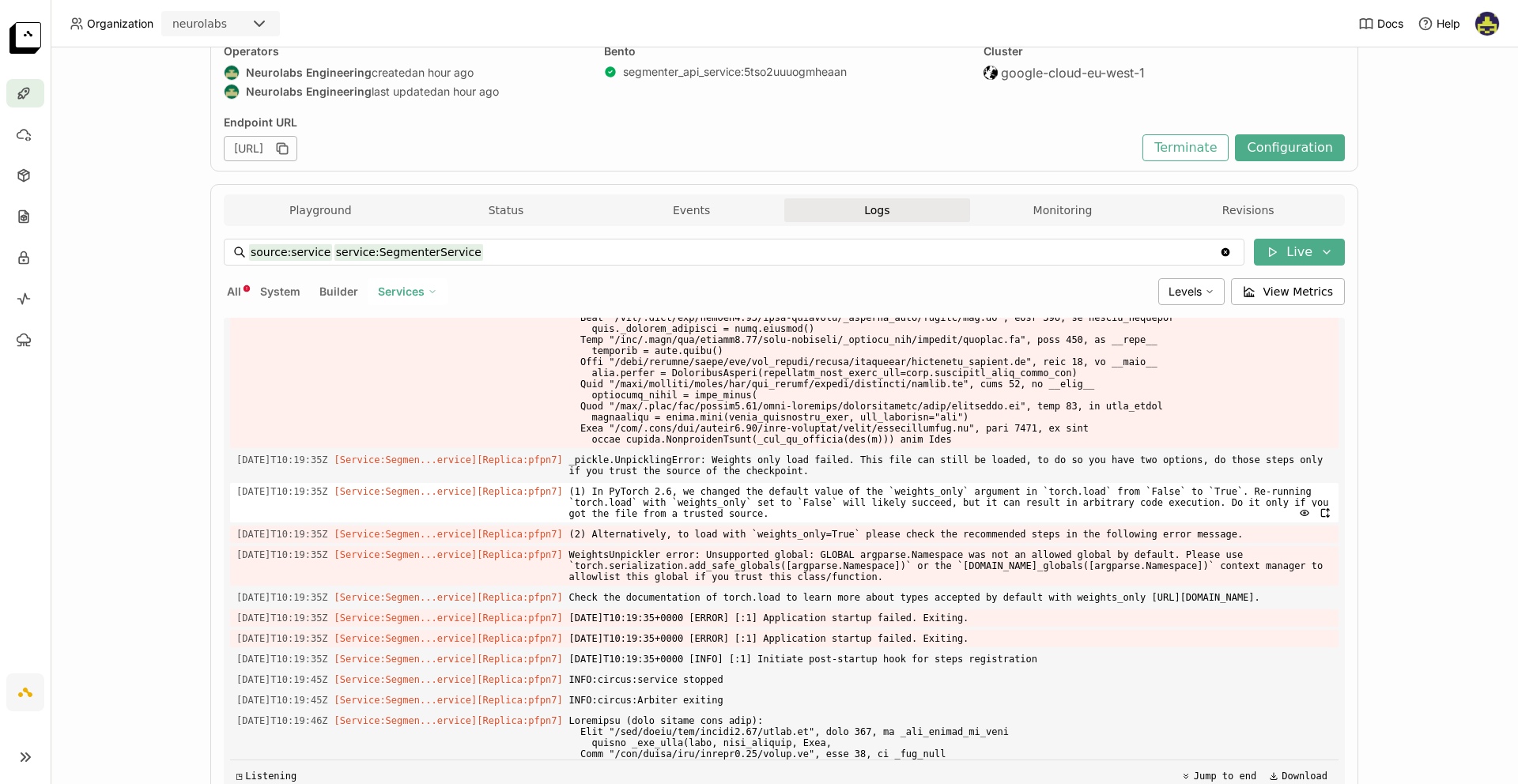
click at [1142, 522] on span "(1) In PyTorch 2.6, we changed the default value of the `weights_only` argument…" at bounding box center [951, 503] width 763 height 40
click at [1228, 522] on span "(1) In PyTorch 2.6, we changed the default value of the `weights_only` argument…" at bounding box center [951, 503] width 763 height 40
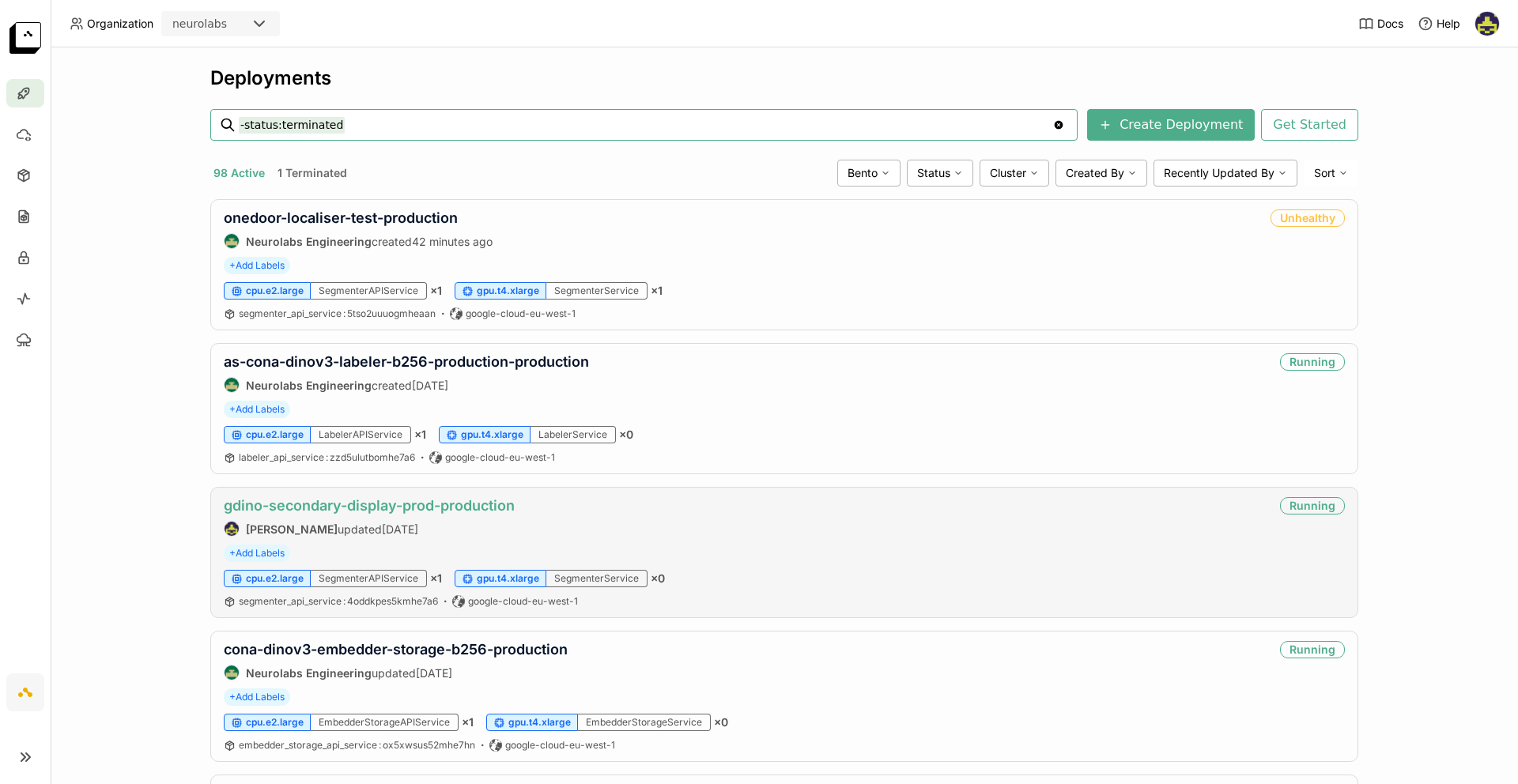
click at [345, 503] on link "gdino-secondary-display-prod-production" at bounding box center [369, 505] width 291 height 17
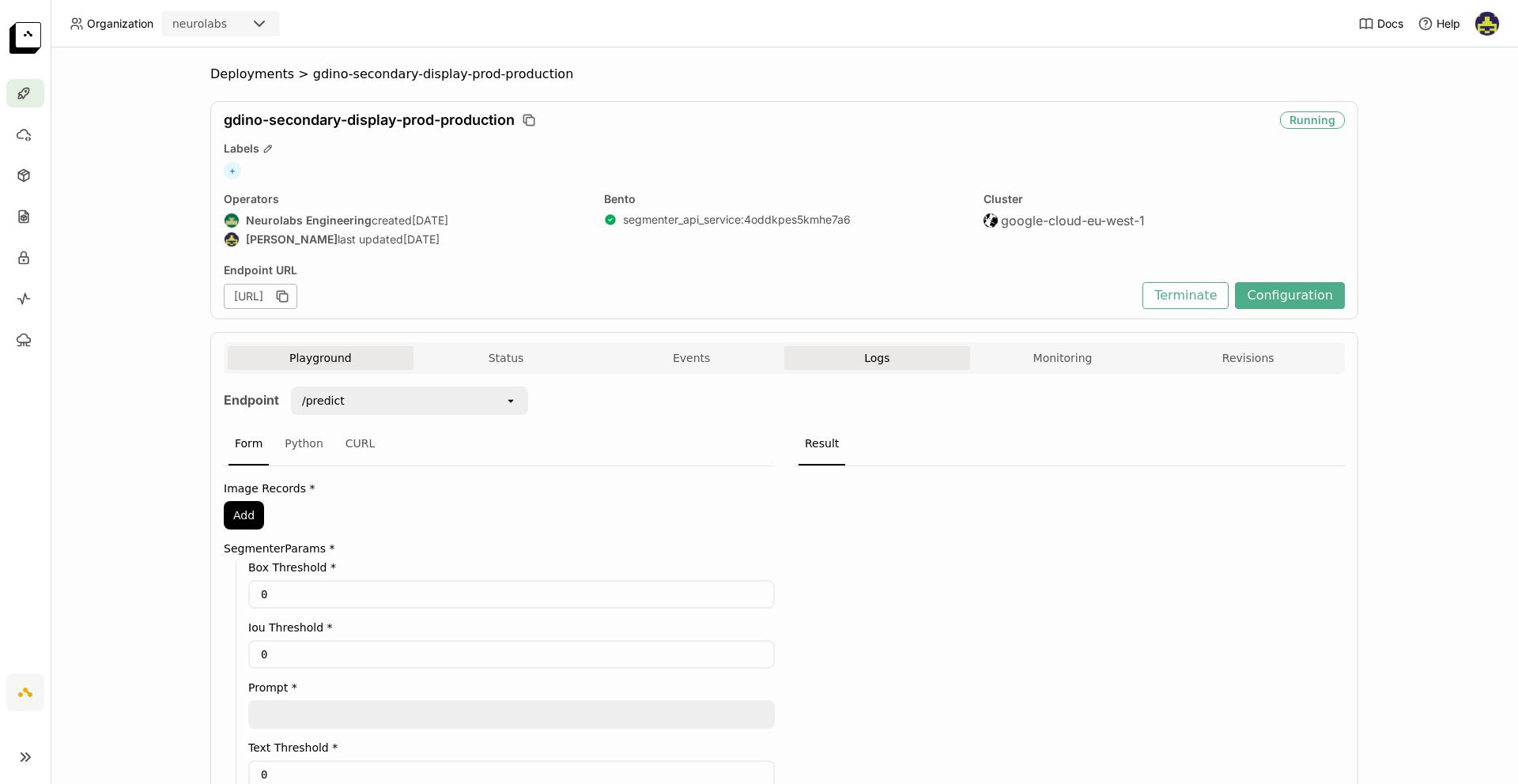
click at [908, 354] on button "Logs" at bounding box center [877, 358] width 186 height 24
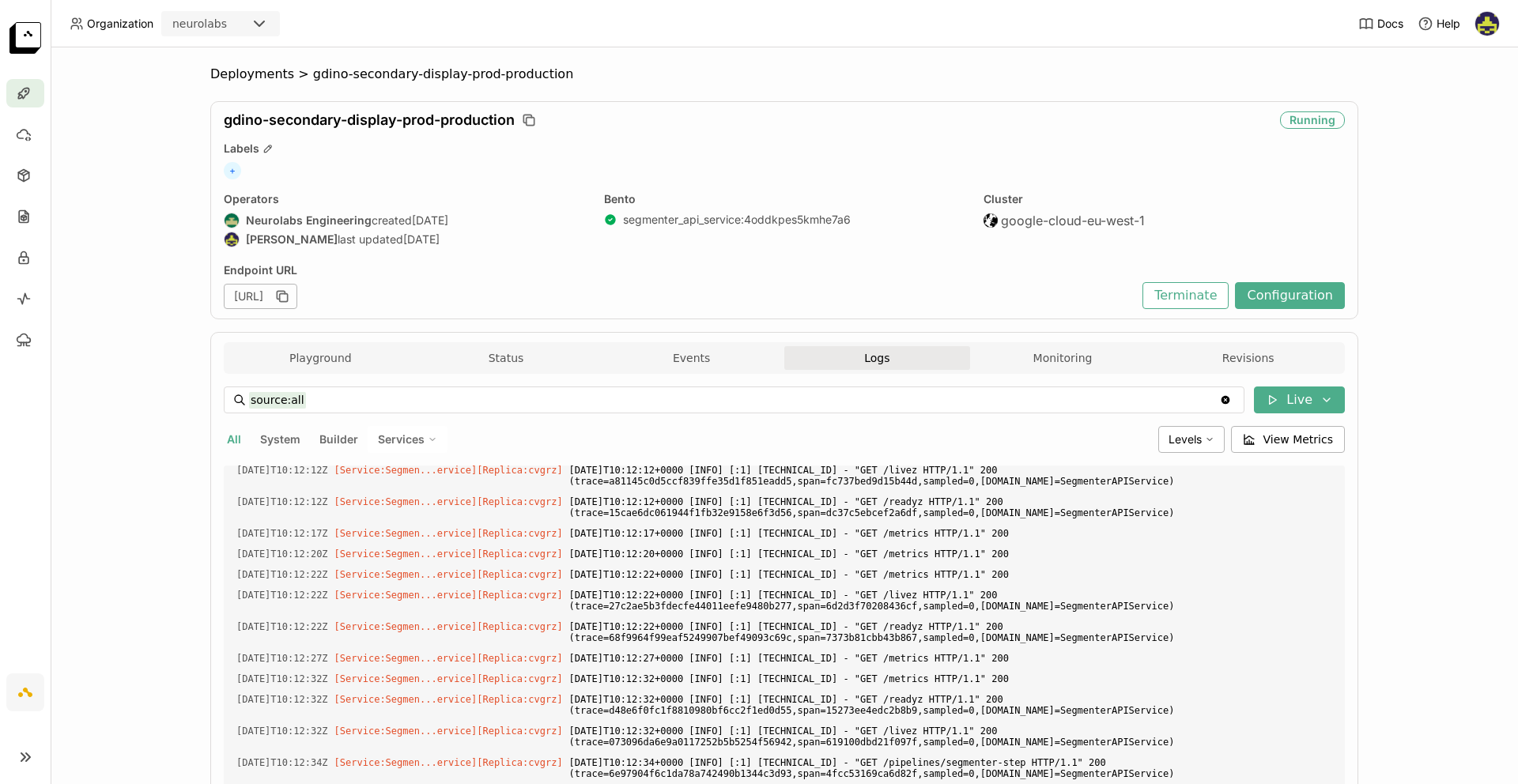
scroll to position [2165, 0]
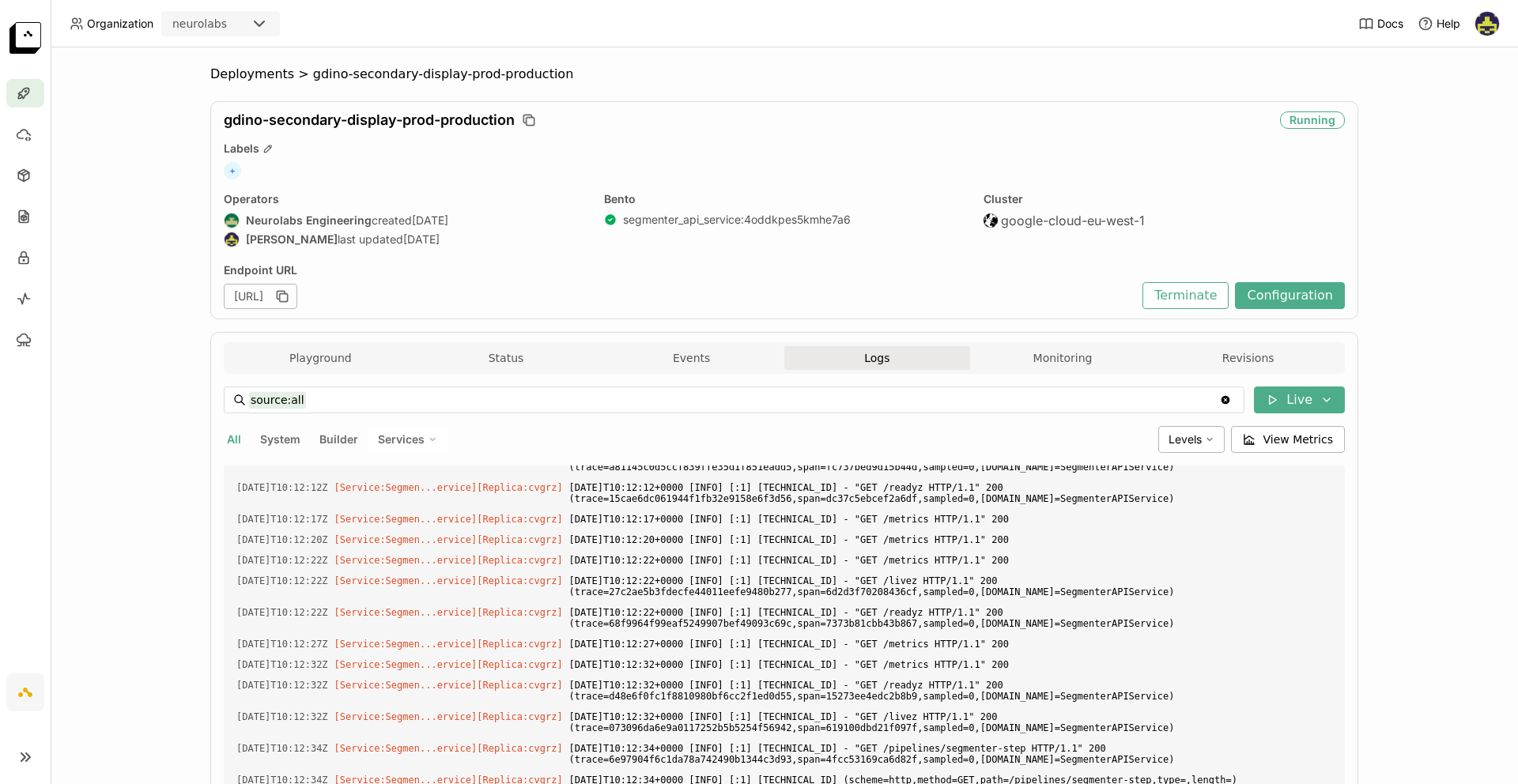
click at [342, 435] on span "Builder" at bounding box center [338, 439] width 39 height 14
type input "source:builder"
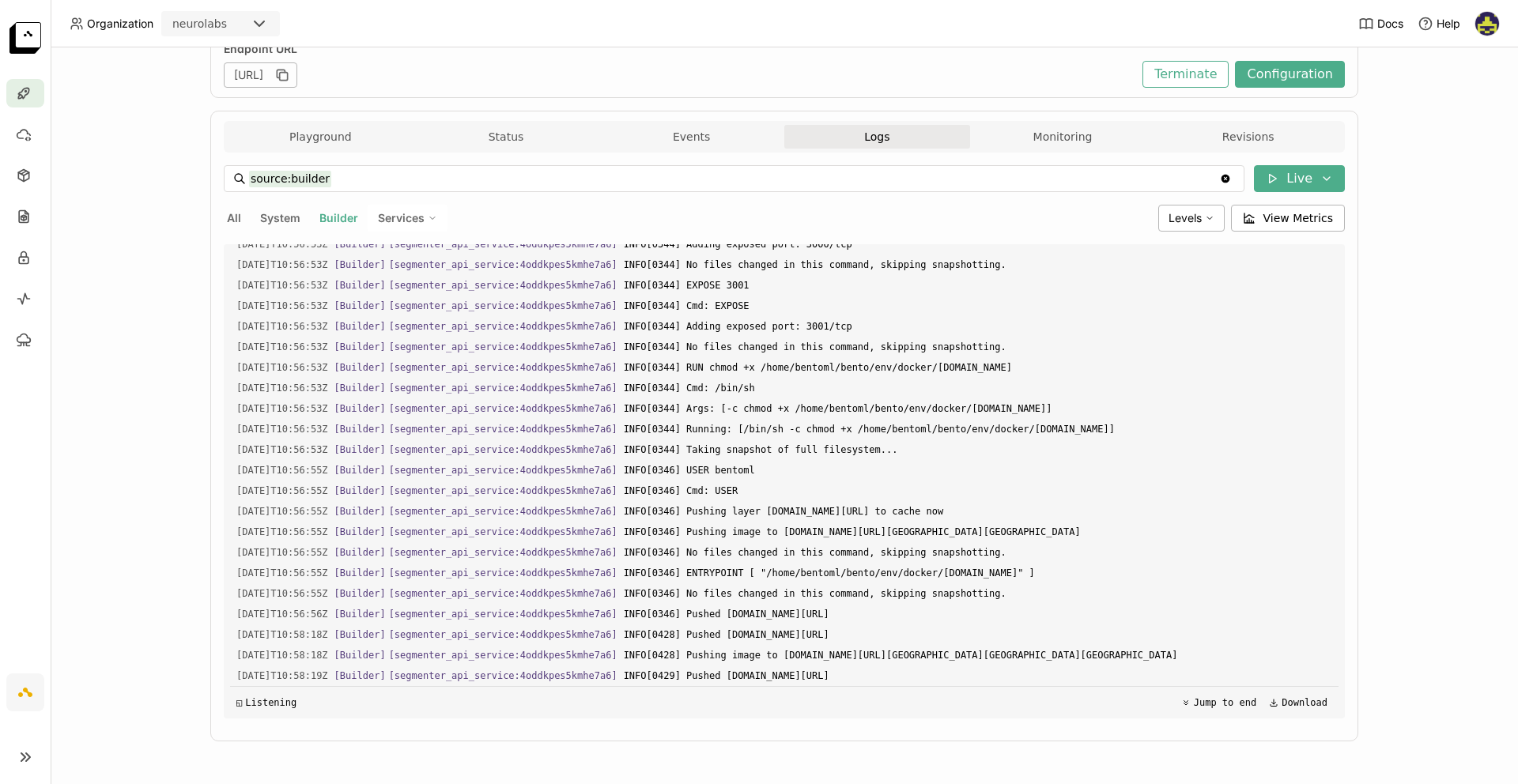
scroll to position [4234, 0]
click at [854, 558] on div "Load older logs 2025-09-16T10:51:56Z [Builder] [ segmenter_api_service:4oddkpes…" at bounding box center [783, 481] width 1108 height 475
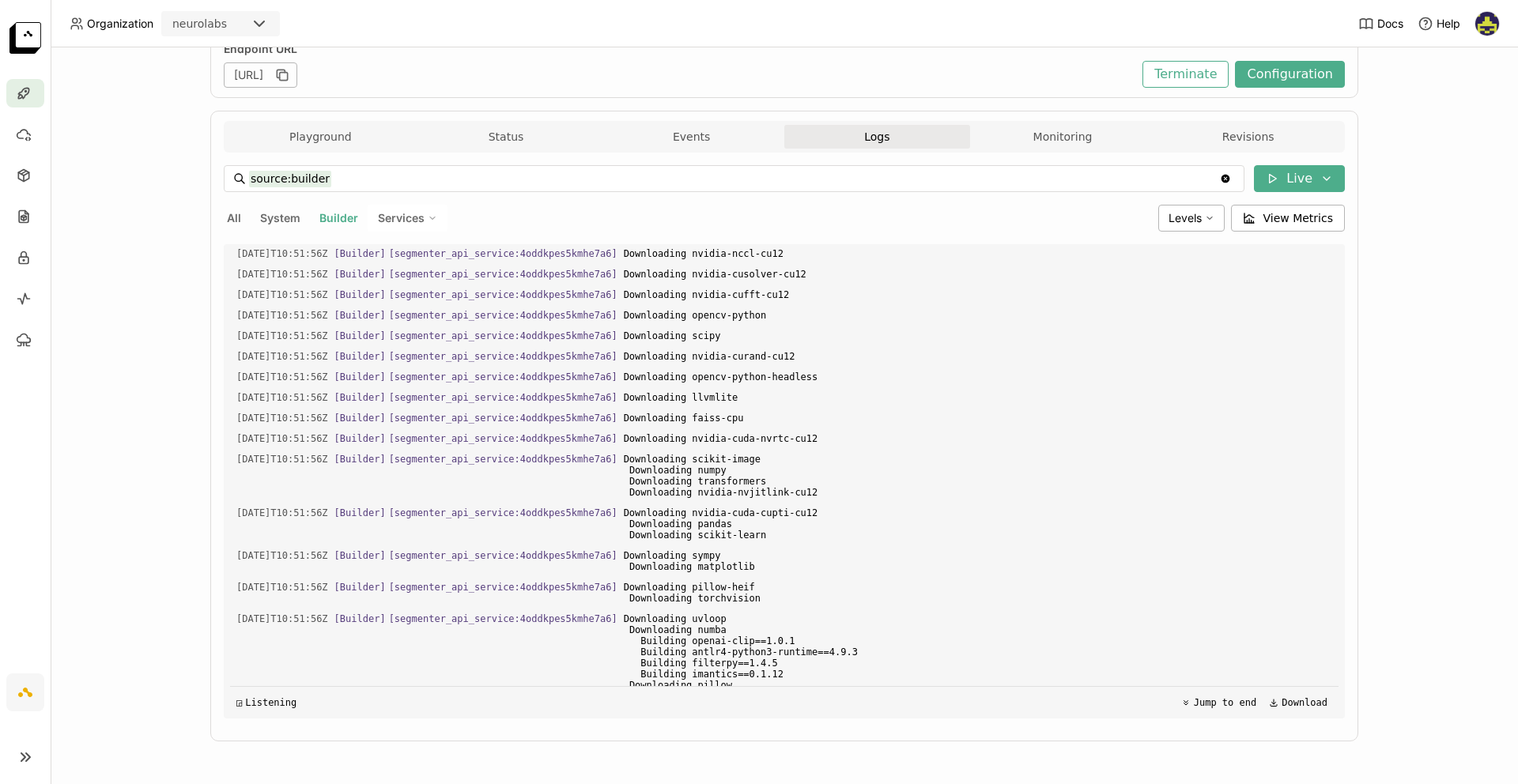
scroll to position [2119, 0]
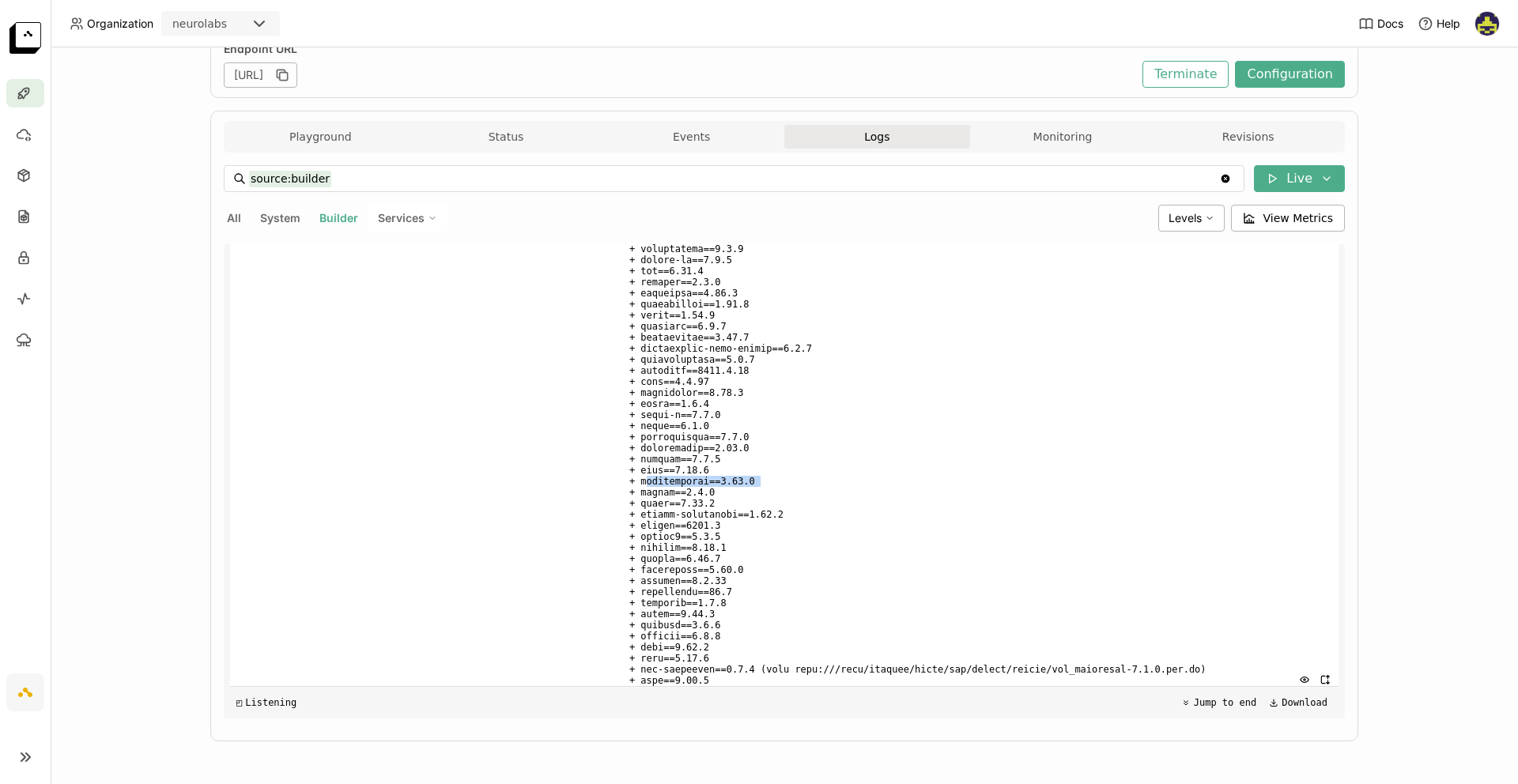
drag, startPoint x: 762, startPoint y: 483, endPoint x: 656, endPoint y: 482, distance: 106.0
click at [656, 482] on span at bounding box center [978, 315] width 708 height 747
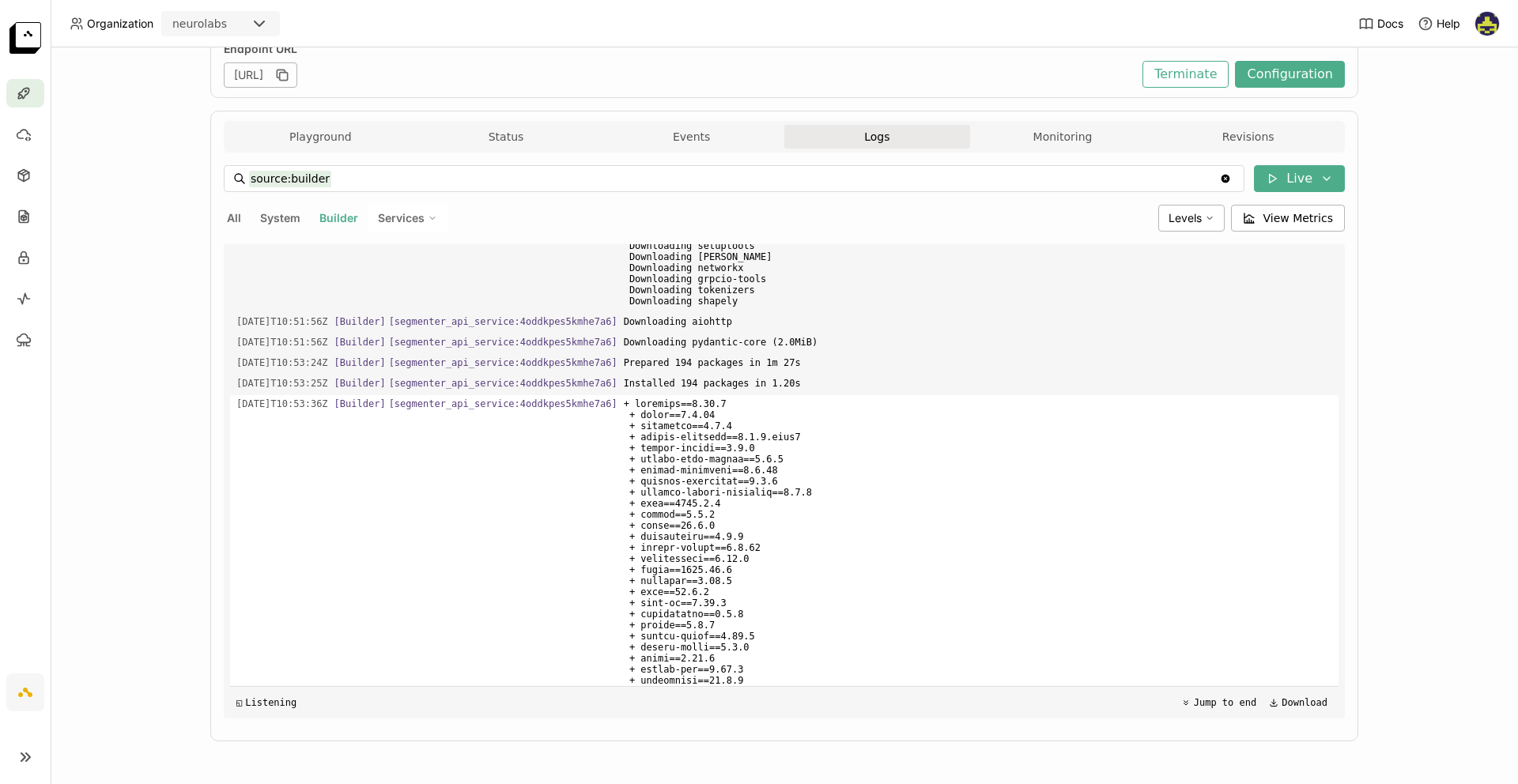
scroll to position [2064, 0]
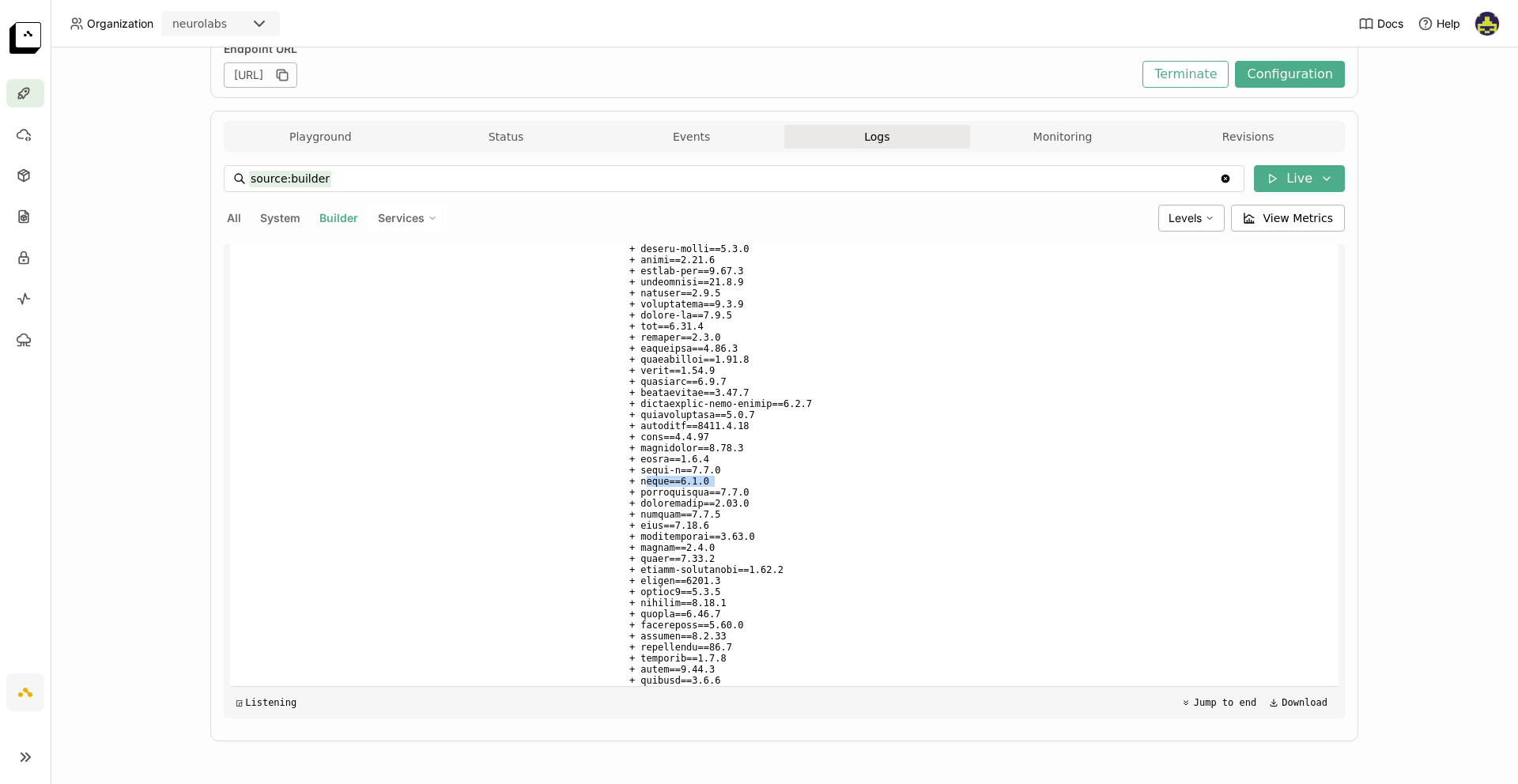
drag, startPoint x: 733, startPoint y: 479, endPoint x: 657, endPoint y: 483, distance: 76.1
click at [657, 483] on span at bounding box center [978, 370] width 708 height 747
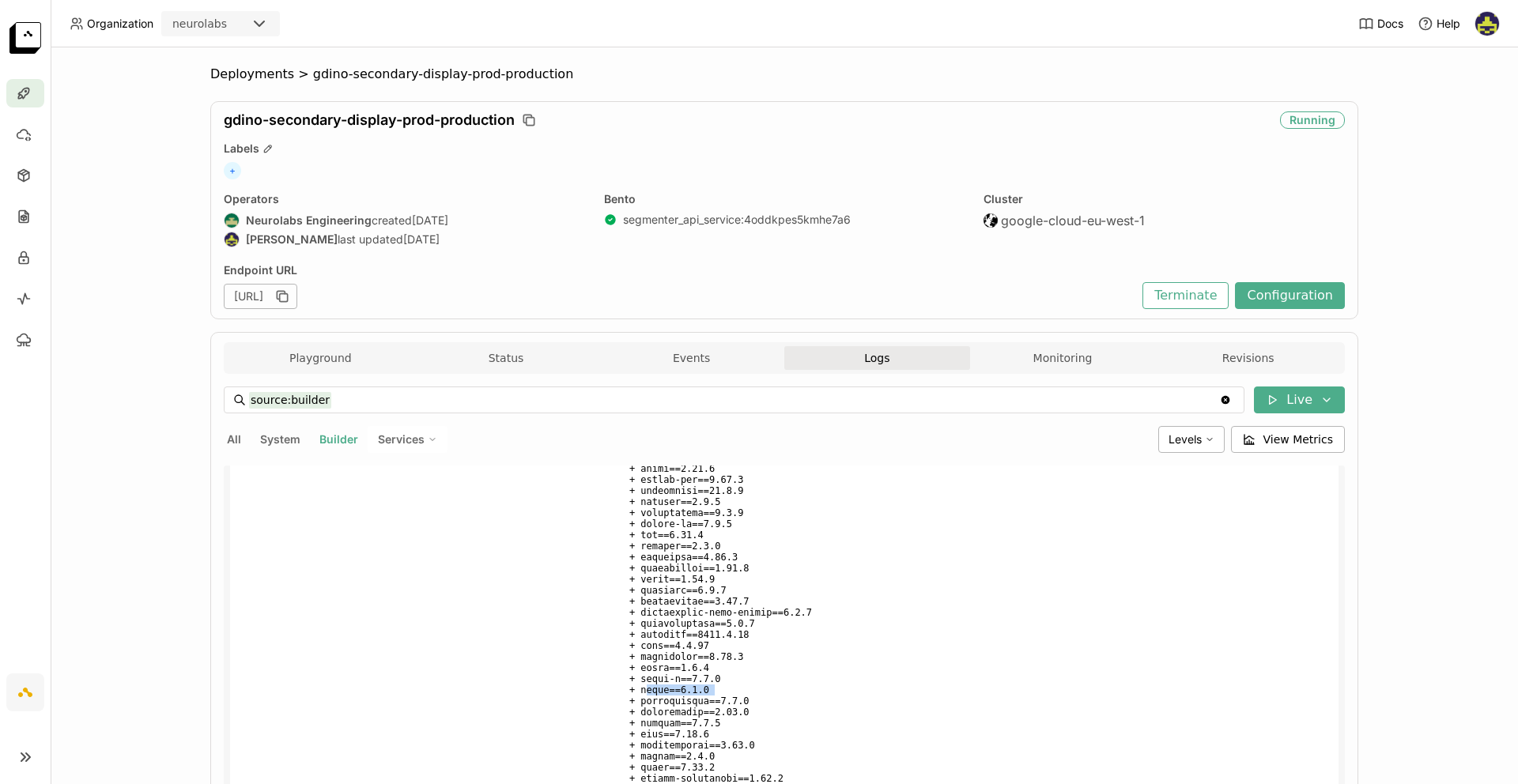
scroll to position [2088, 0]
click at [832, 703] on span at bounding box center [978, 567] width 708 height 747
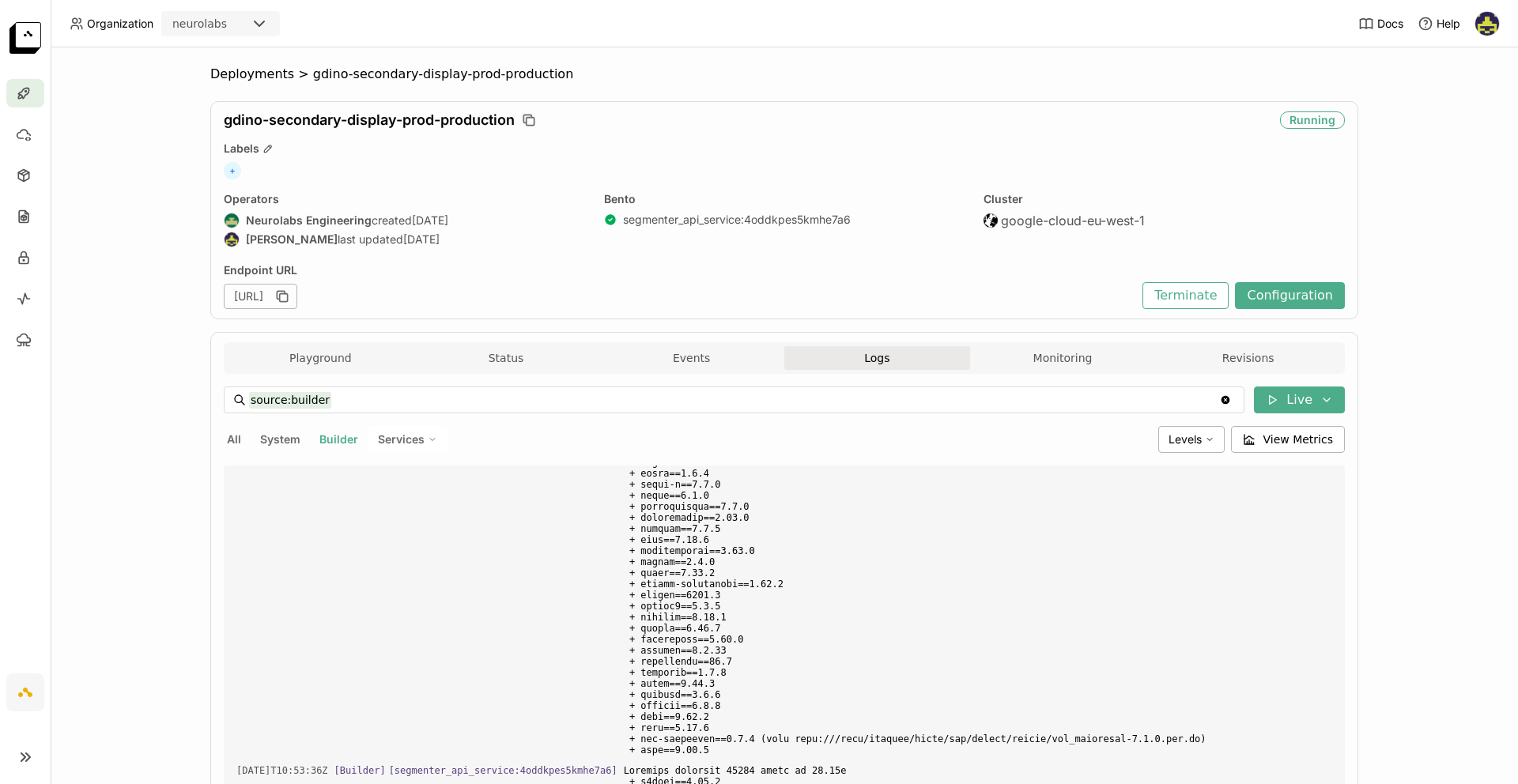
scroll to position [2379, 0]
